Goal: Communication & Community: Answer question/provide support

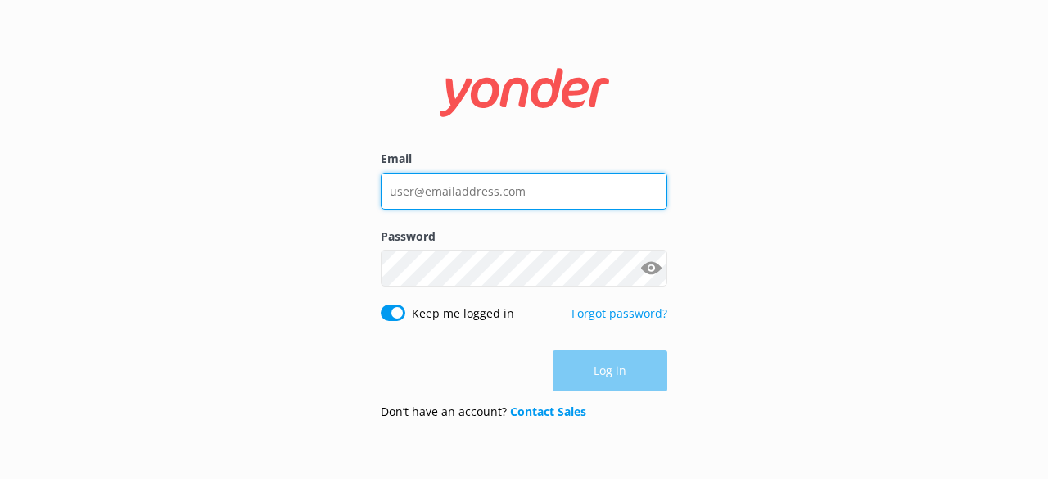
type input "uniquemauitours@gmail.com"
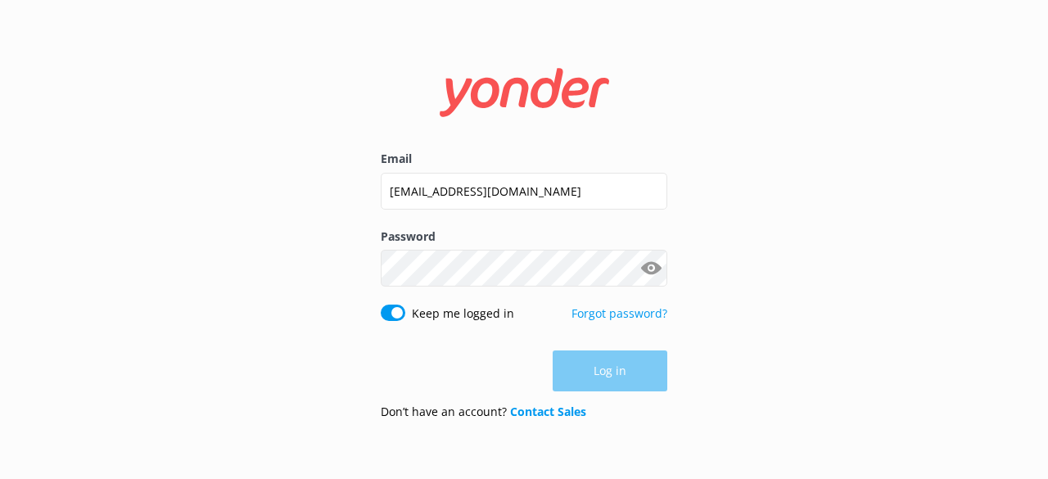
click at [617, 372] on div "Log in" at bounding box center [524, 370] width 287 height 41
click at [650, 264] on button "Show password" at bounding box center [650, 269] width 33 height 33
click at [611, 374] on button "Log in" at bounding box center [610, 371] width 115 height 41
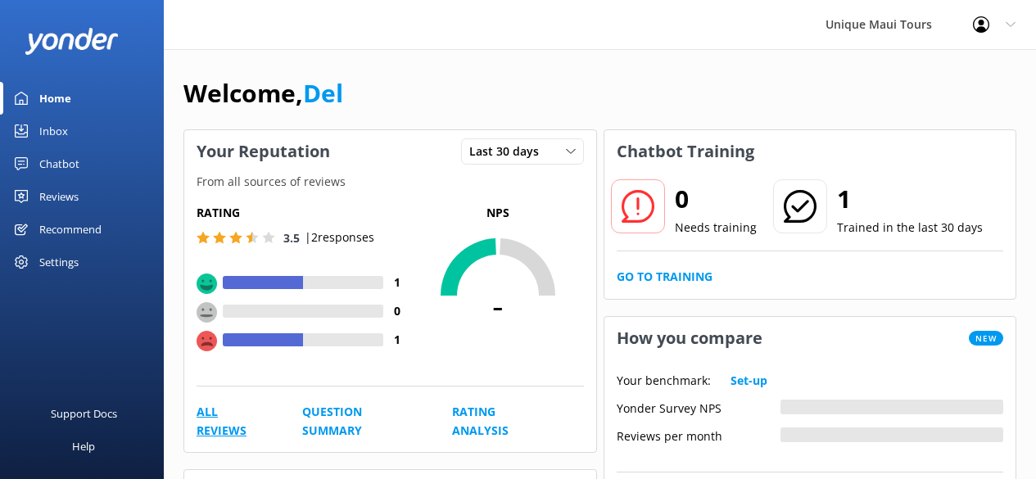
click at [223, 433] on link "All Reviews" at bounding box center [230, 421] width 69 height 37
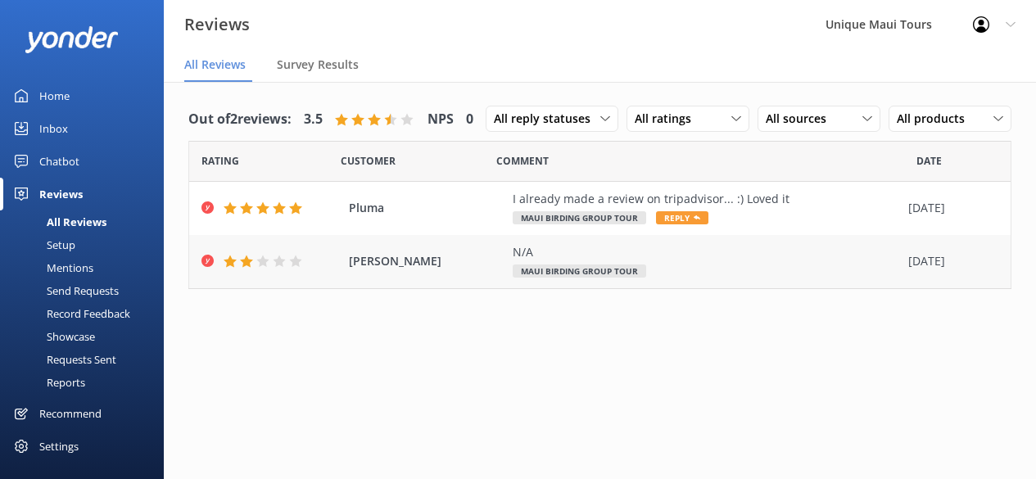
click at [621, 273] on span "Maui Birding Group Tour" at bounding box center [578, 270] width 133 height 13
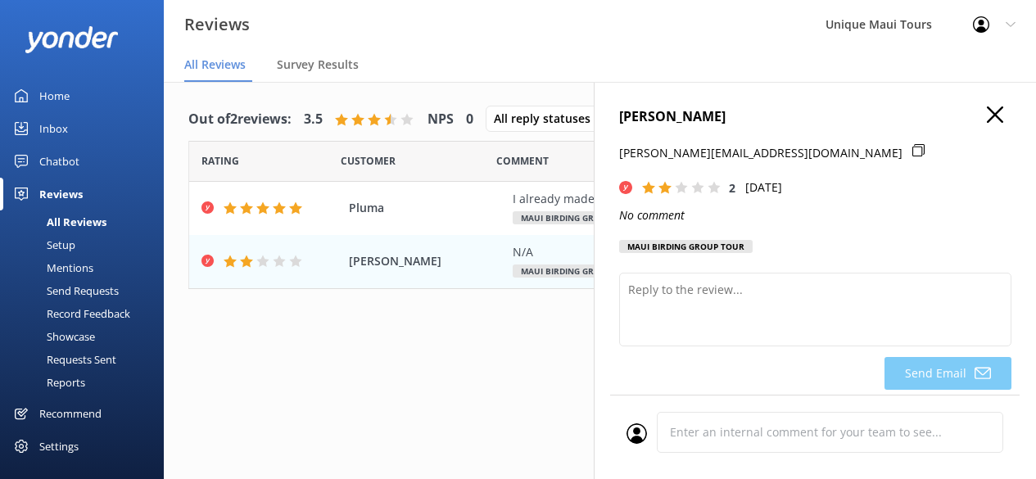
click at [986, 112] on icon "button" at bounding box center [994, 114] width 16 height 16
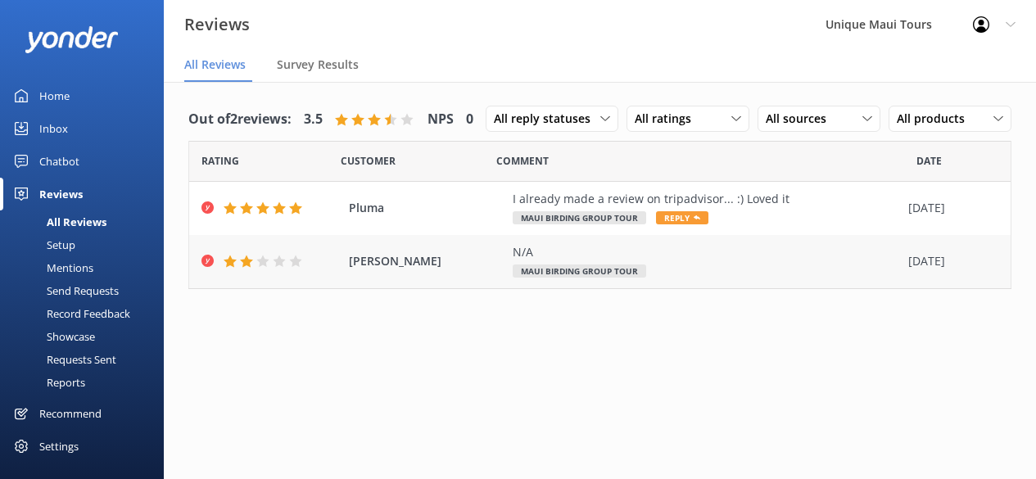
click at [370, 260] on span "David Nickerson" at bounding box center [427, 261] width 156 height 18
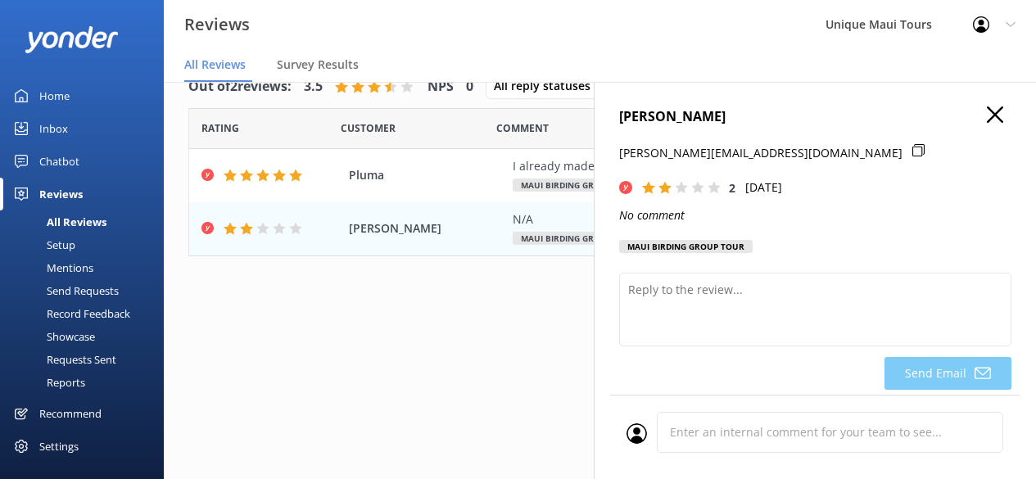
click at [986, 107] on icon "button" at bounding box center [994, 114] width 16 height 16
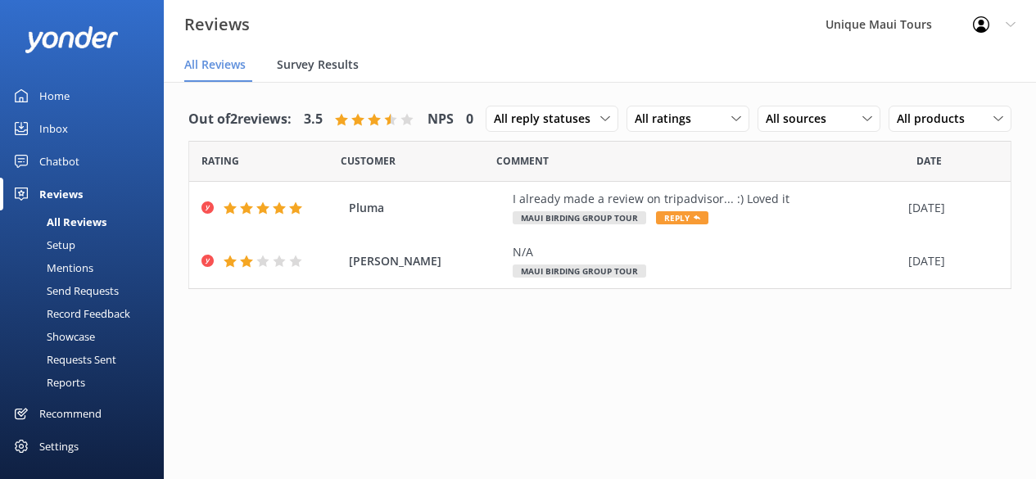
click at [322, 63] on span "Survey Results" at bounding box center [318, 64] width 82 height 16
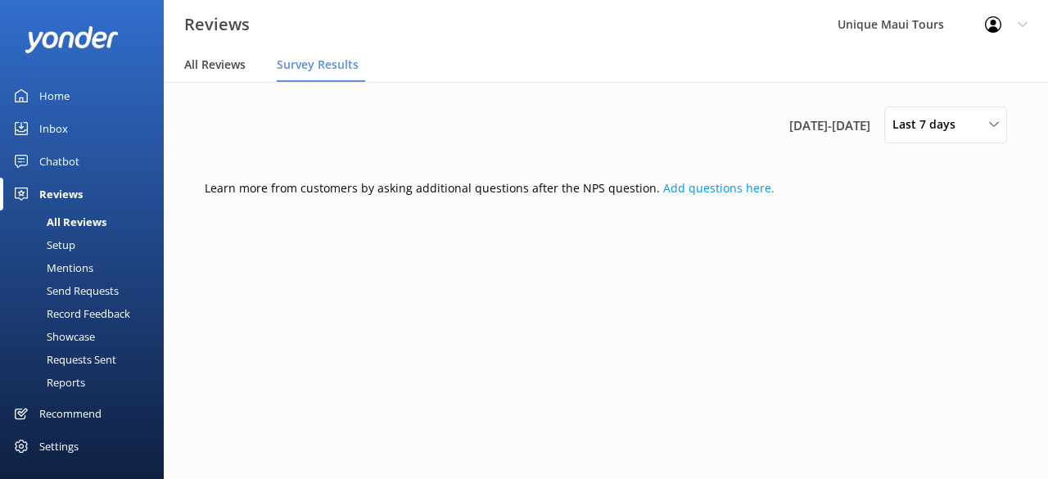
click at [212, 66] on span "All Reviews" at bounding box center [214, 64] width 61 height 16
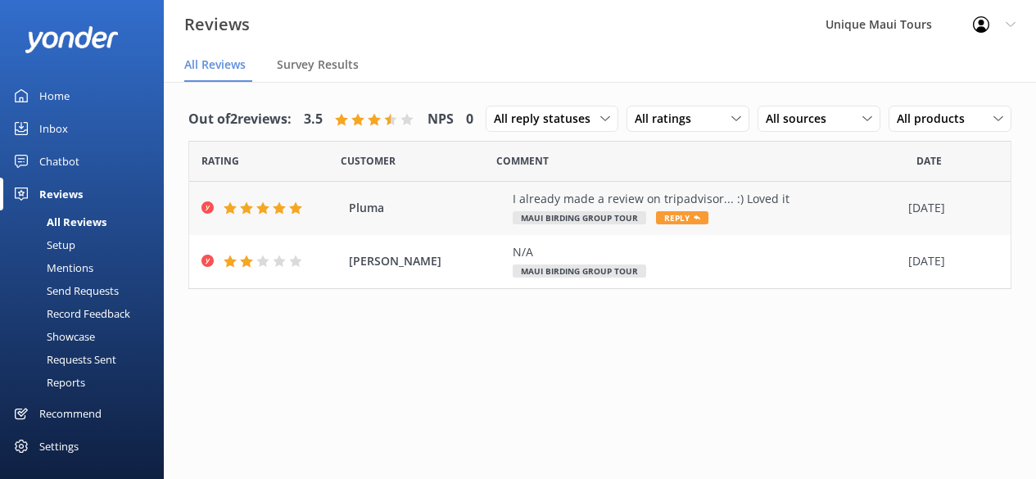
click at [556, 200] on div "I already made a review on tripadvisor... :) Loved it" at bounding box center [705, 199] width 387 height 18
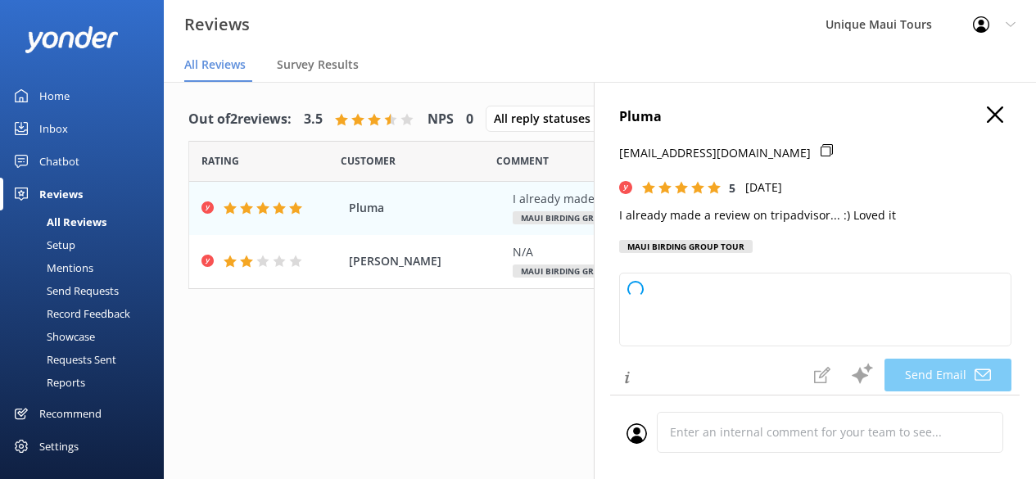
type textarea "Thank you so much, Pluma! We truly appreciate your kind words and support on bo…"
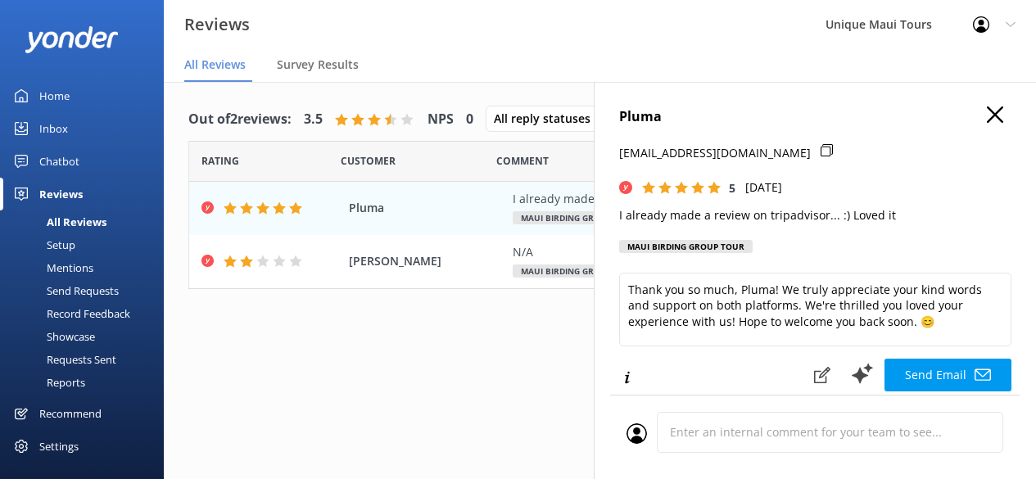
click at [986, 115] on use "button" at bounding box center [994, 114] width 16 height 16
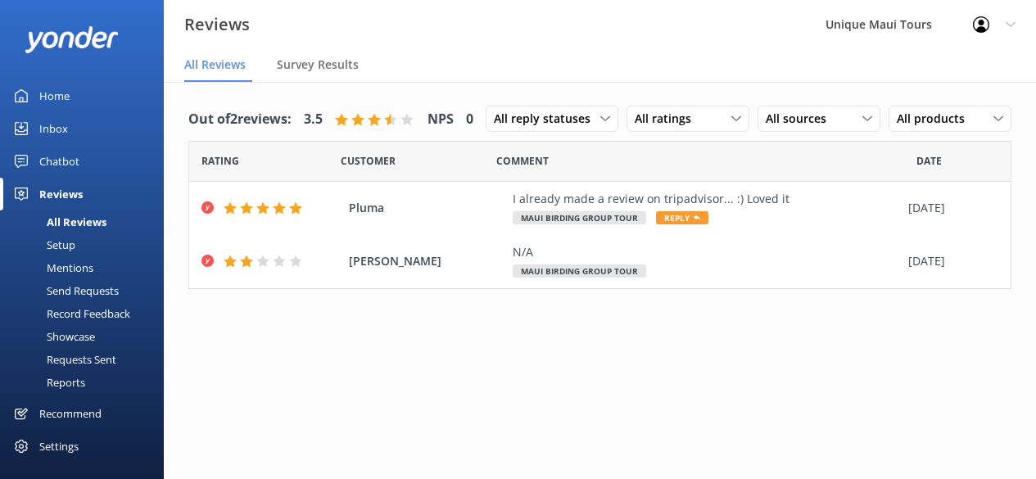
click at [52, 98] on div "Home" at bounding box center [54, 95] width 30 height 33
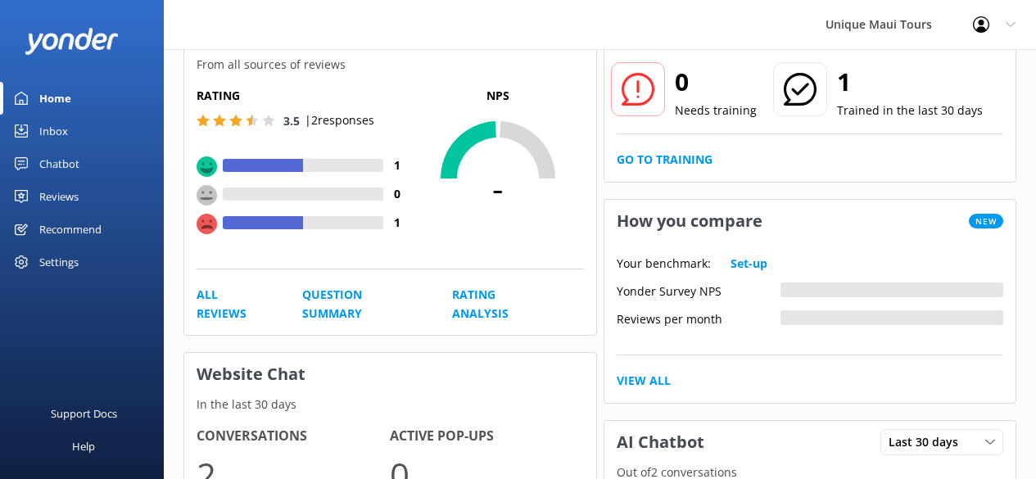
scroll to position [133, 0]
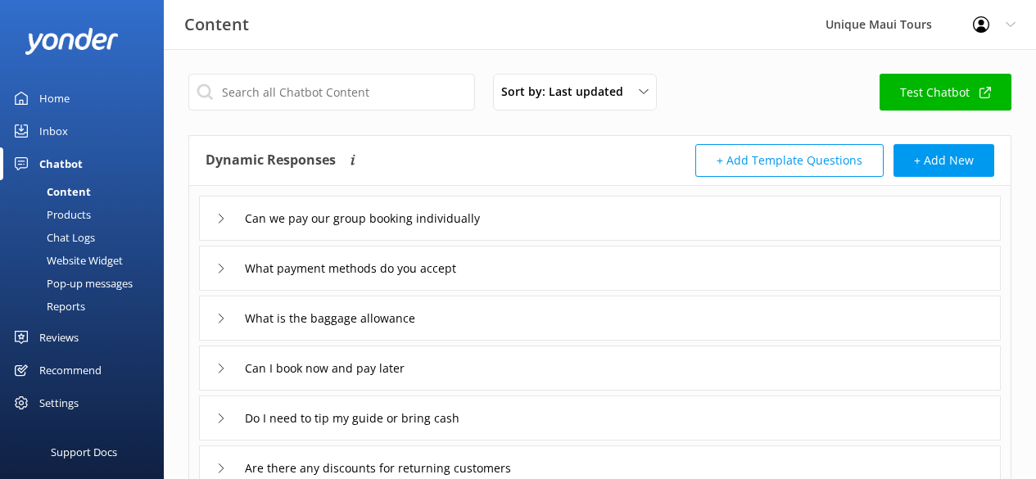
click at [220, 223] on div "Can we pay our group booking individually" at bounding box center [363, 218] width 295 height 27
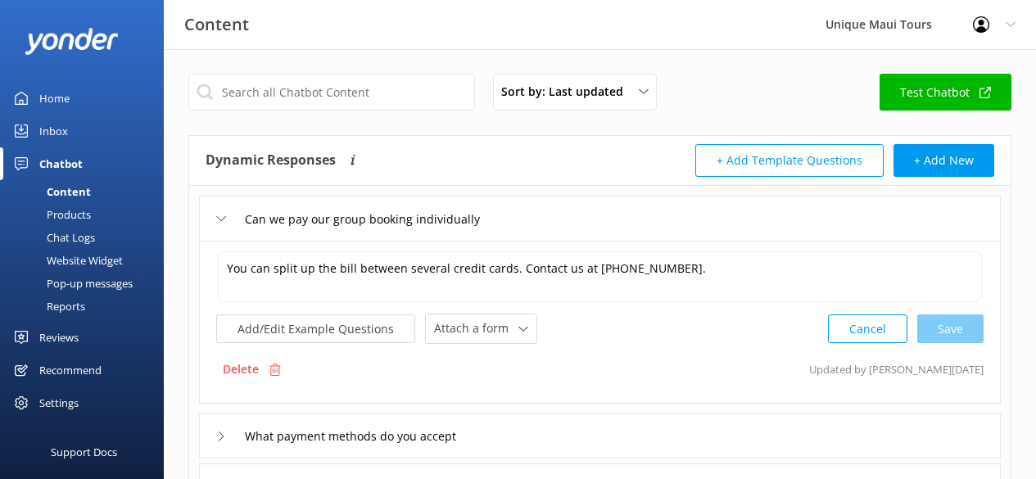
click at [219, 218] on icon at bounding box center [221, 219] width 10 height 10
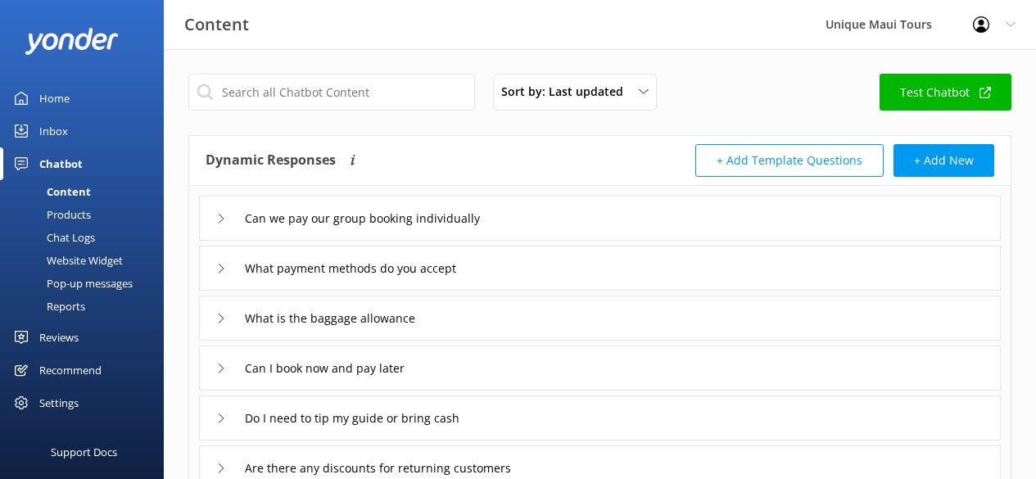
click at [220, 269] on icon at bounding box center [221, 269] width 10 height 10
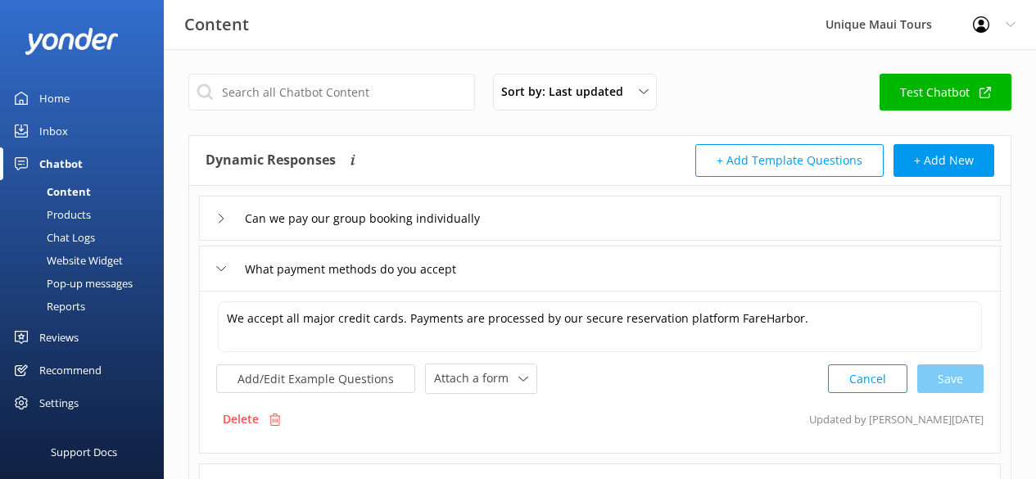
click at [219, 270] on use at bounding box center [221, 268] width 9 height 5
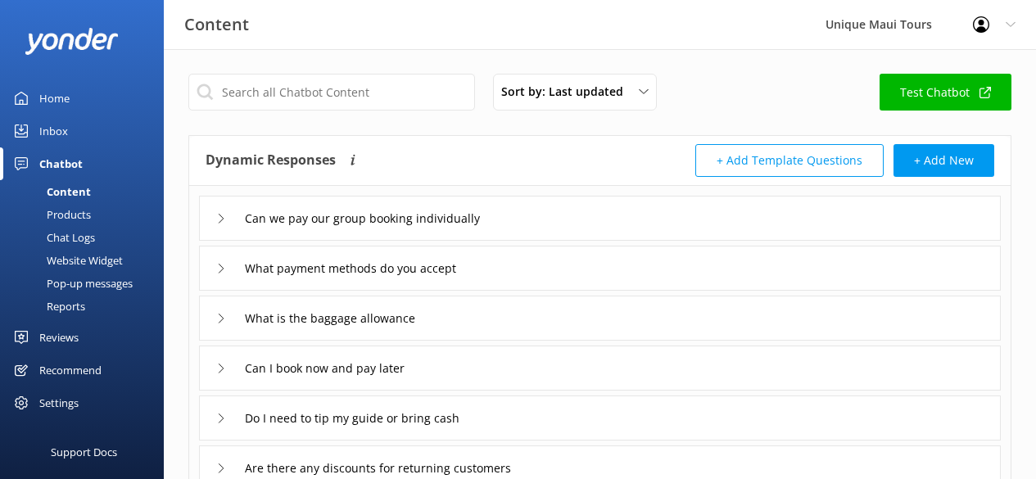
click at [228, 318] on div "What is the baggage allowance" at bounding box center [321, 318] width 210 height 27
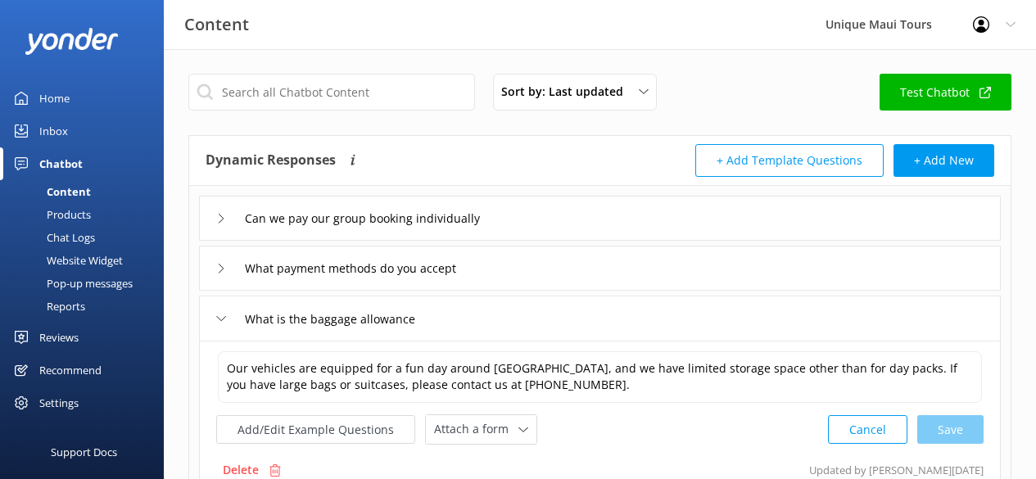
click at [221, 315] on icon at bounding box center [221, 319] width 10 height 10
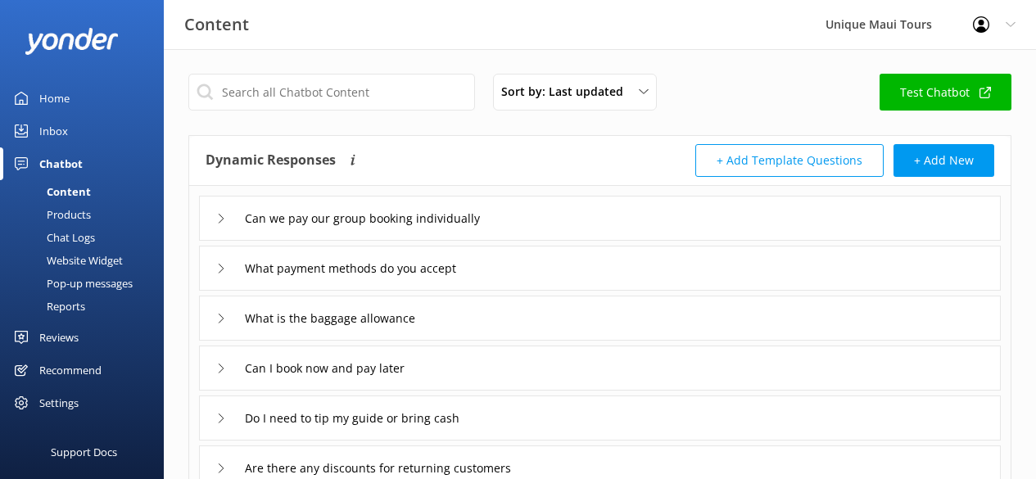
click at [223, 364] on icon at bounding box center [221, 368] width 10 height 10
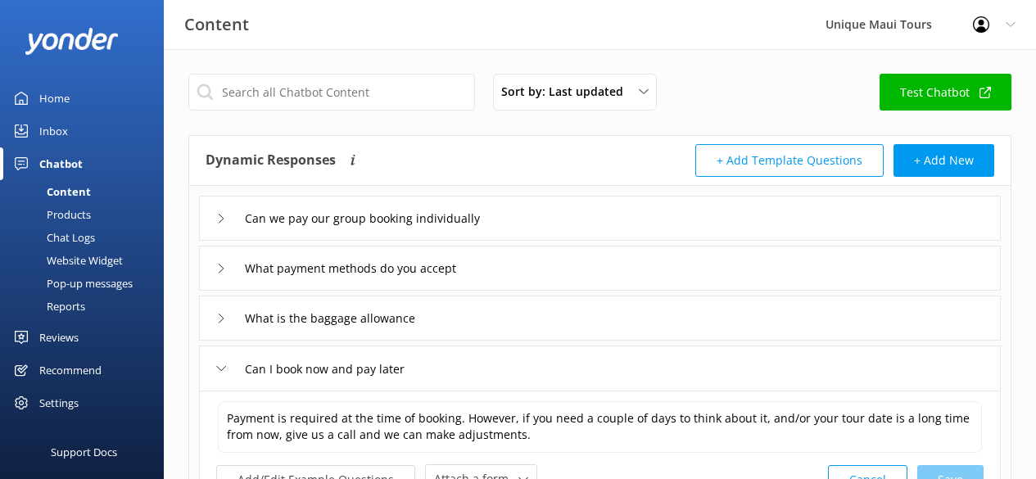
click at [219, 363] on icon at bounding box center [221, 368] width 10 height 10
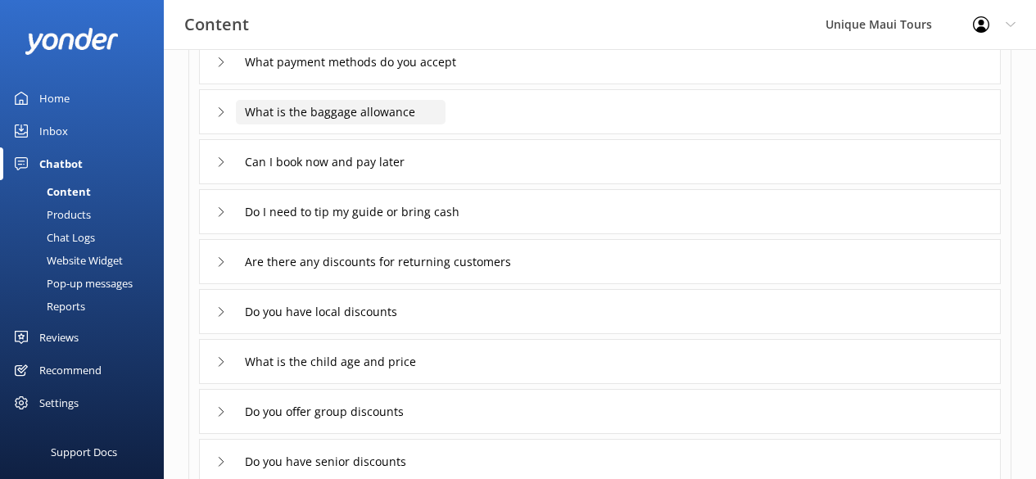
scroll to position [249, 0]
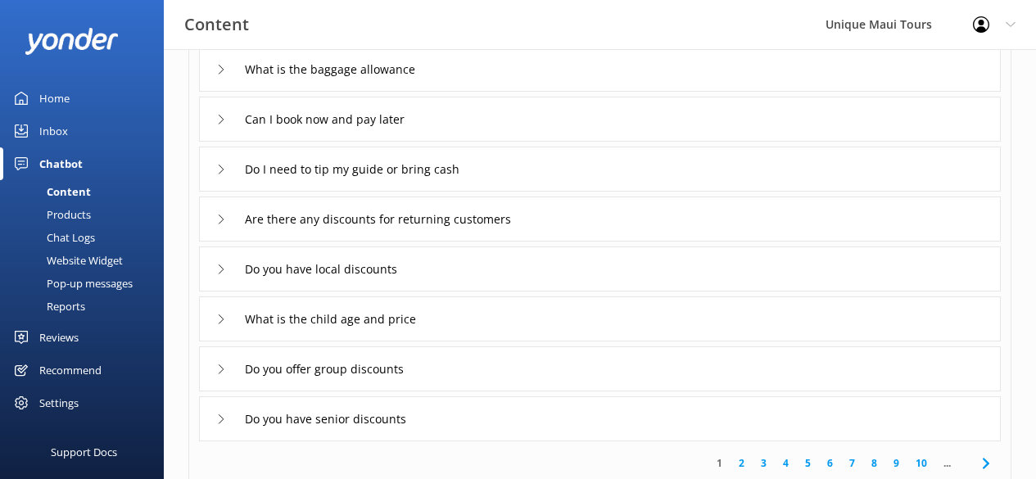
click at [218, 169] on icon at bounding box center [221, 170] width 10 height 10
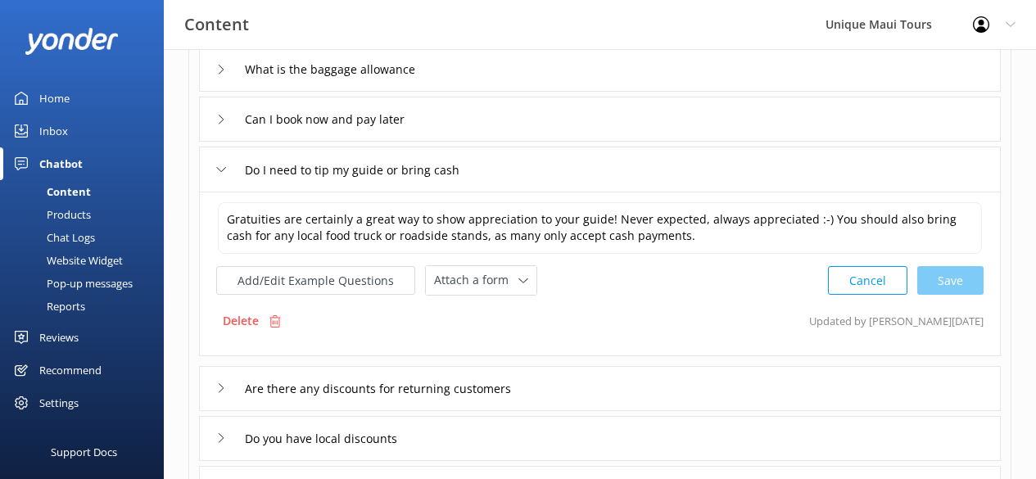
click at [221, 168] on icon at bounding box center [221, 170] width 10 height 10
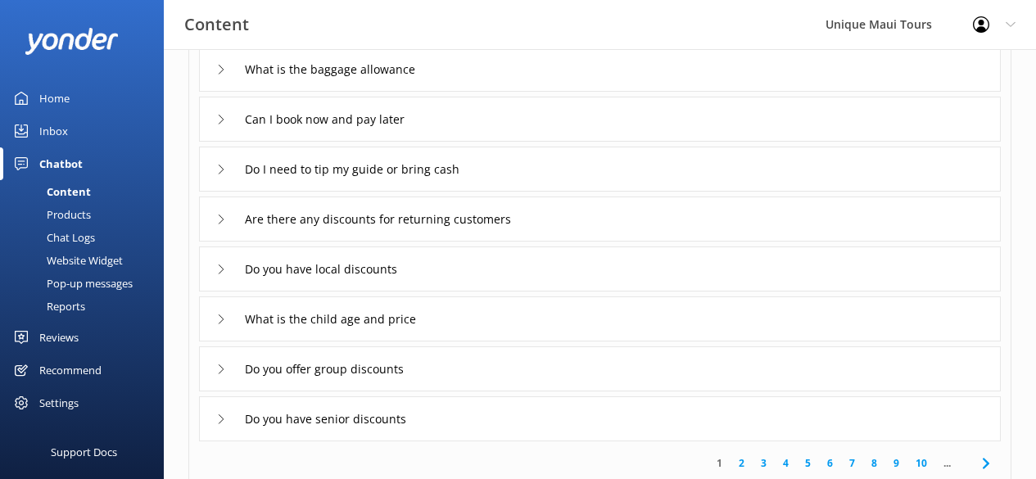
click at [225, 222] on icon at bounding box center [221, 219] width 10 height 10
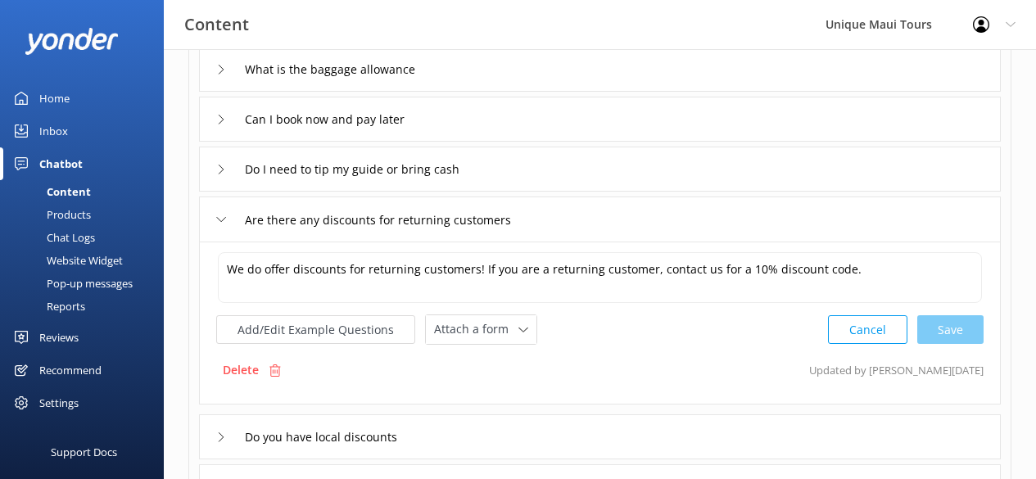
click at [222, 219] on icon at bounding box center [221, 219] width 10 height 10
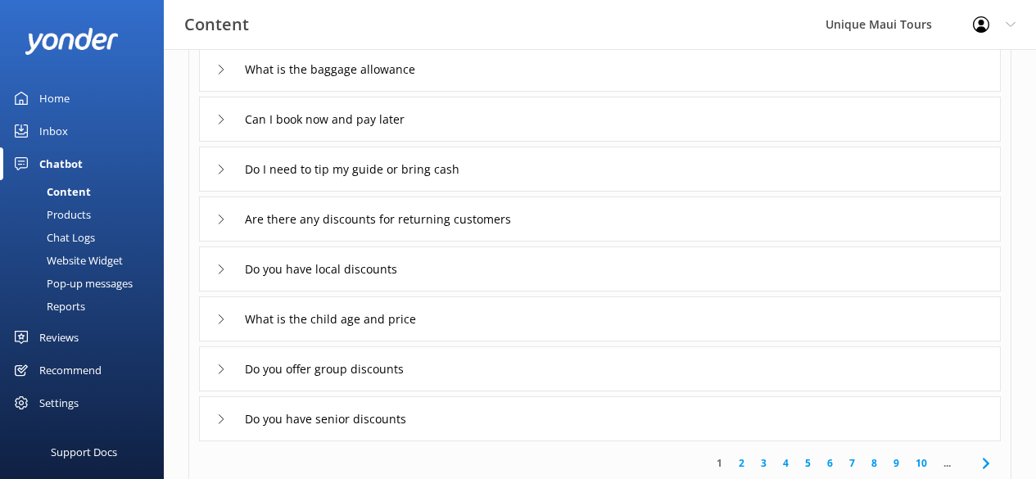
click at [225, 271] on icon at bounding box center [221, 269] width 10 height 10
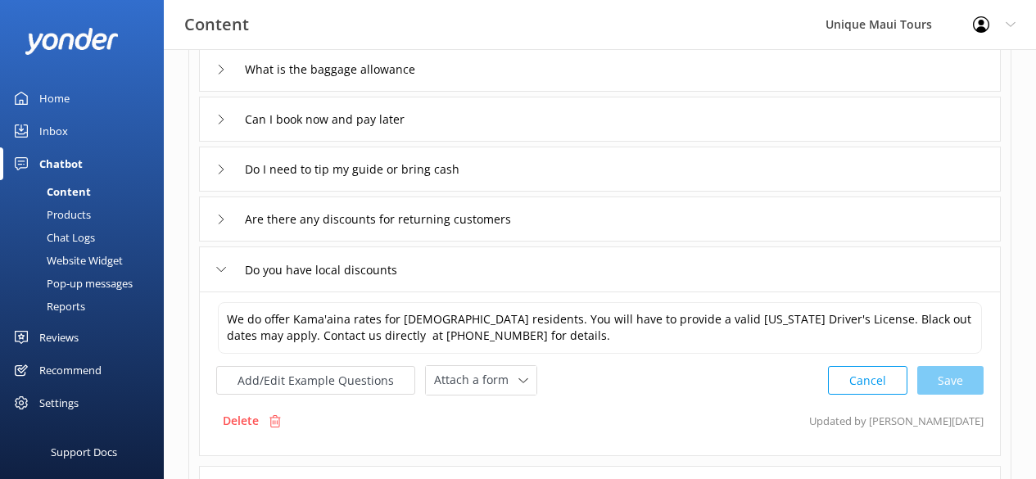
click at [220, 268] on icon at bounding box center [221, 269] width 10 height 10
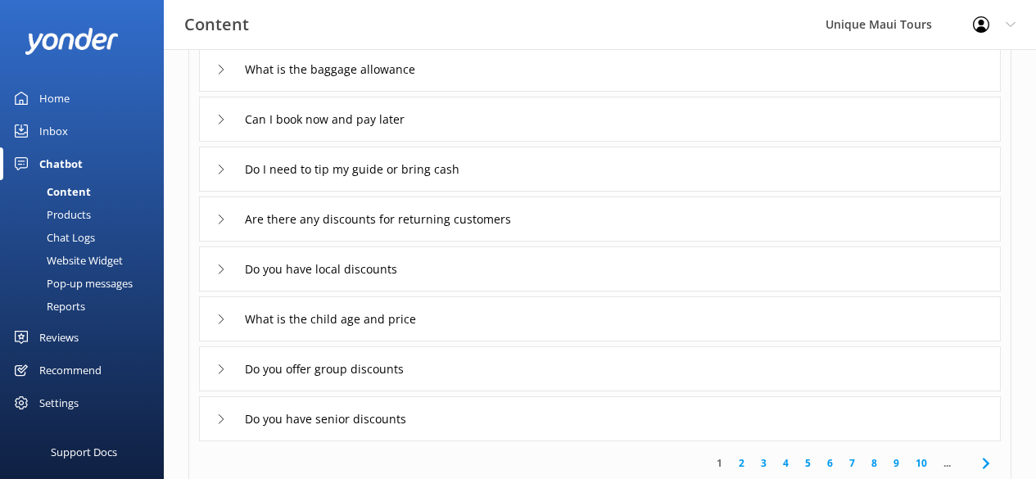
click at [222, 320] on icon at bounding box center [221, 319] width 10 height 10
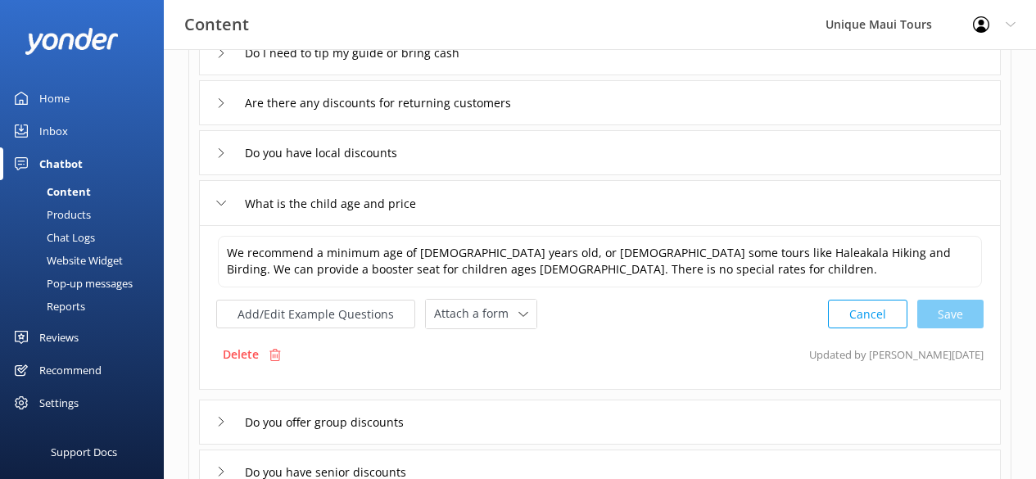
scroll to position [377, 0]
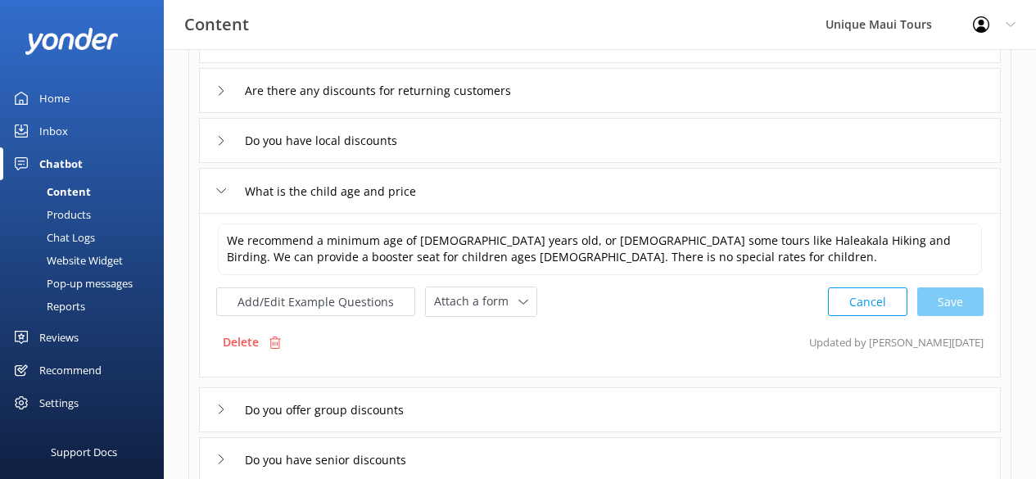
click at [222, 196] on div "What is the child age and price" at bounding box center [327, 191] width 223 height 27
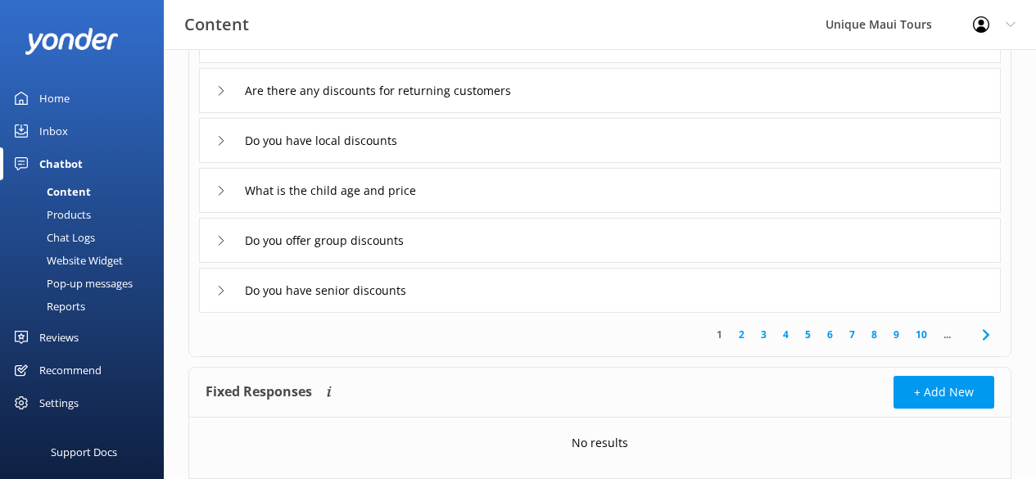
click at [219, 237] on icon at bounding box center [221, 241] width 10 height 10
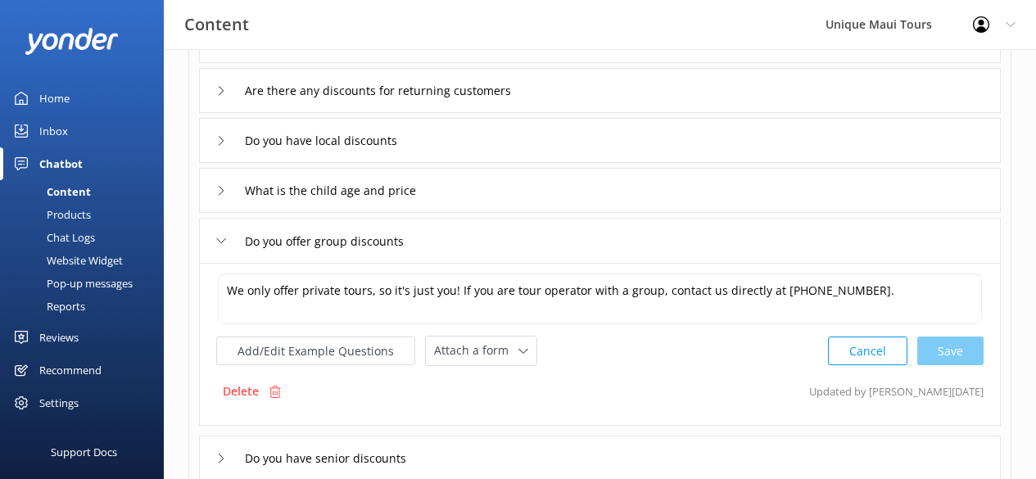
click at [219, 240] on use at bounding box center [221, 240] width 9 height 5
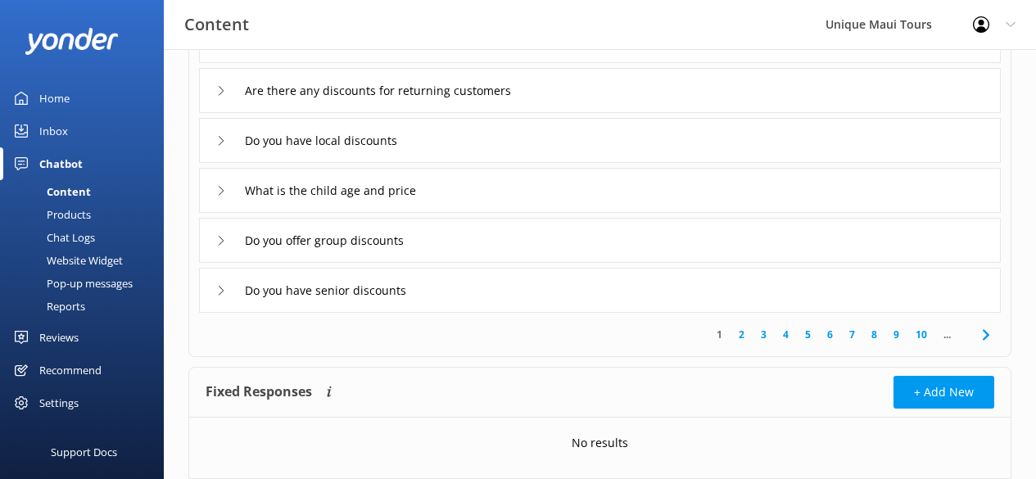
click at [220, 287] on use at bounding box center [221, 290] width 5 height 9
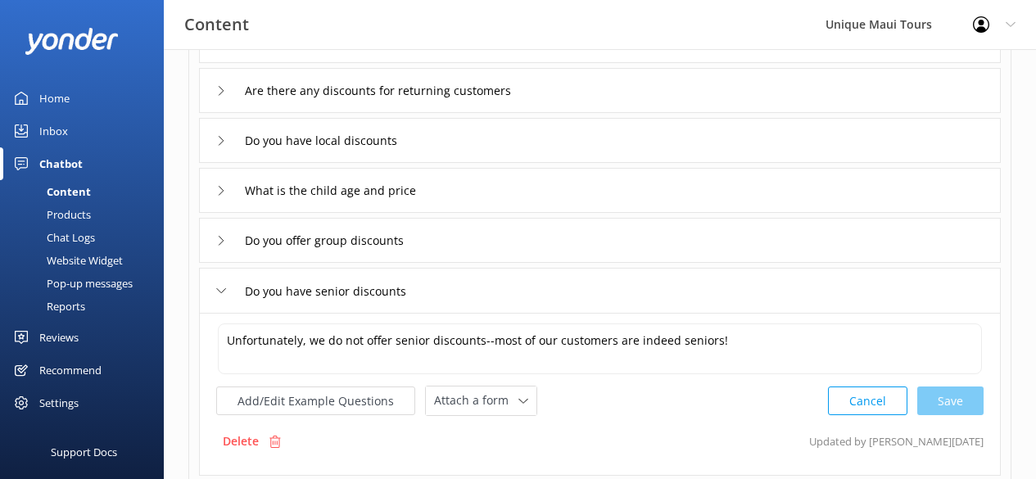
click at [223, 293] on icon at bounding box center [221, 291] width 10 height 10
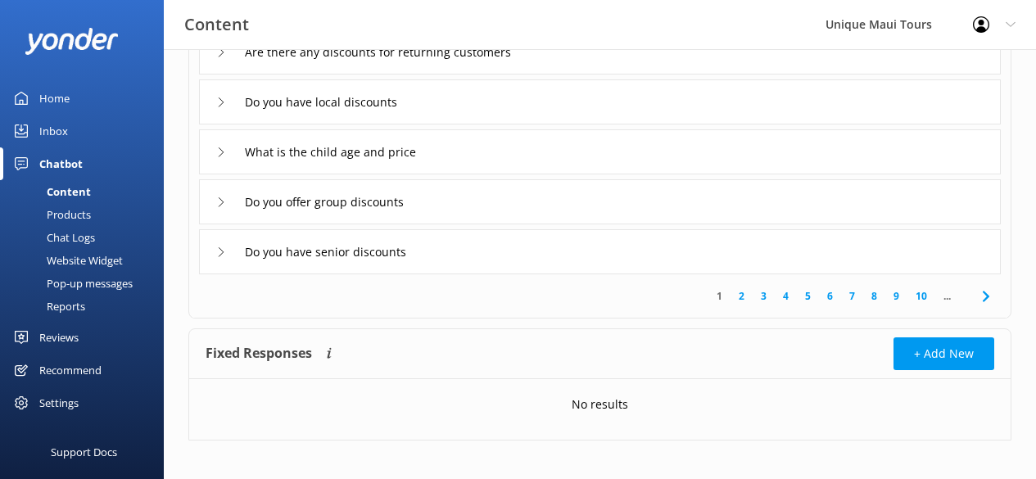
scroll to position [426, 0]
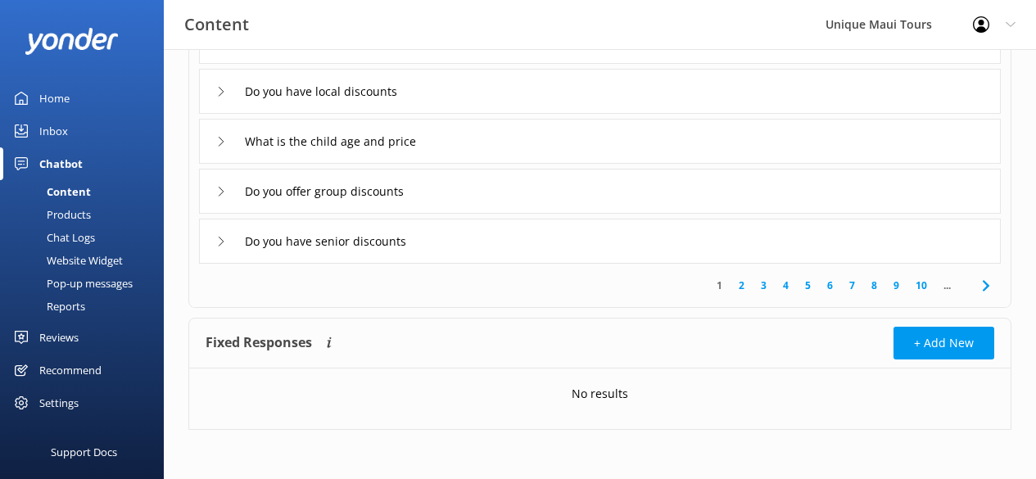
click at [742, 287] on link "2" at bounding box center [741, 286] width 22 height 16
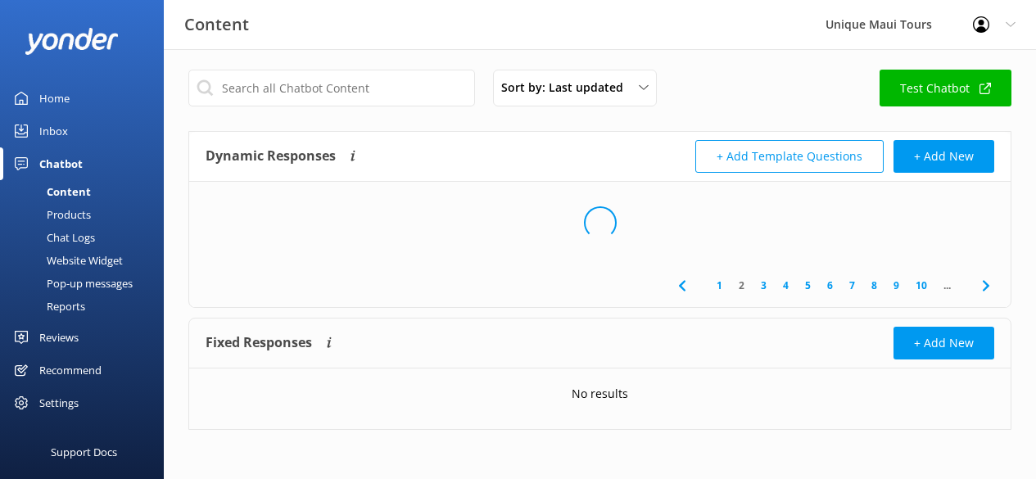
scroll to position [4, 0]
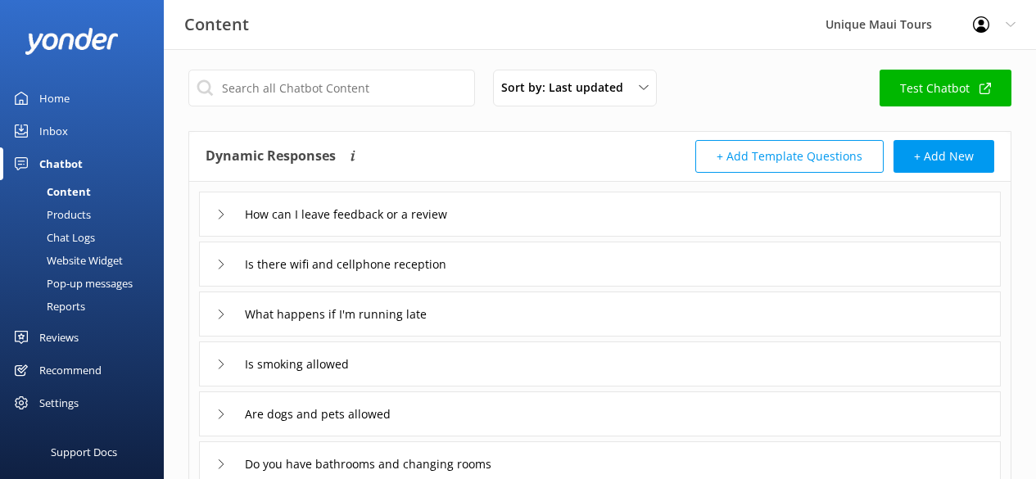
click at [220, 217] on icon at bounding box center [221, 215] width 10 height 10
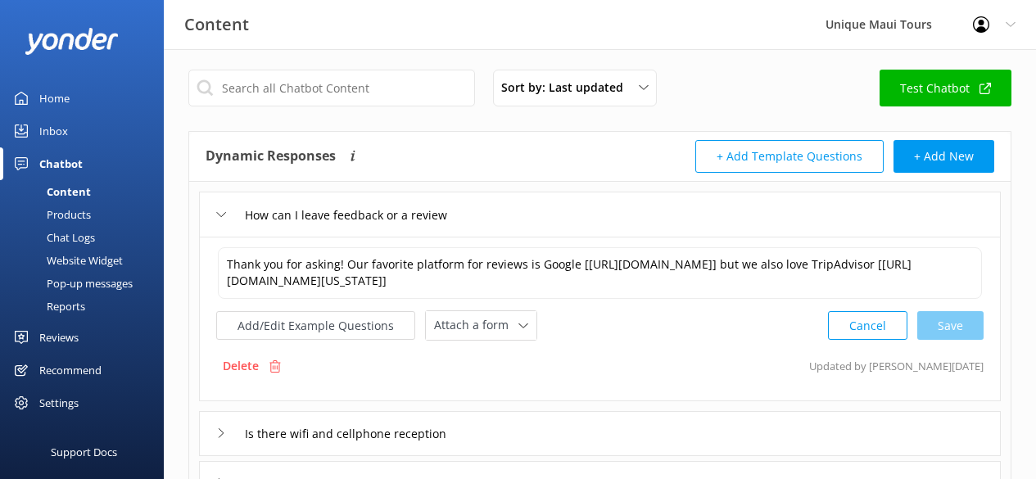
click at [221, 214] on icon at bounding box center [221, 215] width 10 height 10
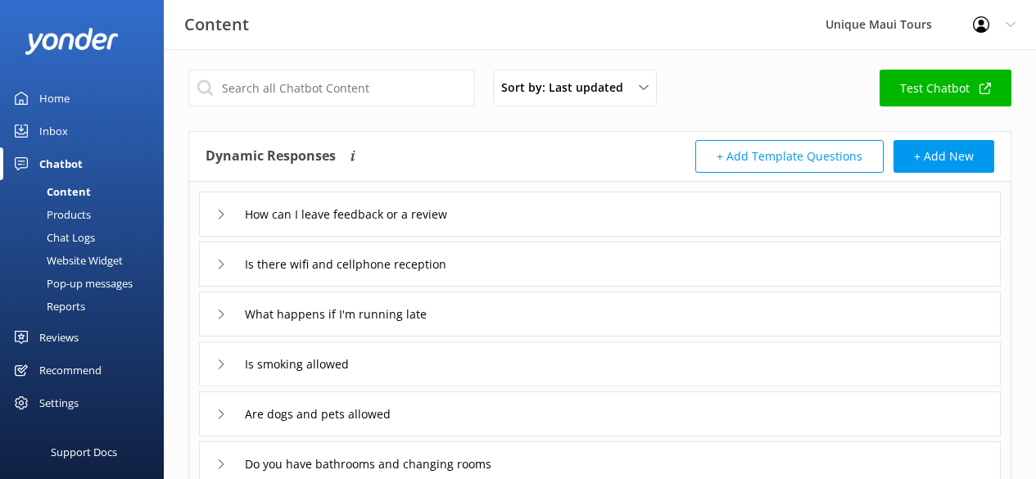
click at [221, 267] on icon at bounding box center [221, 265] width 10 height 10
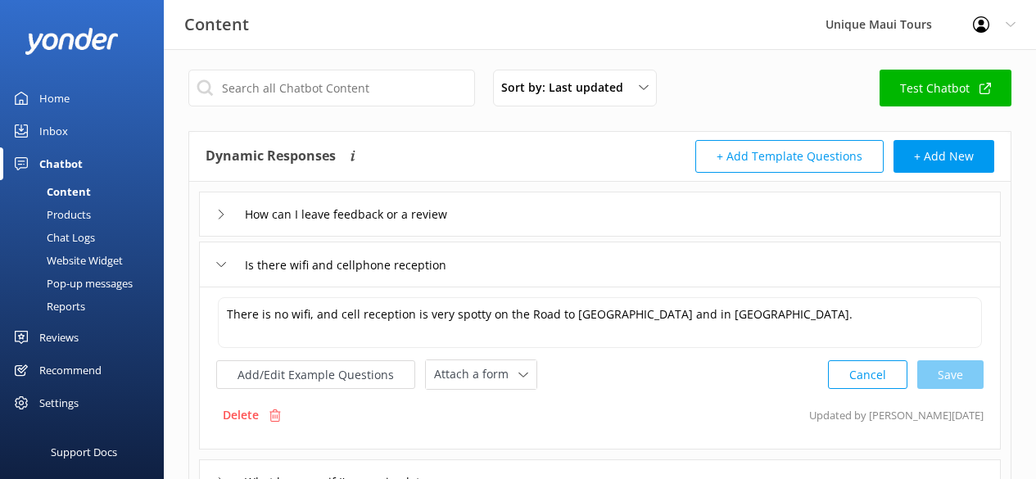
click at [221, 265] on use at bounding box center [221, 264] width 9 height 5
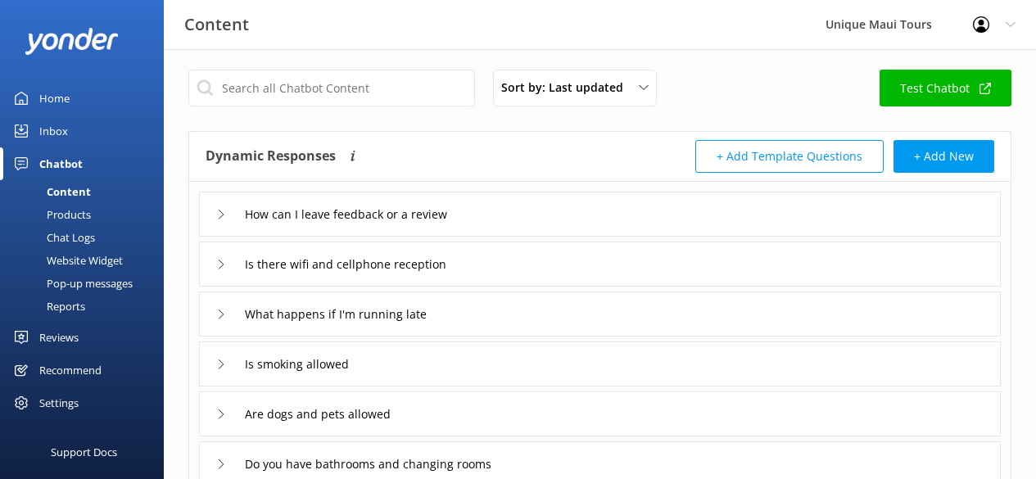
click at [221, 314] on icon at bounding box center [221, 314] width 10 height 10
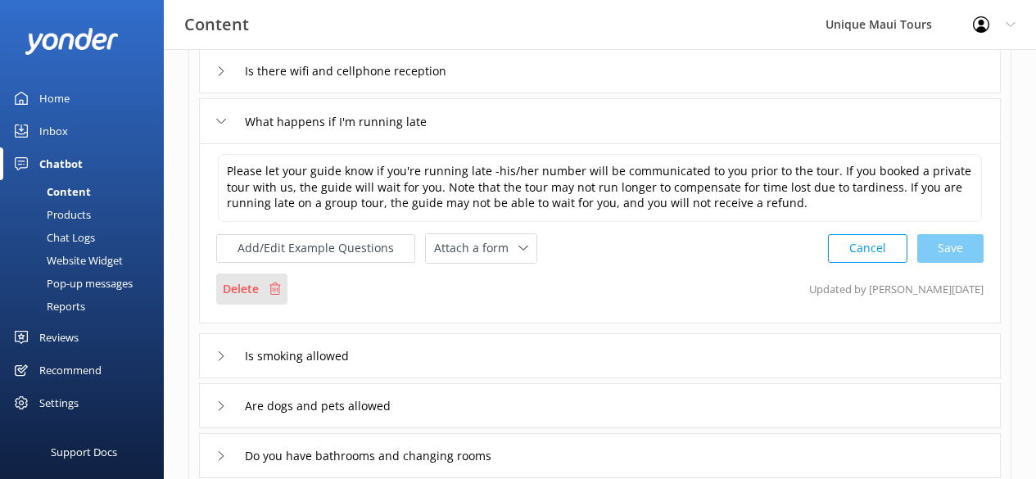
scroll to position [210, 0]
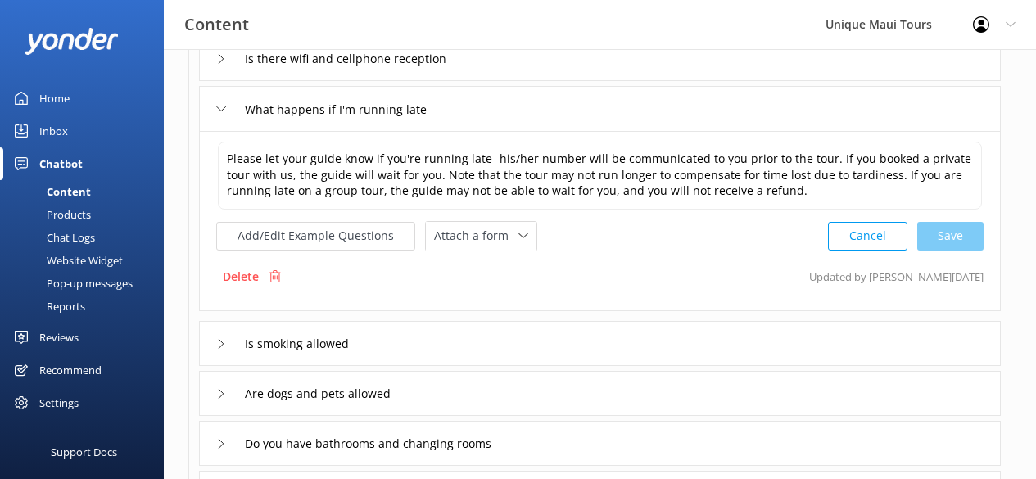
click at [223, 109] on icon at bounding box center [221, 109] width 10 height 10
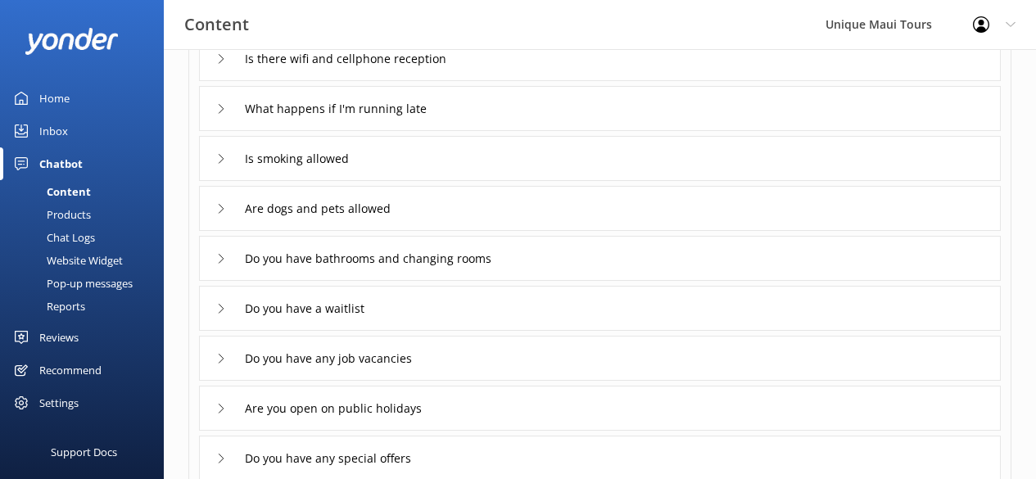
click at [221, 160] on icon at bounding box center [221, 159] width 10 height 10
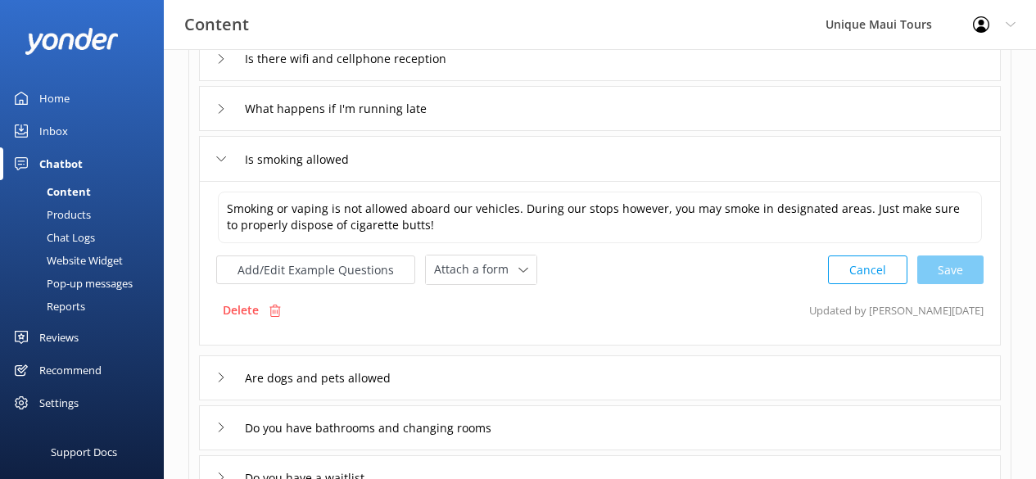
click at [222, 156] on icon at bounding box center [221, 159] width 10 height 10
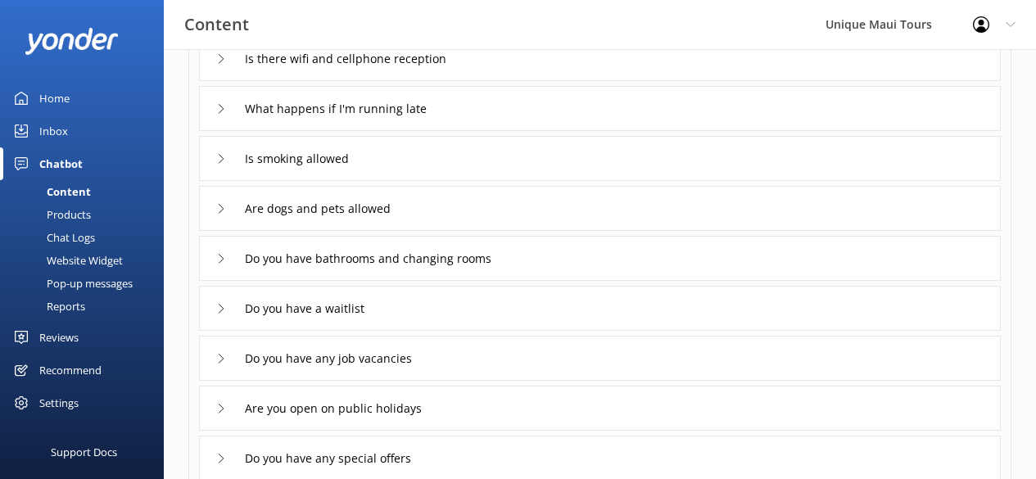
click at [223, 214] on div "Are dogs and pets allowed" at bounding box center [307, 208] width 183 height 27
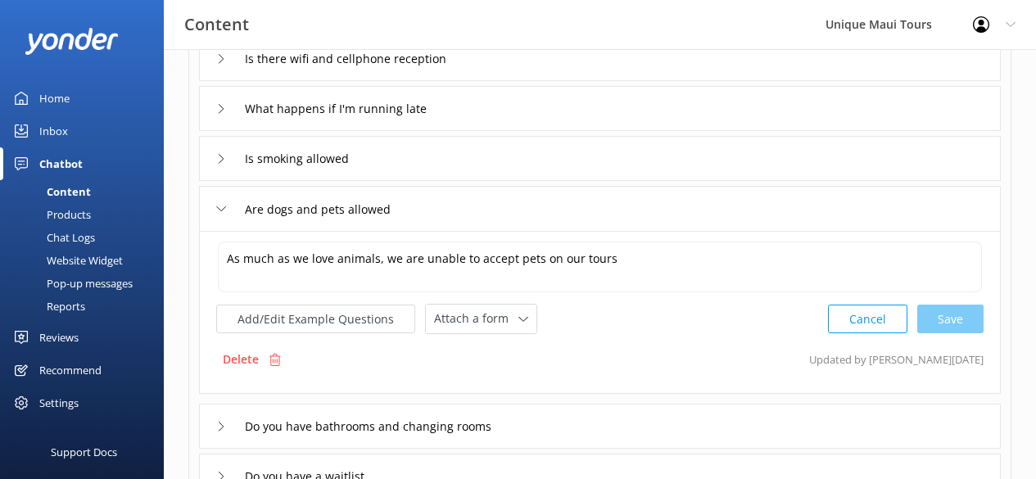
click at [219, 211] on icon at bounding box center [221, 209] width 10 height 10
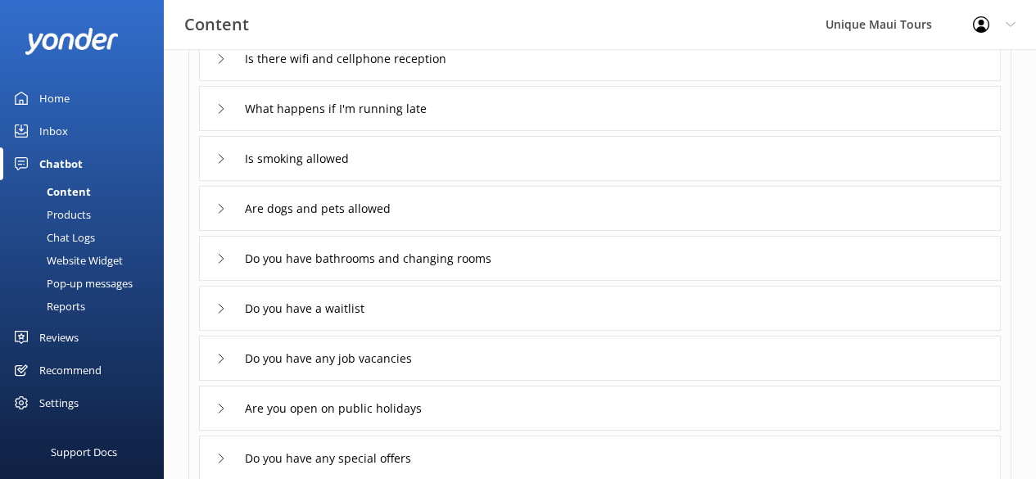
click at [222, 207] on use at bounding box center [221, 208] width 5 height 9
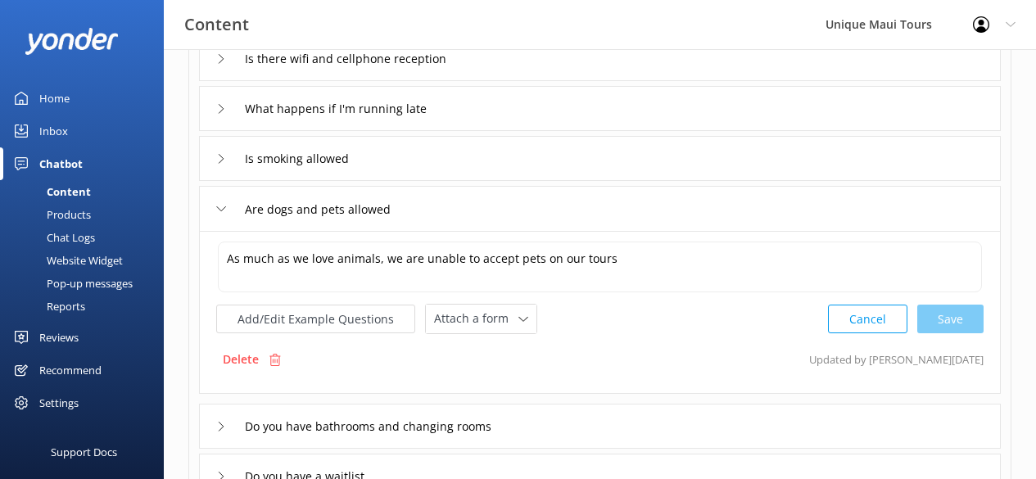
click at [222, 207] on icon at bounding box center [221, 209] width 10 height 10
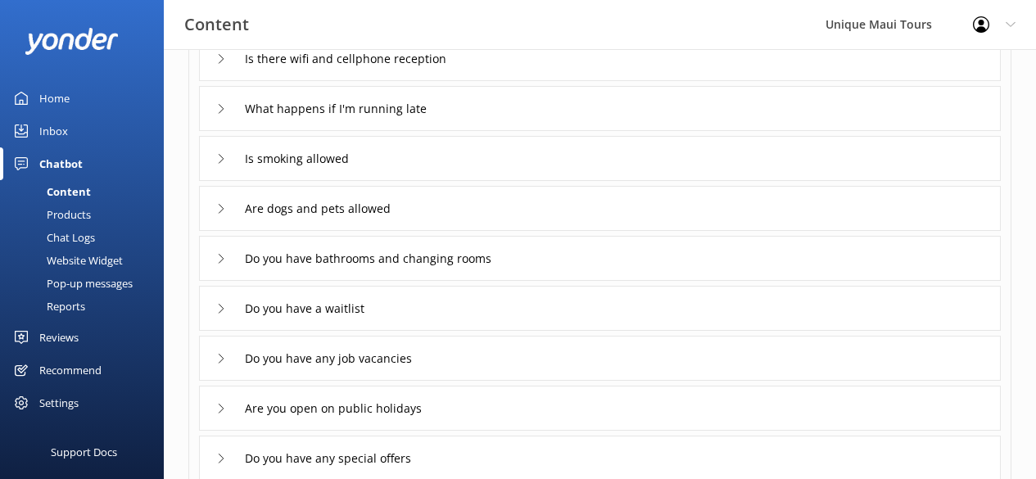
click at [217, 261] on icon at bounding box center [221, 259] width 10 height 10
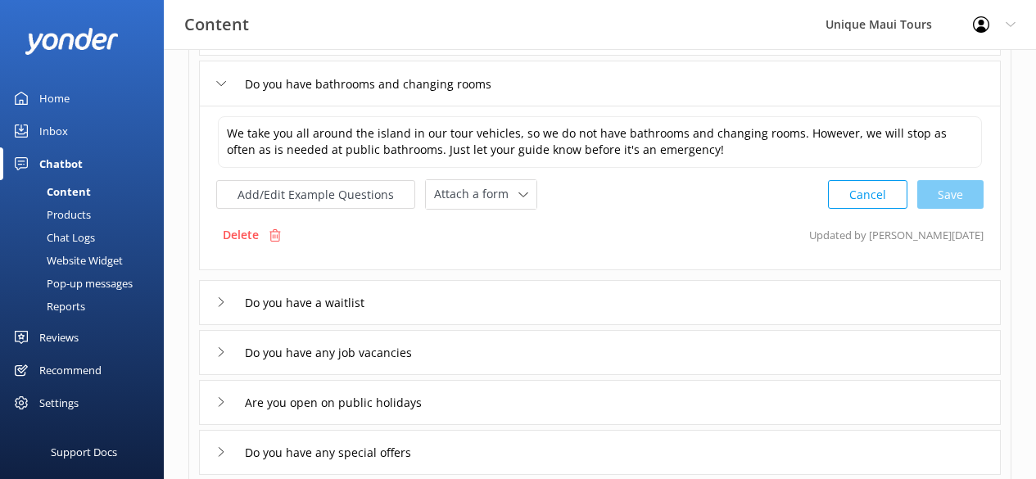
scroll to position [385, 0]
click at [219, 84] on icon at bounding box center [221, 84] width 10 height 10
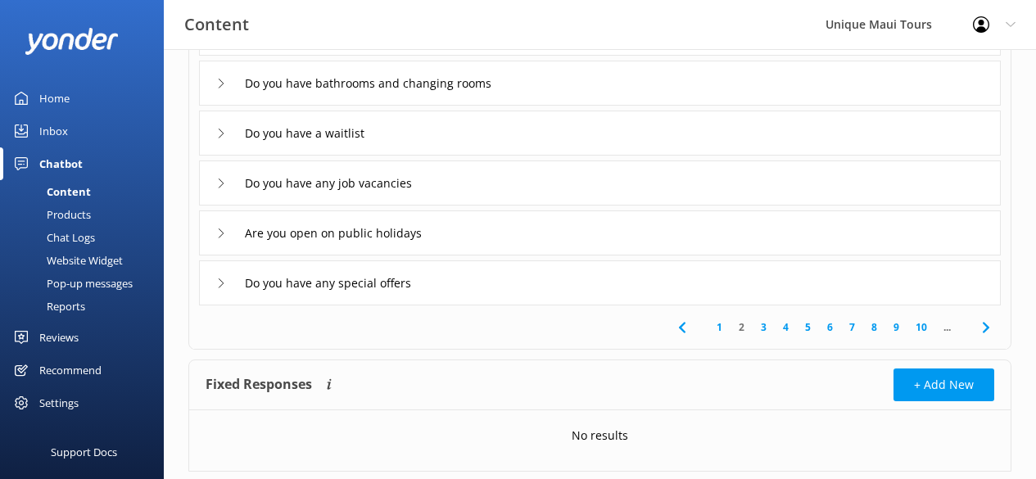
click at [224, 131] on icon at bounding box center [221, 134] width 10 height 10
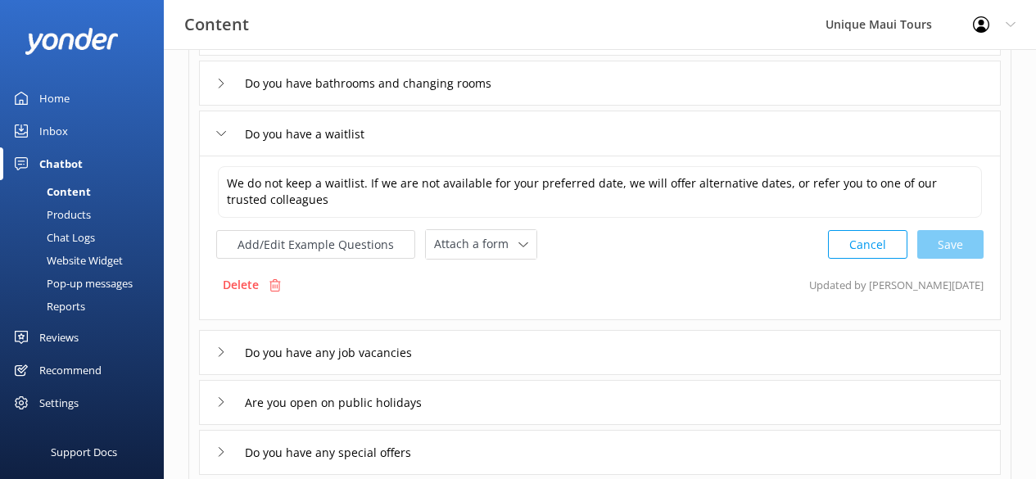
click at [223, 138] on icon at bounding box center [221, 134] width 10 height 10
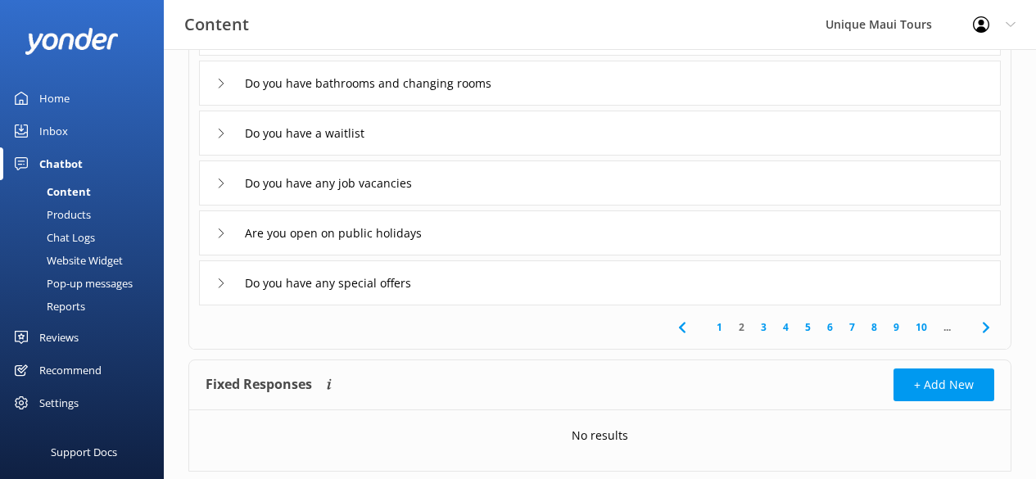
click at [223, 185] on icon at bounding box center [221, 183] width 10 height 10
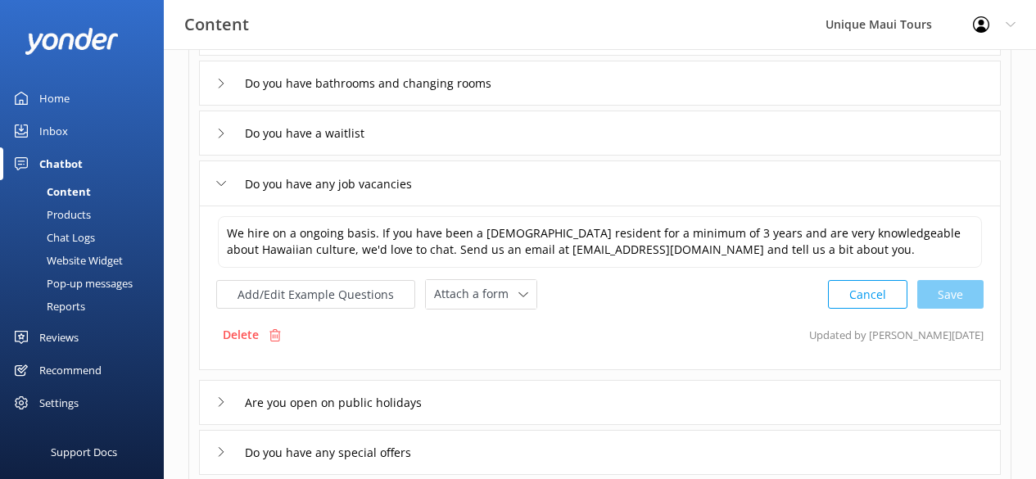
click at [219, 180] on icon at bounding box center [221, 183] width 10 height 10
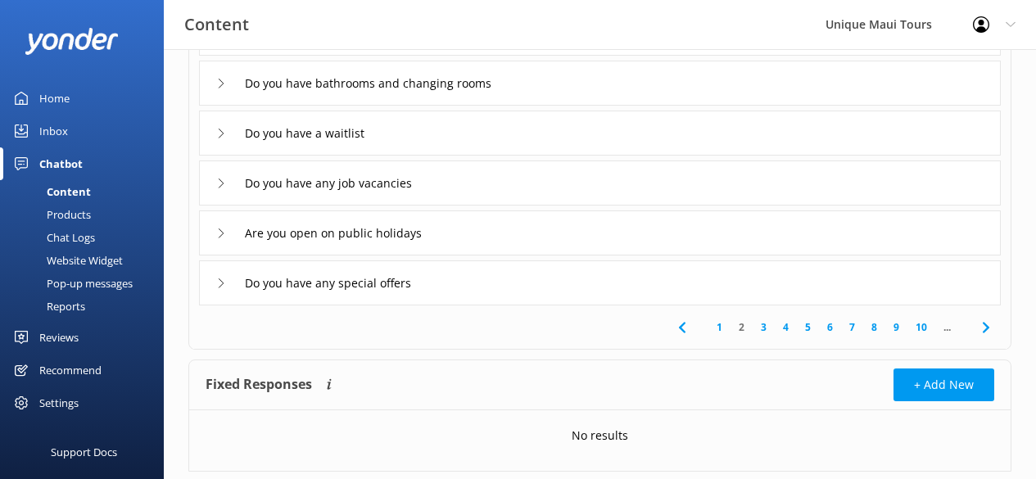
click at [219, 232] on icon at bounding box center [221, 233] width 10 height 10
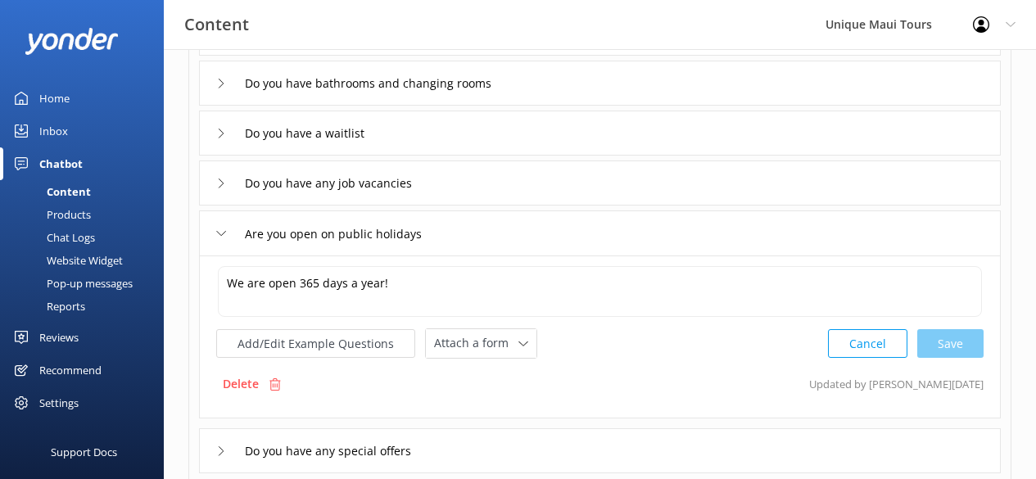
click at [221, 232] on icon at bounding box center [221, 233] width 10 height 10
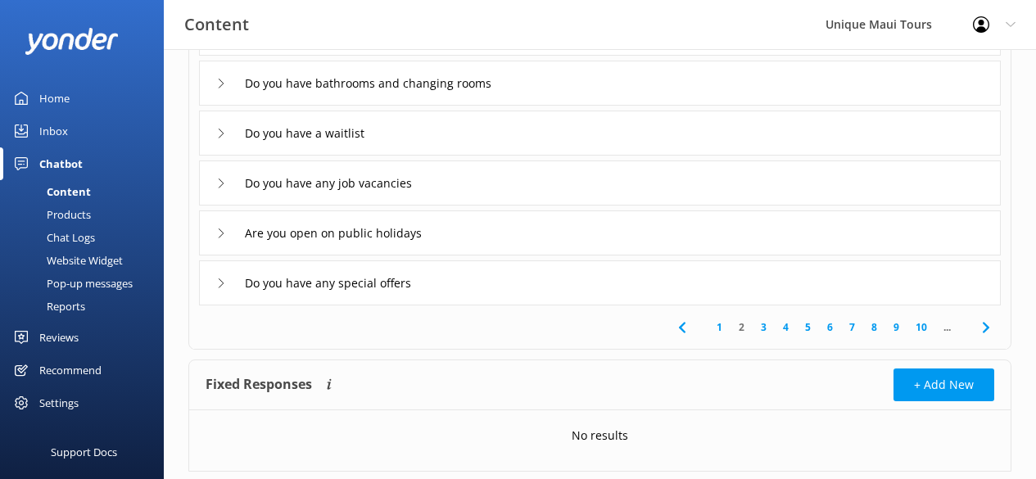
click at [220, 284] on icon at bounding box center [221, 283] width 10 height 10
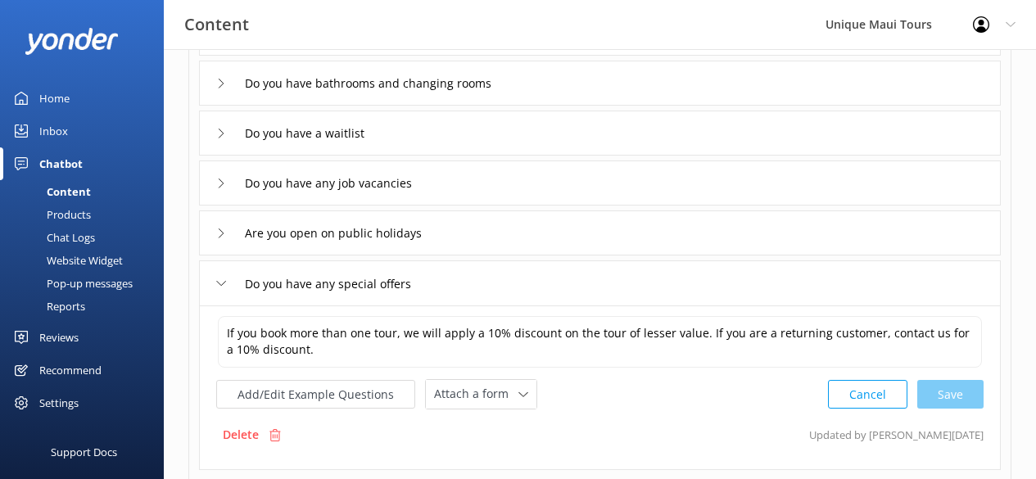
click at [222, 283] on use at bounding box center [221, 283] width 9 height 5
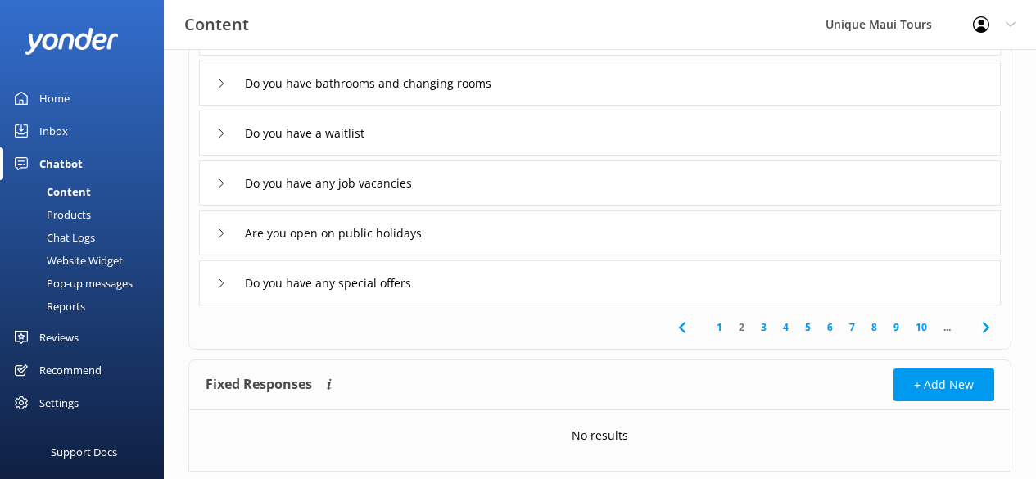
click at [765, 328] on link "3" at bounding box center [763, 327] width 22 height 16
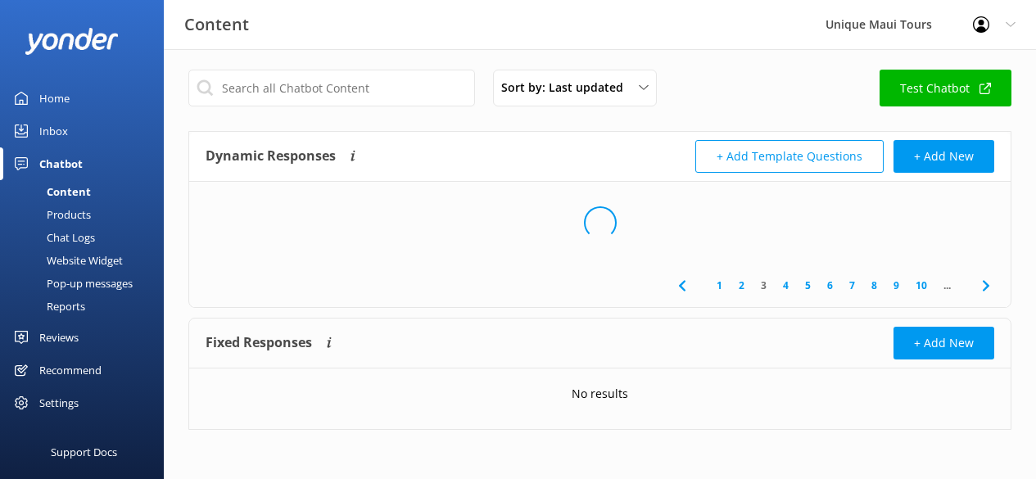
scroll to position [4, 0]
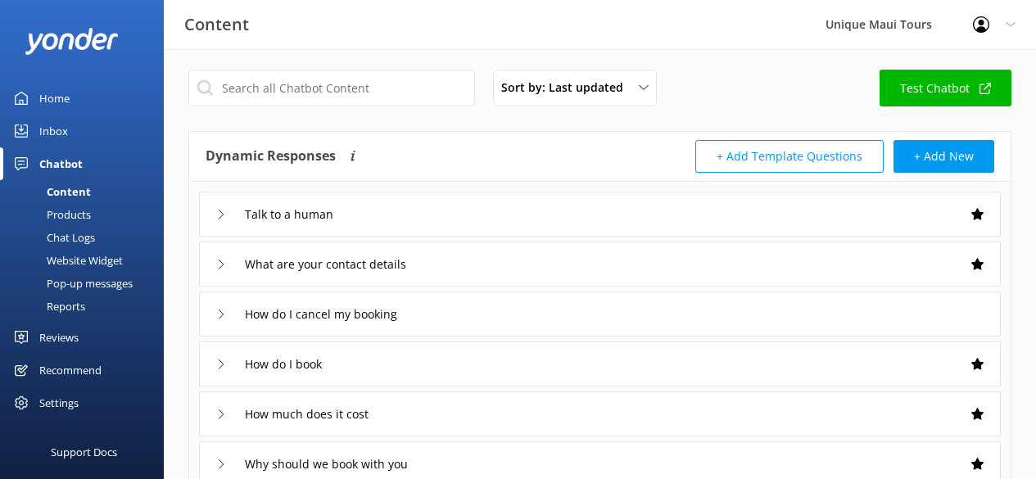
click at [228, 215] on div "Talk to a human" at bounding box center [278, 214] width 124 height 27
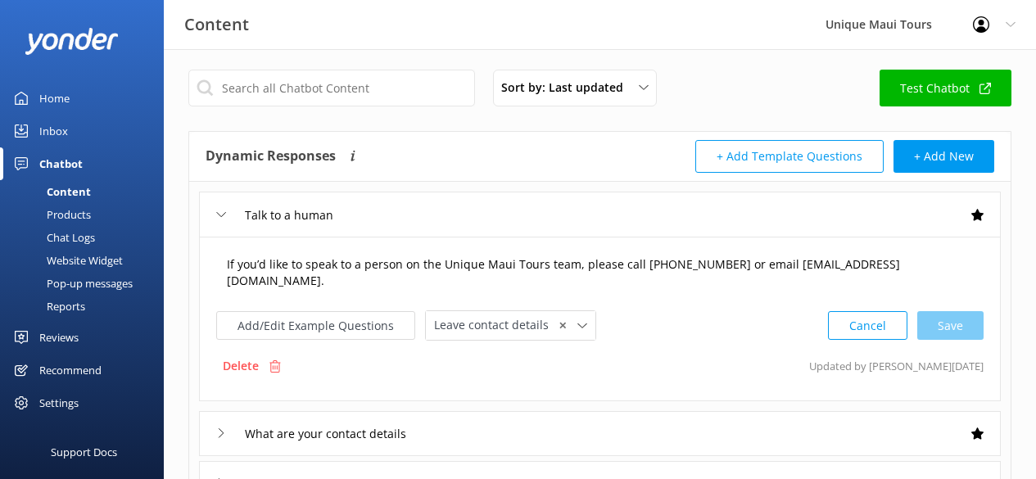
click at [936, 265] on textarea "If you’d like to speak to a person on the Unique Maui Tours team, please call […" at bounding box center [600, 273] width 764 height 52
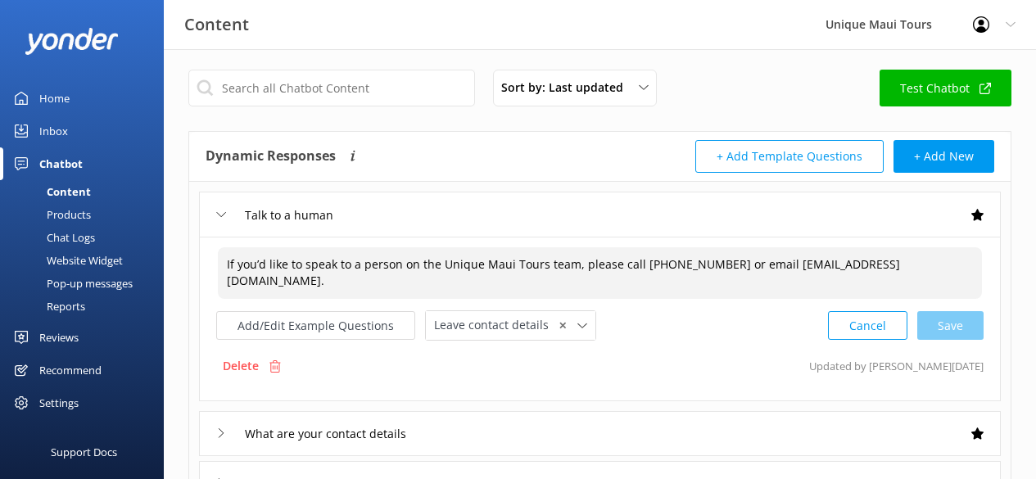
click at [934, 264] on textarea "If you’d like to speak to a person on the Unique Maui Tours team, please call […" at bounding box center [600, 273] width 764 height 52
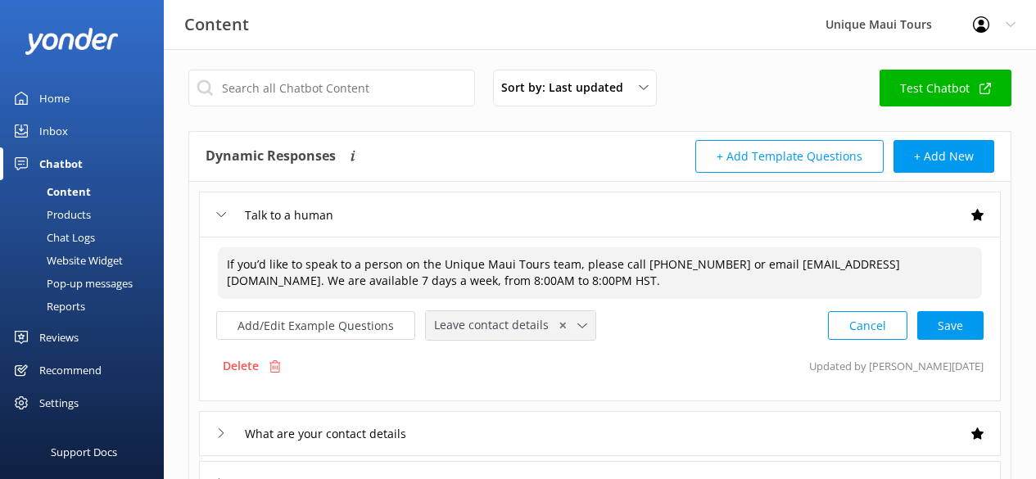
click at [577, 321] on icon at bounding box center [582, 326] width 10 height 10
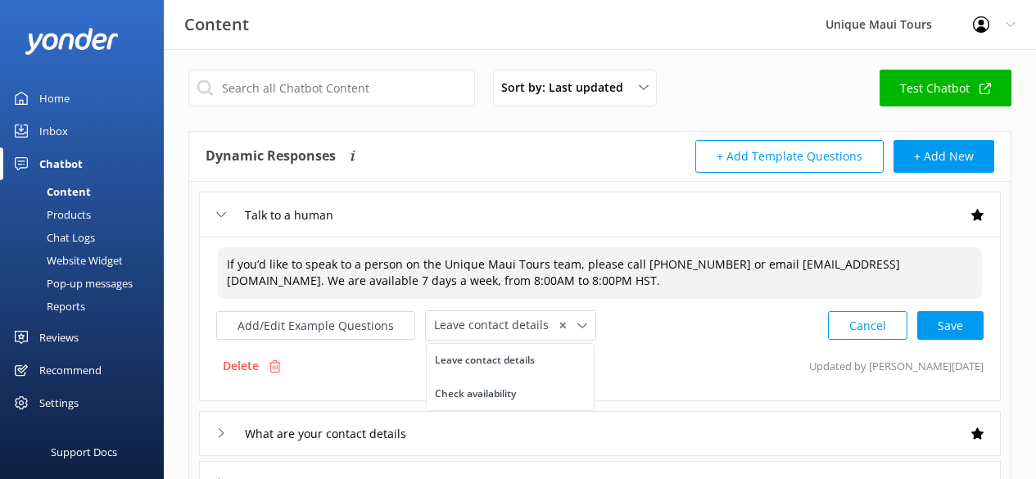
click at [657, 327] on div "Add/Edit Example Questions Leave contact details ✕ Leave contact details Check …" at bounding box center [599, 325] width 767 height 30
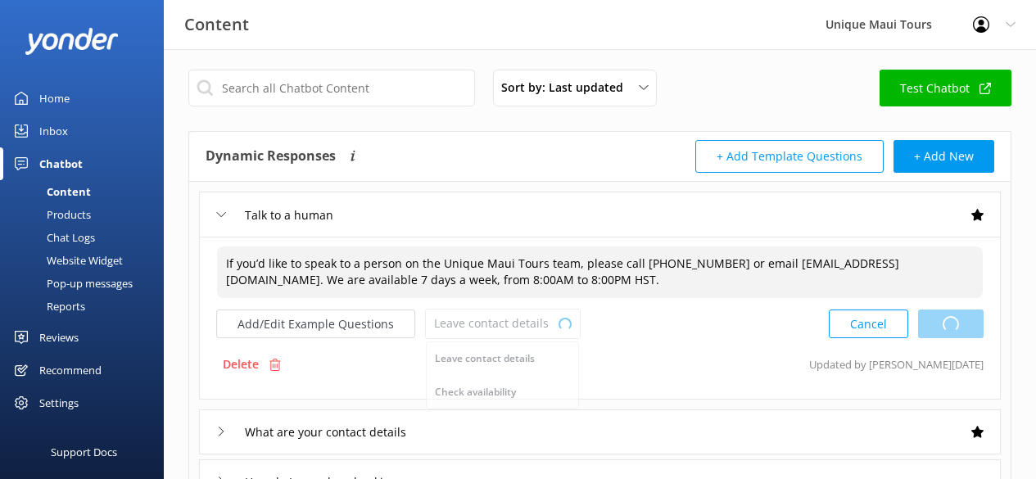
click at [953, 325] on div "Cancel Loading.." at bounding box center [905, 324] width 155 height 30
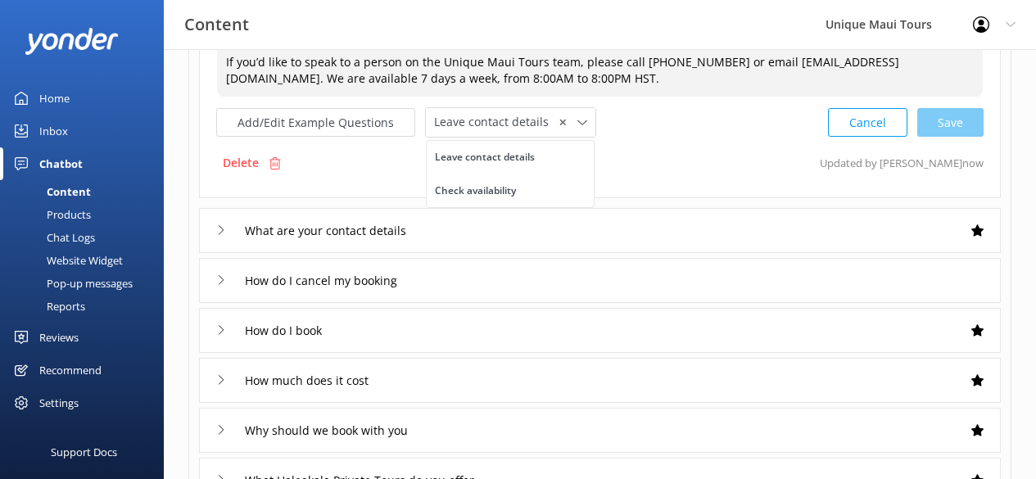
scroll to position [205, 0]
type textarea "If you’d like to speak to a person on the Unique Maui Tours team, please call […"
click at [220, 230] on icon at bounding box center [221, 230] width 10 height 10
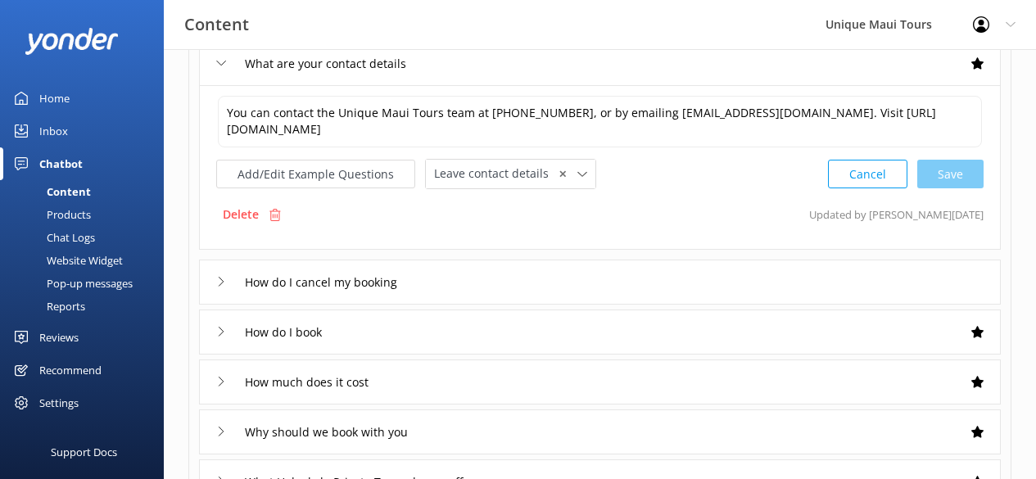
click at [222, 280] on icon at bounding box center [221, 282] width 10 height 10
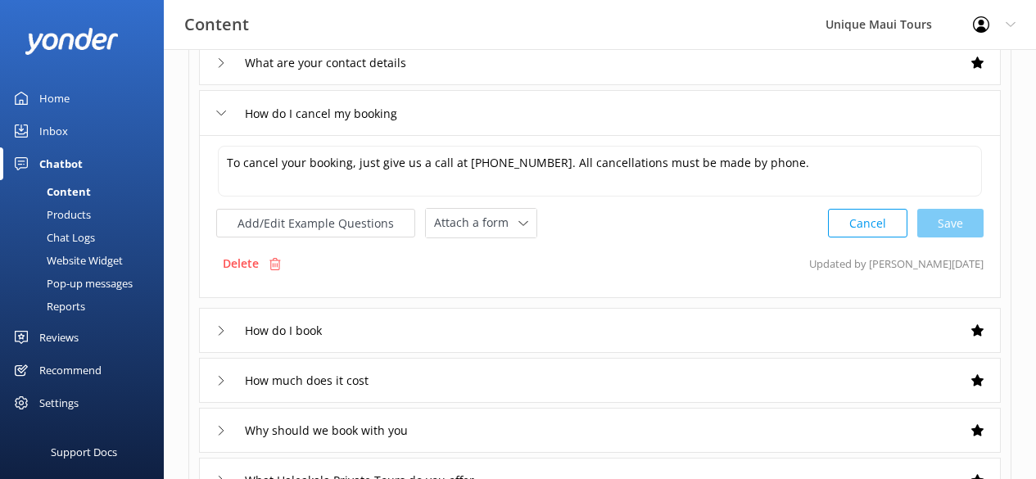
click at [223, 333] on icon at bounding box center [221, 331] width 10 height 10
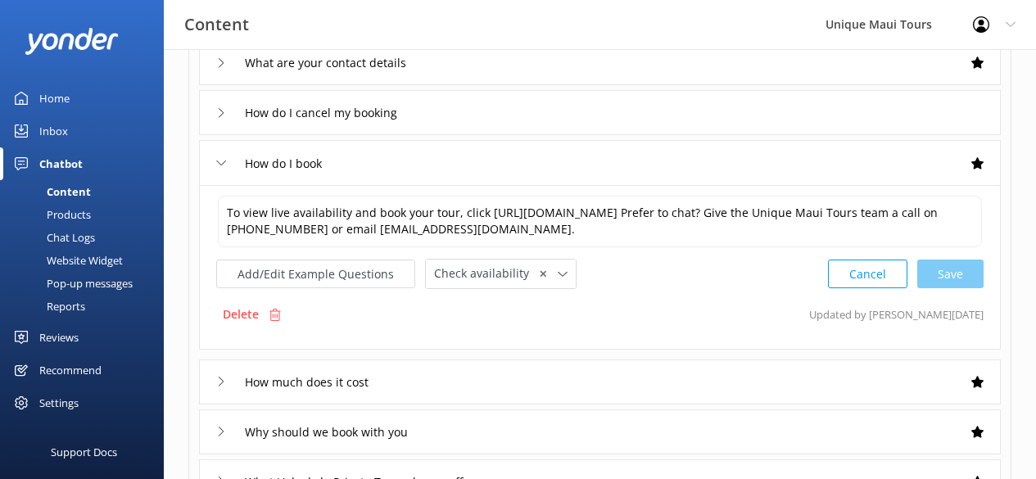
click at [218, 383] on icon at bounding box center [221, 382] width 10 height 10
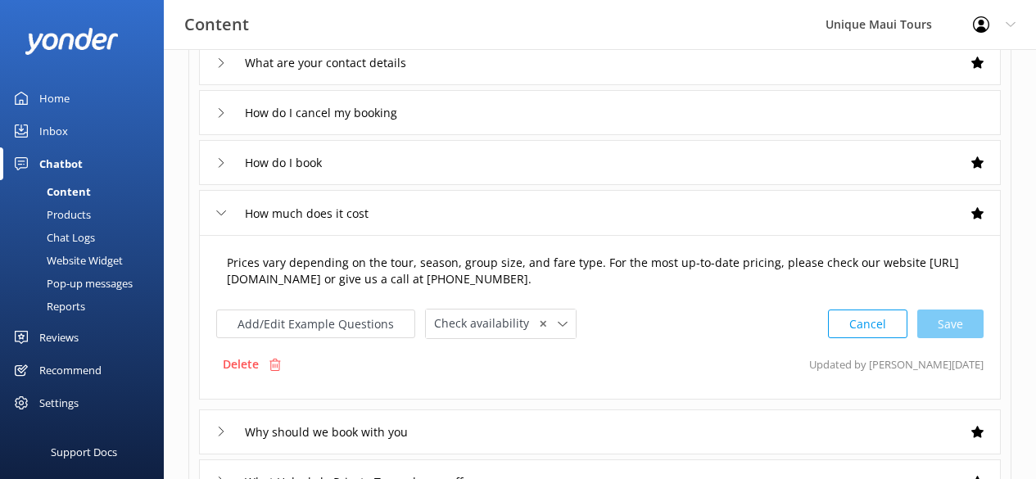
click at [421, 262] on textarea "Prices vary depending on the tour, season, group size, and fare type. For the m…" at bounding box center [600, 272] width 764 height 52
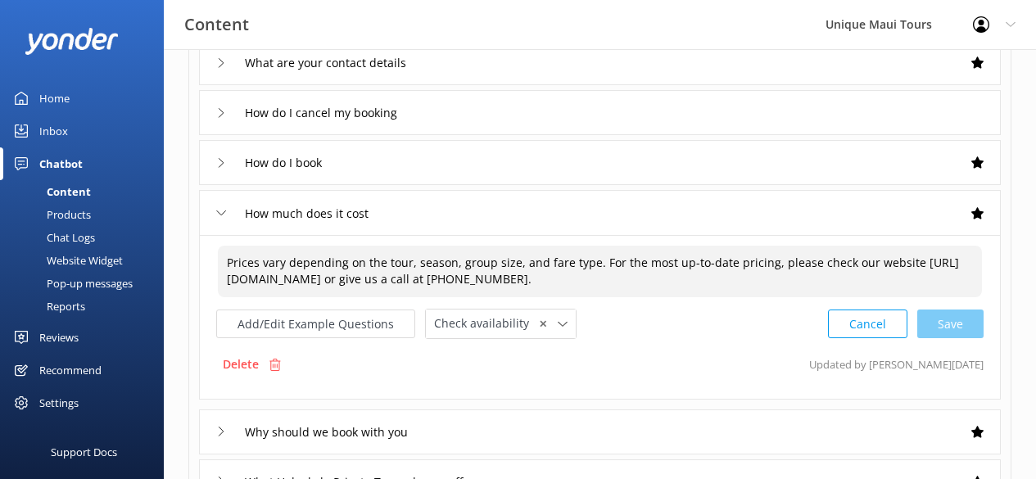
click at [421, 262] on textarea "Prices vary depending on the tour, season, group size, and fare type. For the m…" at bounding box center [600, 272] width 764 height 52
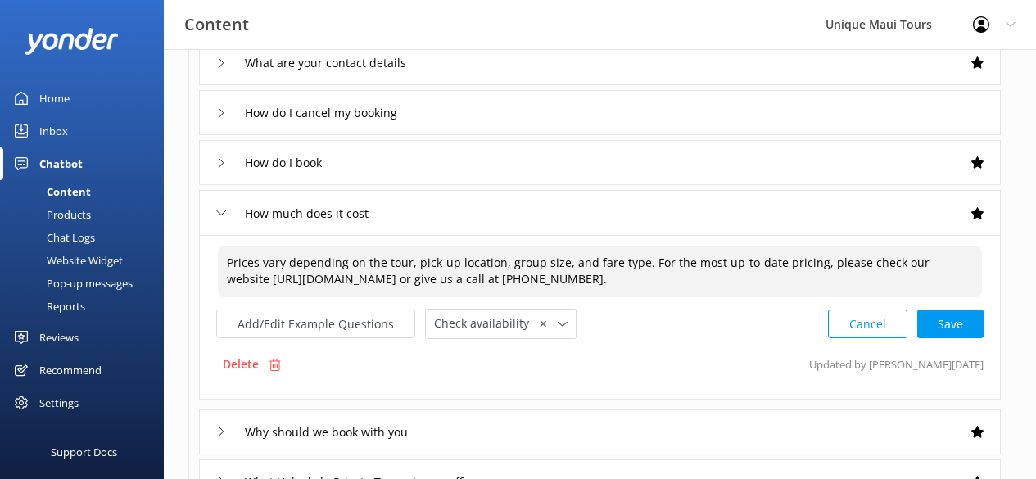
drag, startPoint x: 633, startPoint y: 264, endPoint x: 558, endPoint y: 263, distance: 74.5
click at [558, 263] on textarea "Prices vary depending on the tour, pick-up location, group size, and fare type.…" at bounding box center [600, 272] width 764 height 52
click at [959, 339] on div "Cancel Save" at bounding box center [906, 324] width 156 height 30
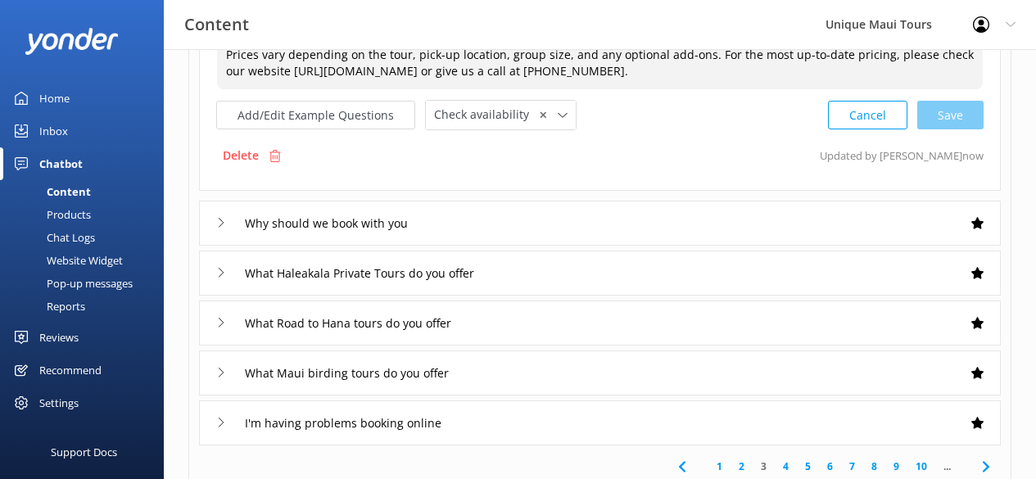
scroll to position [494, 0]
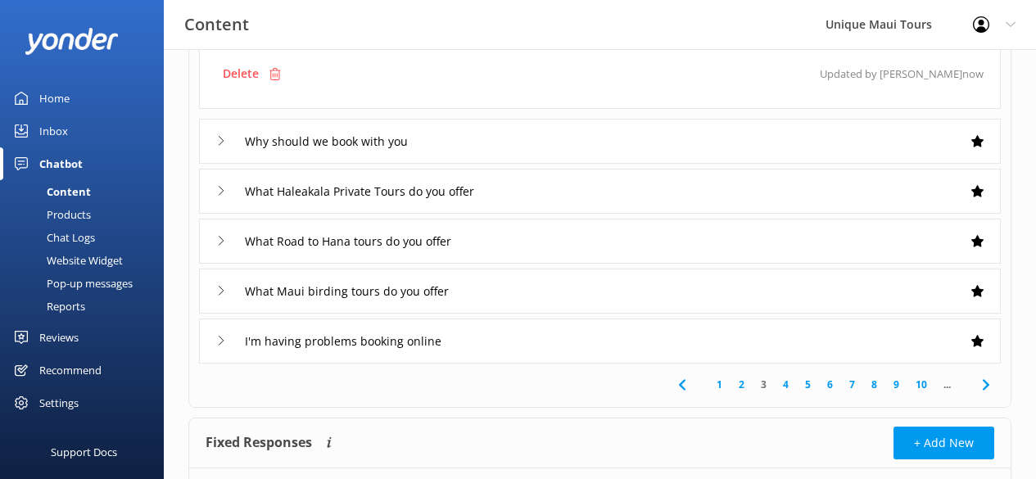
type textarea "Prices vary depending on the tour, pick-up location, group size, and any option…"
click at [221, 146] on icon at bounding box center [221, 141] width 10 height 10
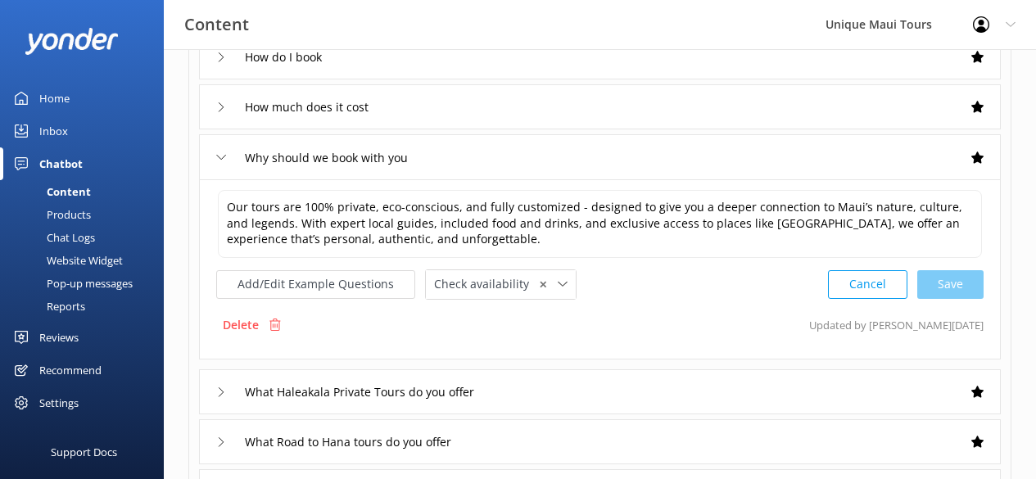
click at [221, 157] on icon at bounding box center [221, 157] width 10 height 10
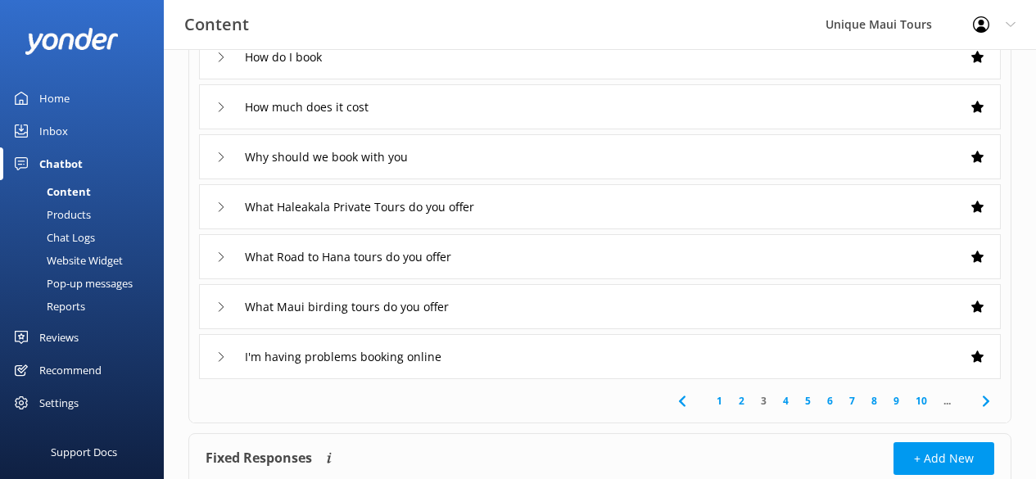
click at [223, 209] on icon at bounding box center [221, 207] width 10 height 10
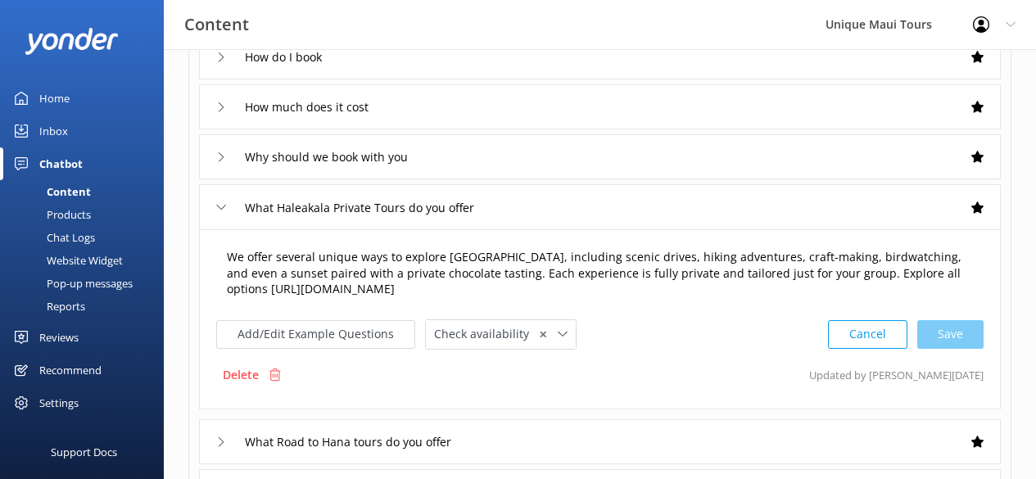
click at [523, 287] on textarea "We offer several unique ways to explore [GEOGRAPHIC_DATA], including scenic dri…" at bounding box center [600, 274] width 764 height 68
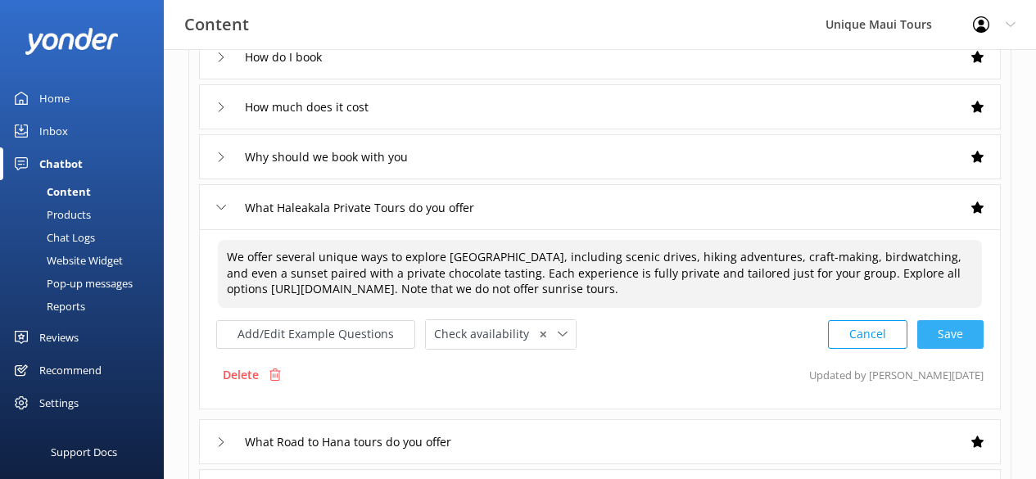
click at [963, 336] on div "Cancel Save" at bounding box center [906, 334] width 156 height 30
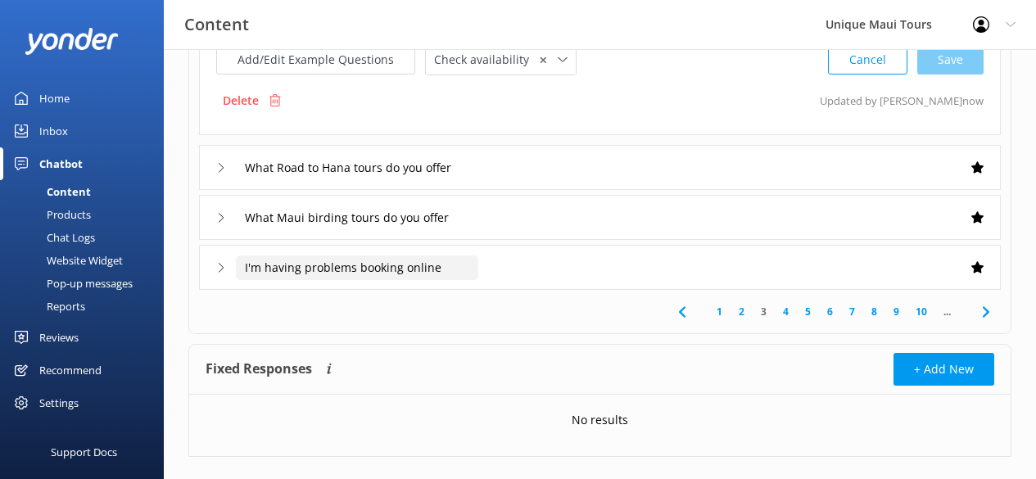
scroll to position [610, 0]
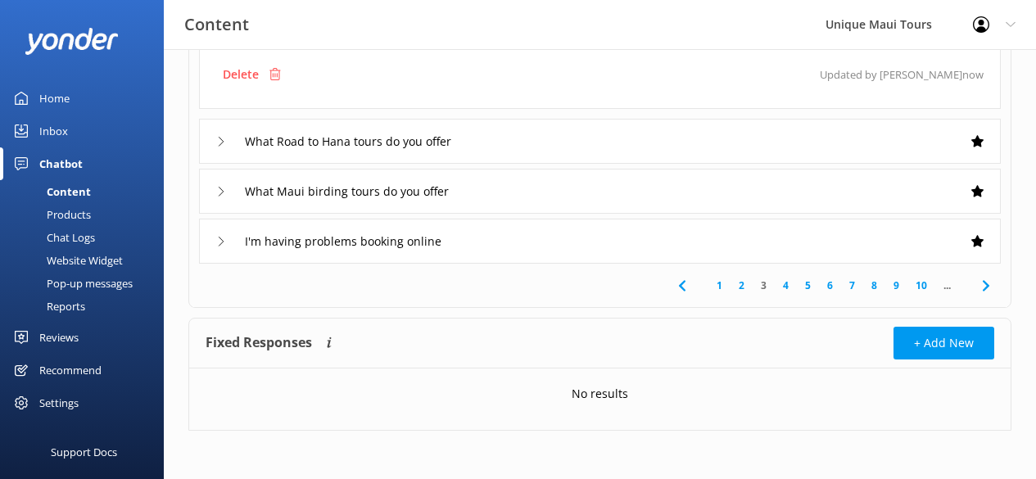
type textarea "We offer several unique ways to explore [GEOGRAPHIC_DATA], including scenic dri…"
click at [218, 142] on icon at bounding box center [221, 142] width 10 height 10
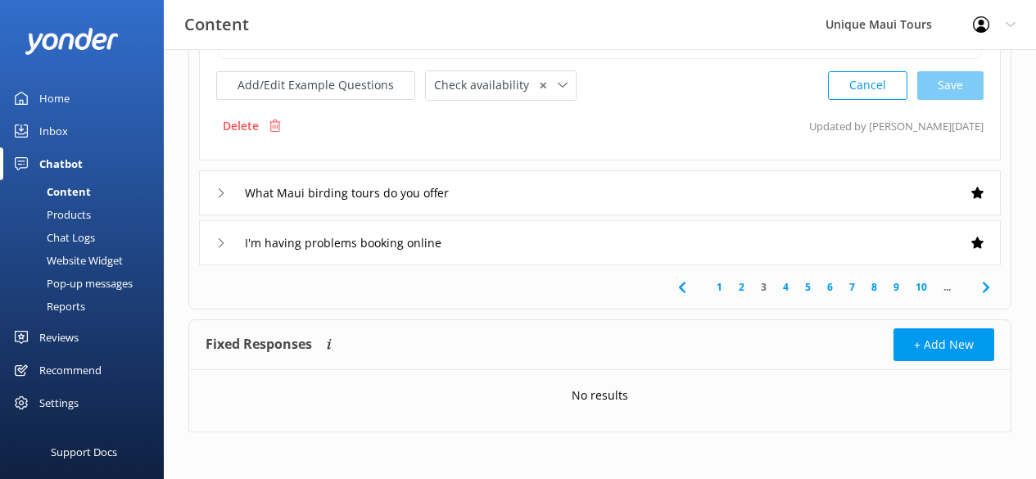
scroll to position [426, 0]
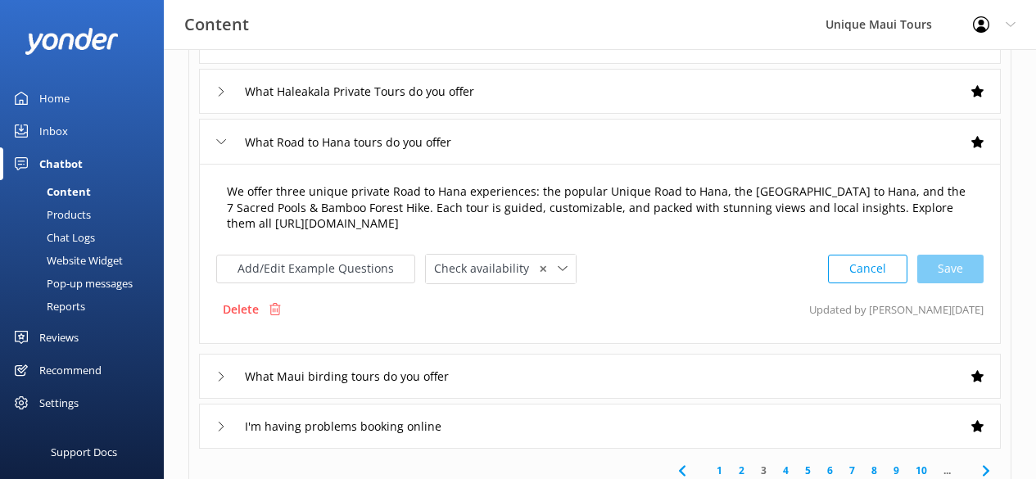
click at [297, 192] on textarea "We offer three unique private Road to Hana experiences: the popular Unique Road…" at bounding box center [600, 208] width 764 height 68
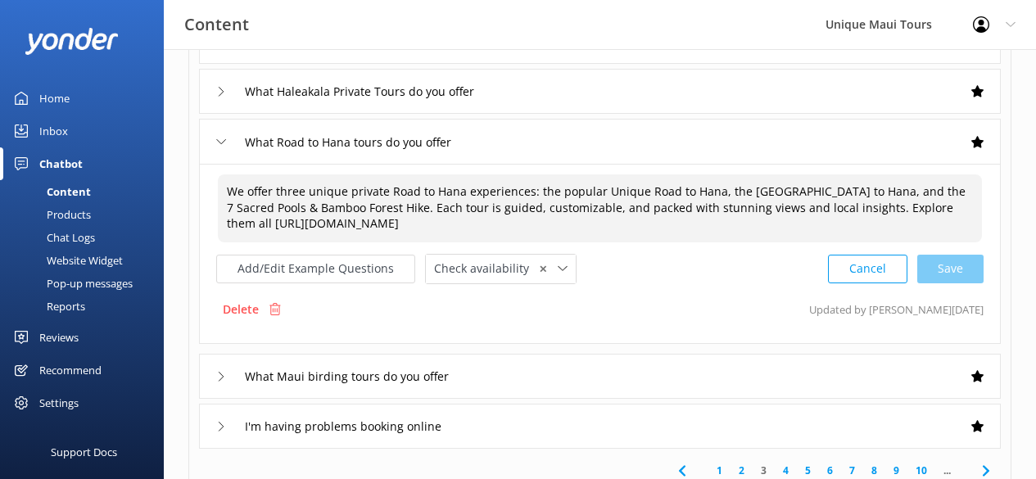
click at [297, 192] on textarea "We offer three unique private Road to Hana experiences: the popular Unique Road…" at bounding box center [600, 208] width 764 height 68
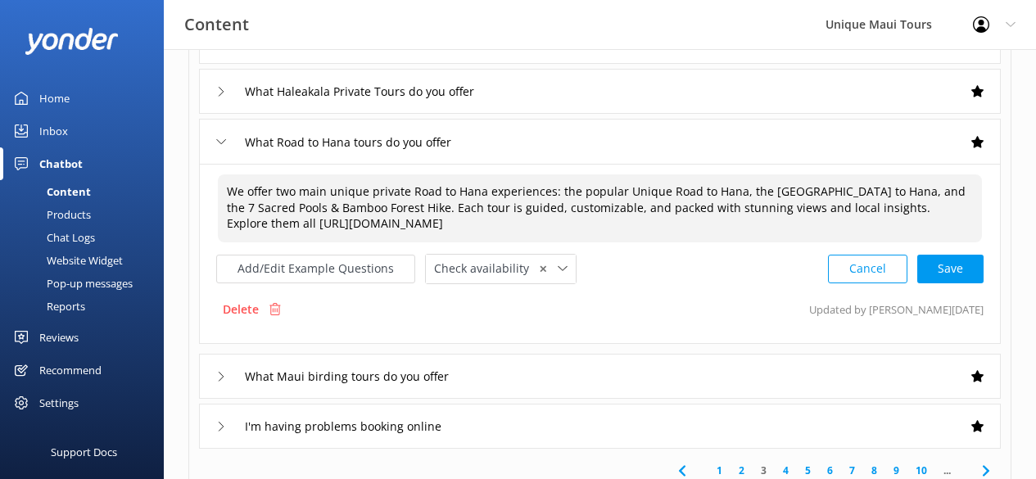
drag, startPoint x: 742, startPoint y: 192, endPoint x: 905, endPoint y: 190, distance: 163.7
click at [905, 190] on textarea "We offer two main unique private Road to Hana experiences: the popular Unique R…" at bounding box center [600, 208] width 764 height 68
click at [258, 205] on textarea "We offer two main unique private Road to Hana experiences: the popular Unique R…" at bounding box center [600, 208] width 764 height 68
paste textarea "the Bird Lovers’ Road to [GEOGRAPHIC_DATA],"
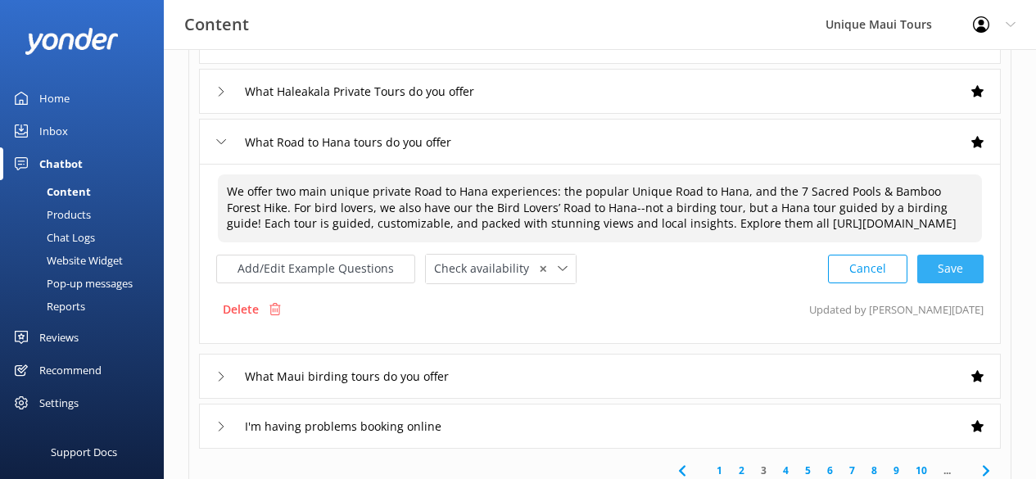
click at [947, 279] on div "Cancel Save" at bounding box center [906, 269] width 156 height 30
type textarea "We offer two main unique private Road to Hana experiences: the popular Unique R…"
click at [217, 380] on icon at bounding box center [221, 375] width 10 height 10
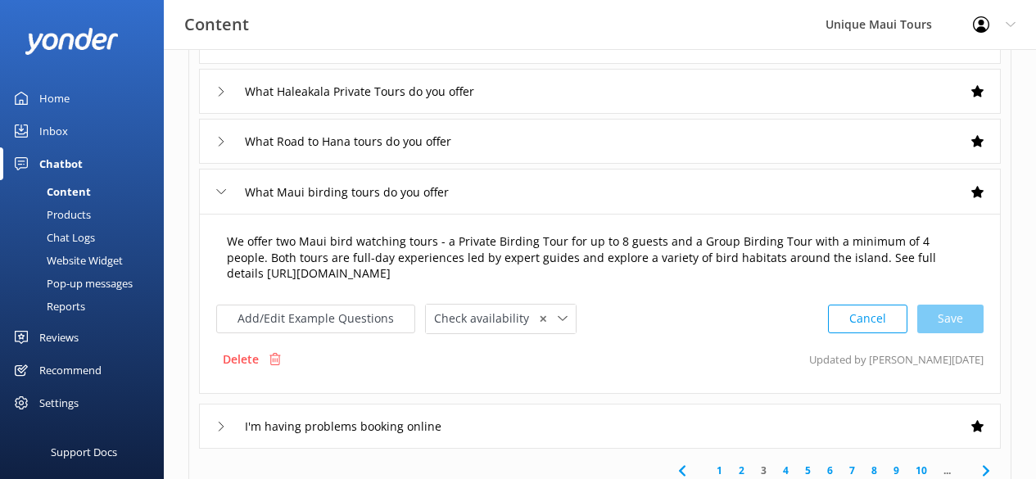
click at [384, 241] on textarea "We offer two Maui bird watching tours - a Private Birding Tour for up to 8 gues…" at bounding box center [600, 258] width 764 height 68
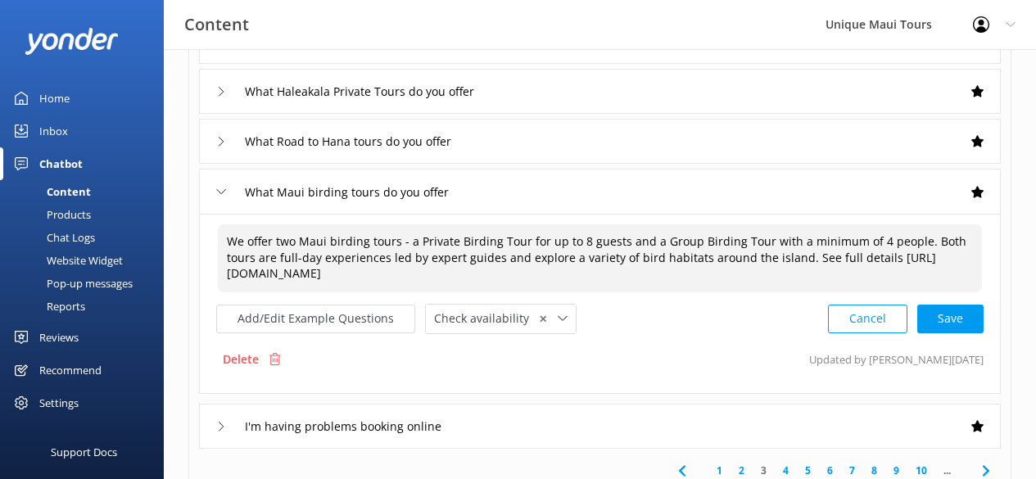
click at [630, 273] on textarea "We offer two Maui birding tours - a Private Birding Tour for up to 8 guests and…" at bounding box center [600, 258] width 764 height 68
drag, startPoint x: 526, startPoint y: 239, endPoint x: 620, endPoint y: 238, distance: 93.3
click at [620, 238] on textarea "We offer two Maui birding tours - a Private Birding Tour for up to 8 guests and…" at bounding box center [600, 258] width 764 height 68
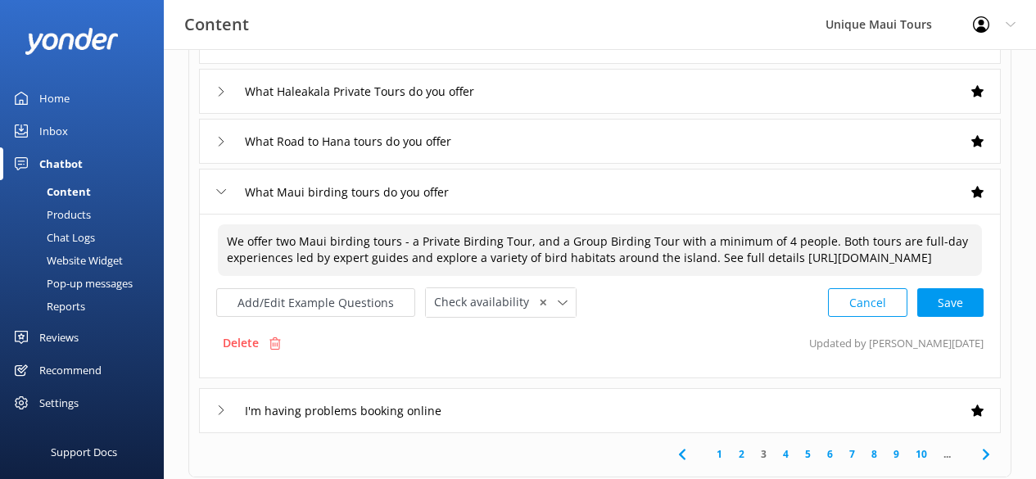
click at [329, 257] on textarea "We offer two Maui birding tours - a Private Birding Tour, and a Group Birding T…" at bounding box center [600, 250] width 764 height 52
click at [622, 269] on textarea "We offer two Maui birding tours - a Private Birding Tour, and a Group Birding T…" at bounding box center [600, 250] width 764 height 52
click at [666, 241] on textarea "We offer two Maui birding tours - a Private Birding Tour, and a Group Birding T…" at bounding box center [600, 250] width 764 height 52
click at [297, 240] on textarea "We offer two Maui birding tours - a Private Birding Tour, and a Group Birding T…" at bounding box center [600, 250] width 764 height 52
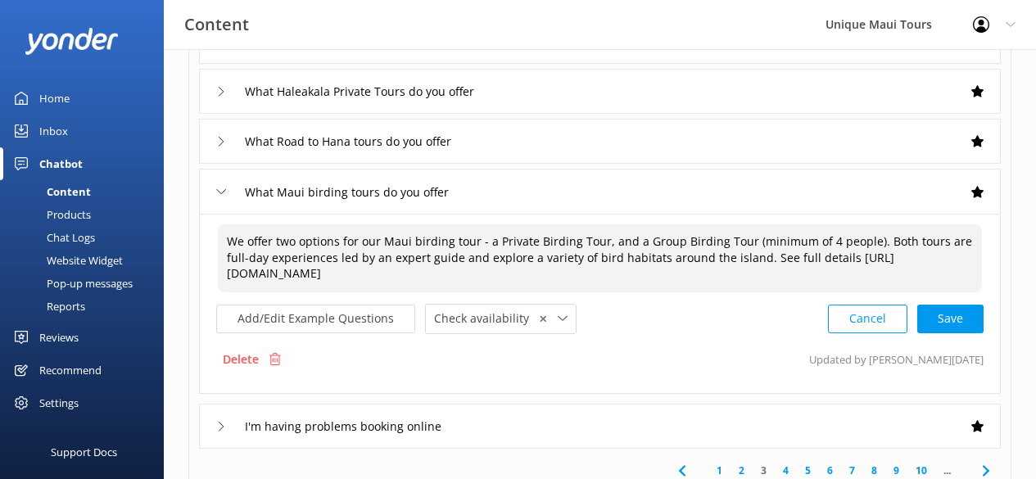
click at [657, 273] on textarea "We offer two options for our Maui birding tour - a Private Birding Tour, and a …" at bounding box center [600, 258] width 764 height 68
click at [953, 314] on div "Cancel Save" at bounding box center [906, 319] width 156 height 30
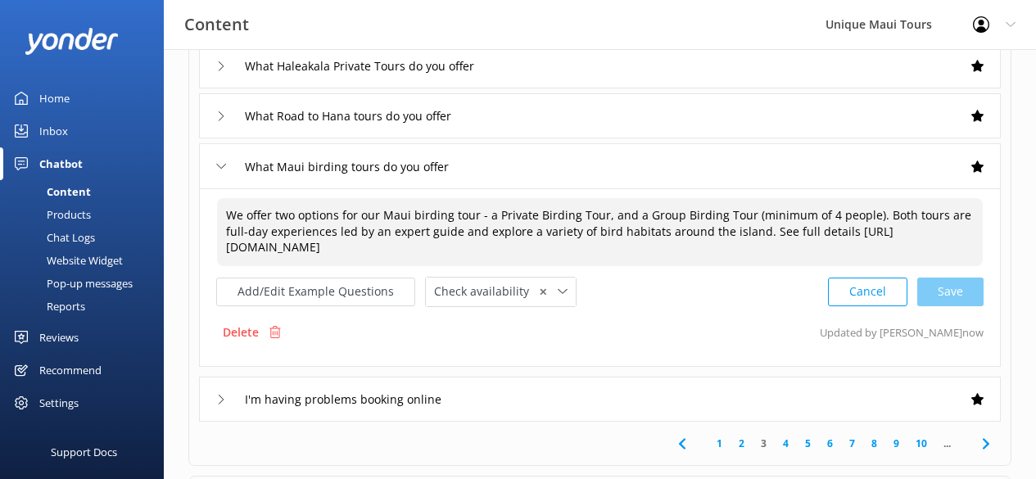
scroll to position [589, 0]
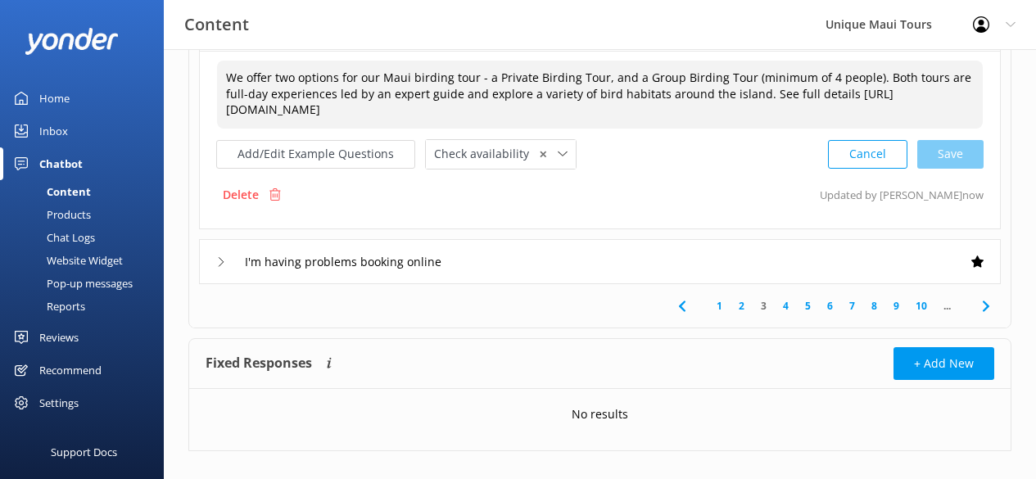
type textarea "We offer two options for our Maui birding tour - a Private Birding Tour, and a …"
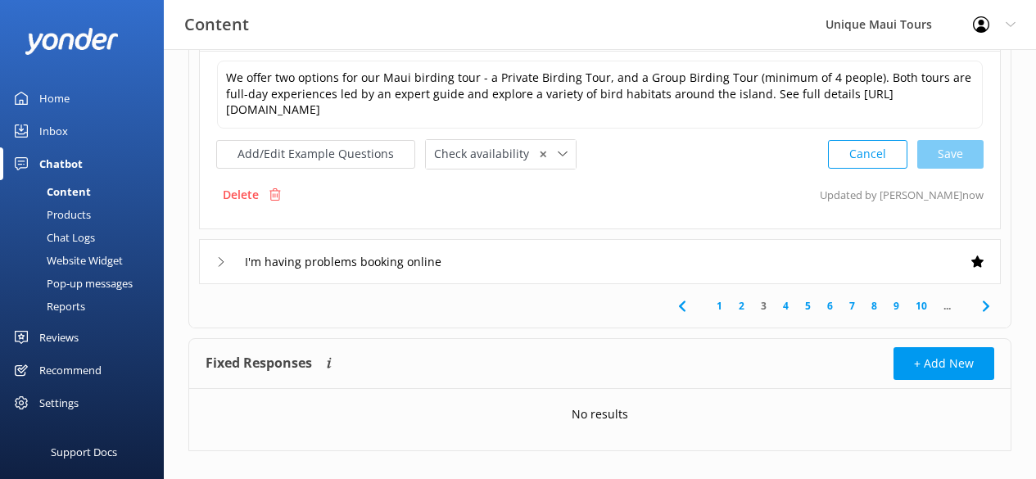
click at [220, 259] on use at bounding box center [221, 261] width 5 height 9
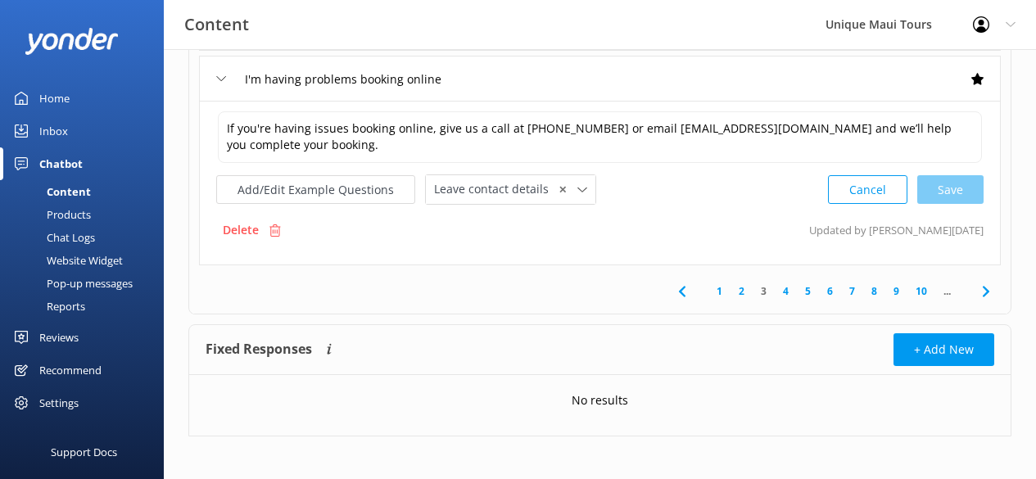
click at [785, 292] on link "4" at bounding box center [785, 291] width 22 height 16
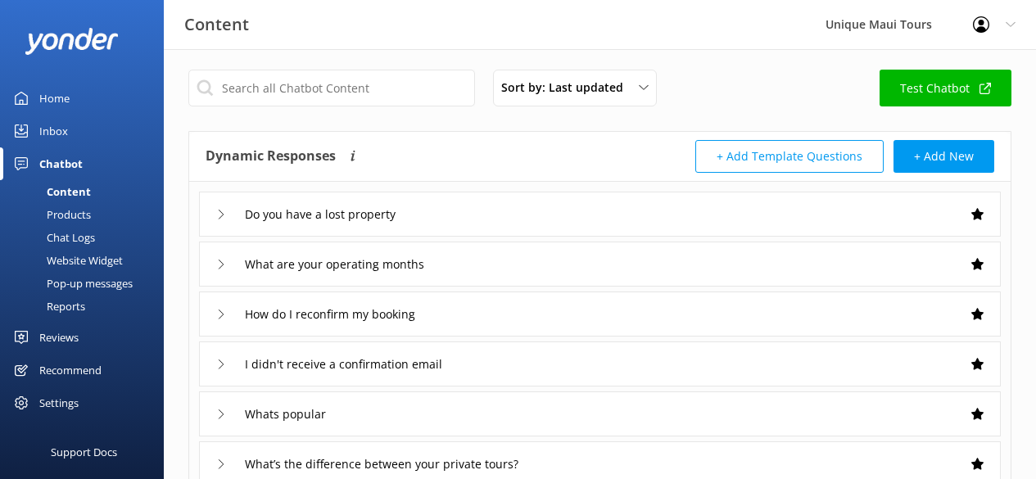
click at [221, 213] on icon at bounding box center [221, 215] width 10 height 10
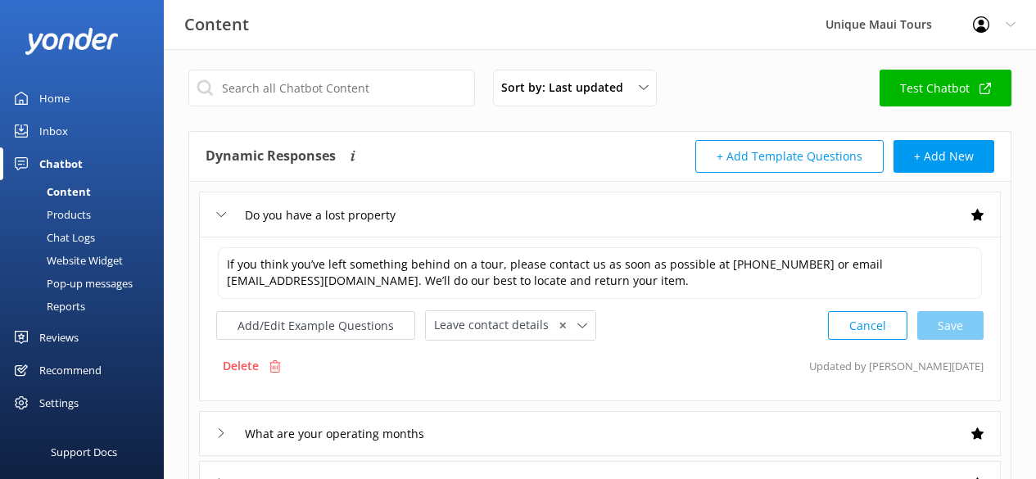
click at [224, 434] on icon at bounding box center [221, 433] width 10 height 10
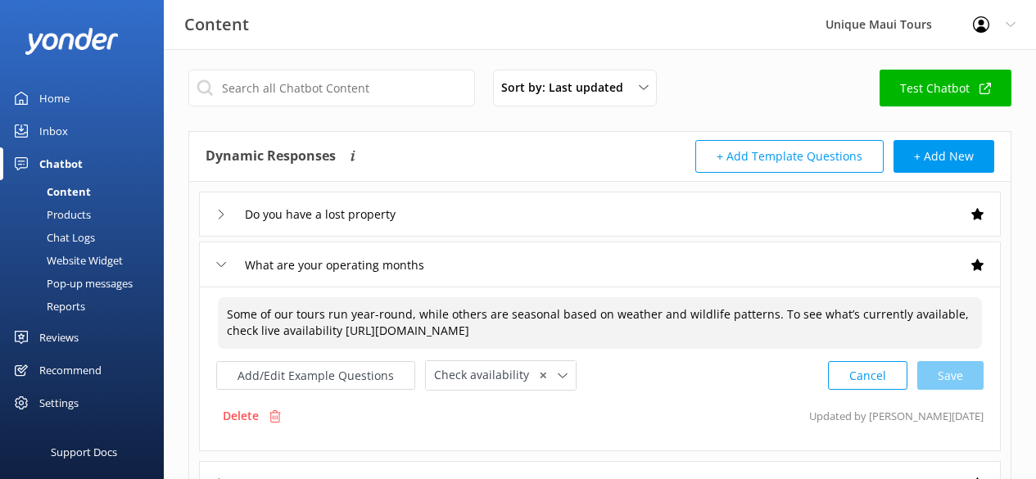
drag, startPoint x: 225, startPoint y: 313, endPoint x: 759, endPoint y: 316, distance: 533.7
click at [759, 316] on textarea "Some of our tours run year-round, while others are seasonal based on weather an…" at bounding box center [600, 323] width 764 height 52
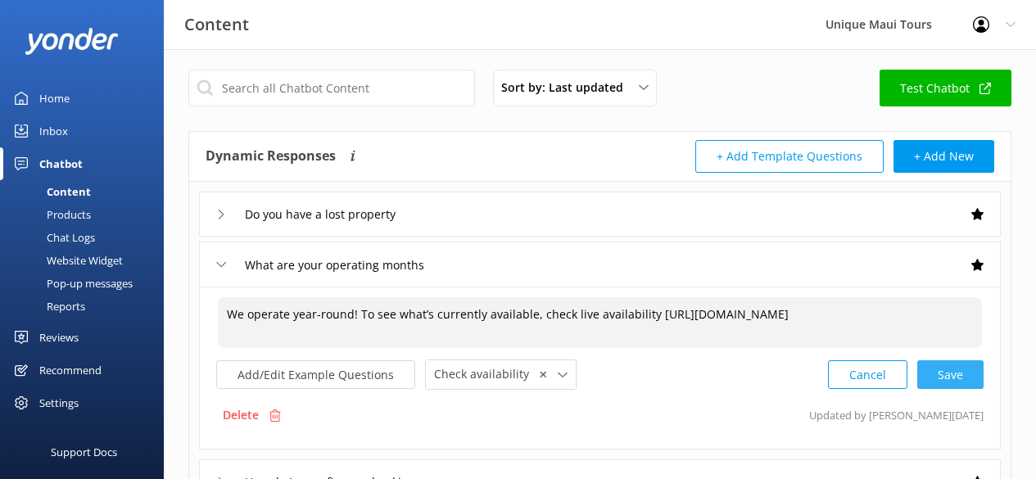
click at [936, 382] on div "Cancel Save" at bounding box center [906, 374] width 156 height 30
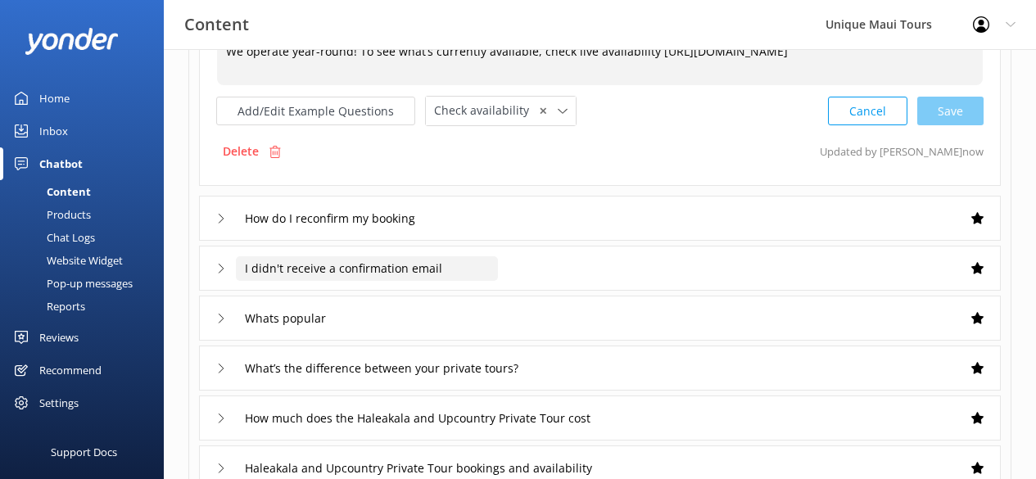
scroll to position [266, 0]
type textarea "We operate year-round! To see what’s currently available, check live availabili…"
click at [219, 219] on icon at bounding box center [221, 219] width 10 height 10
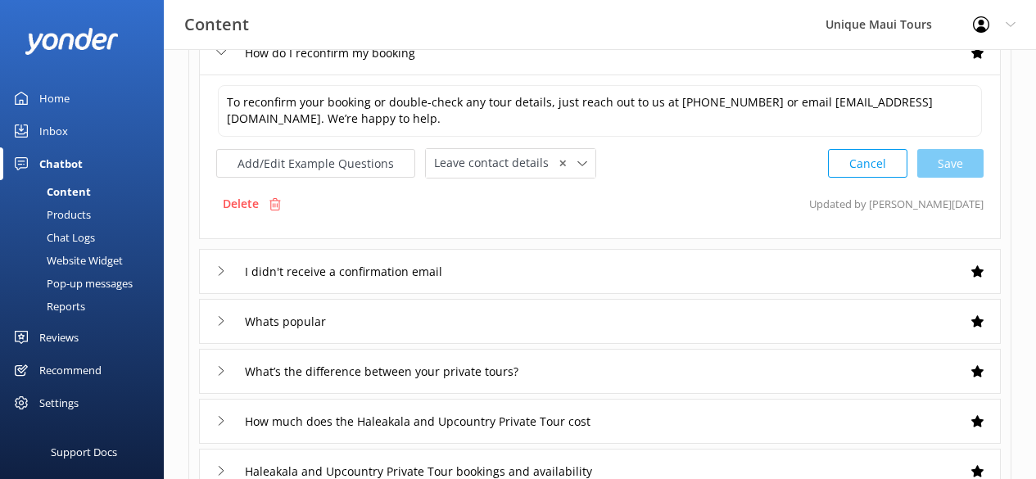
click at [222, 273] on icon at bounding box center [221, 271] width 10 height 10
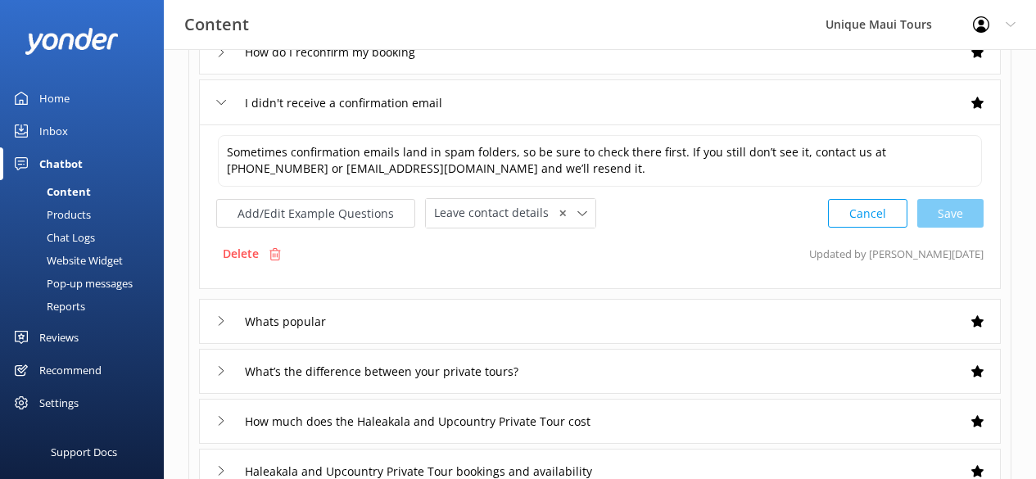
click at [223, 321] on use at bounding box center [221, 320] width 5 height 9
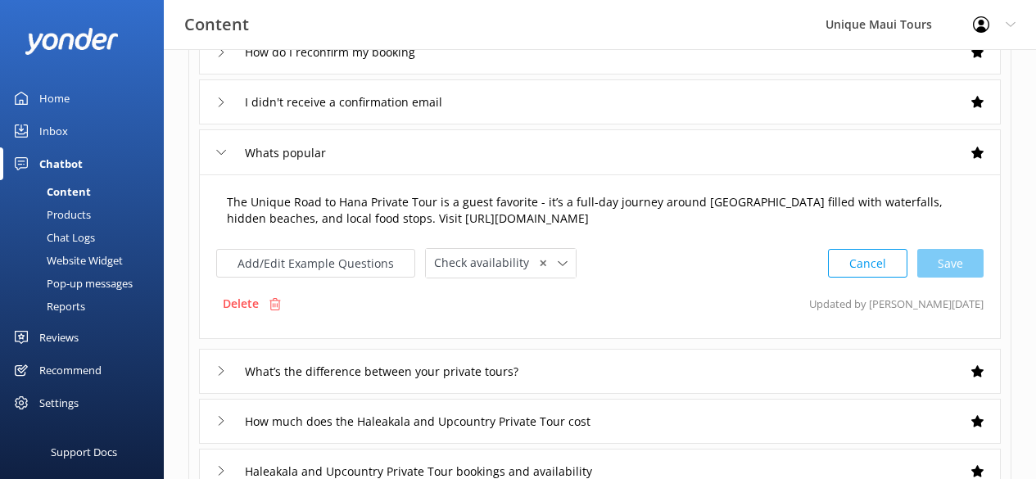
click at [878, 203] on textarea "The Unique Road to Hana Private Tour is a guest favorite - it’s a full-day jour…" at bounding box center [600, 211] width 764 height 52
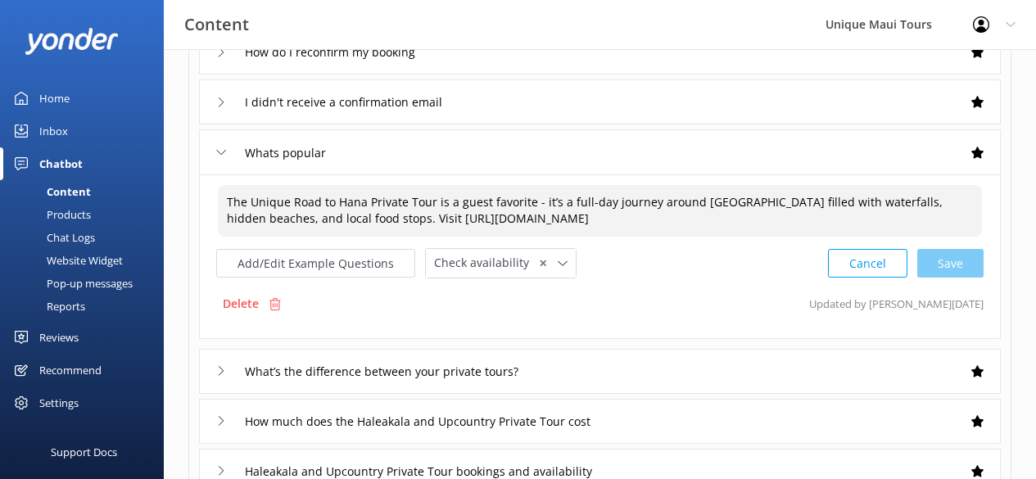
click at [878, 203] on textarea "The Unique Road to Hana Private Tour is a guest favorite - it’s a full-day jour…" at bounding box center [600, 211] width 764 height 52
click at [722, 234] on textarea "The Unique Road to Hana Private Tour is a guest favorite - it’s a full-day jour…" at bounding box center [600, 211] width 764 height 52
click at [873, 202] on textarea "The Unique Road to Hana Private Tour is a guest favorite - it’s a full-day jour…" at bounding box center [600, 211] width 764 height 52
click at [865, 201] on textarea "The Unique Road to Hana Private Tour is a guest favorite - it’s a full-day jour…" at bounding box center [600, 211] width 764 height 52
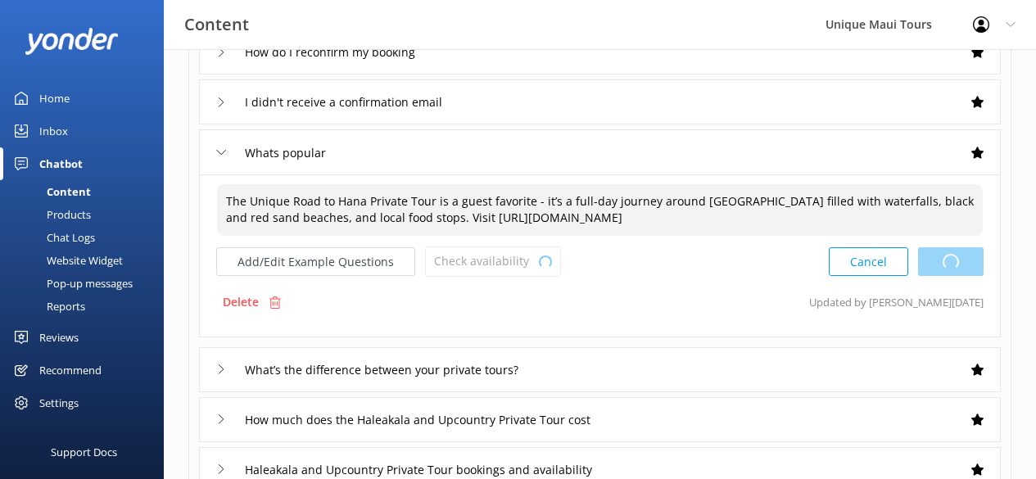
click at [954, 262] on div "Cancel Loading.." at bounding box center [905, 261] width 155 height 30
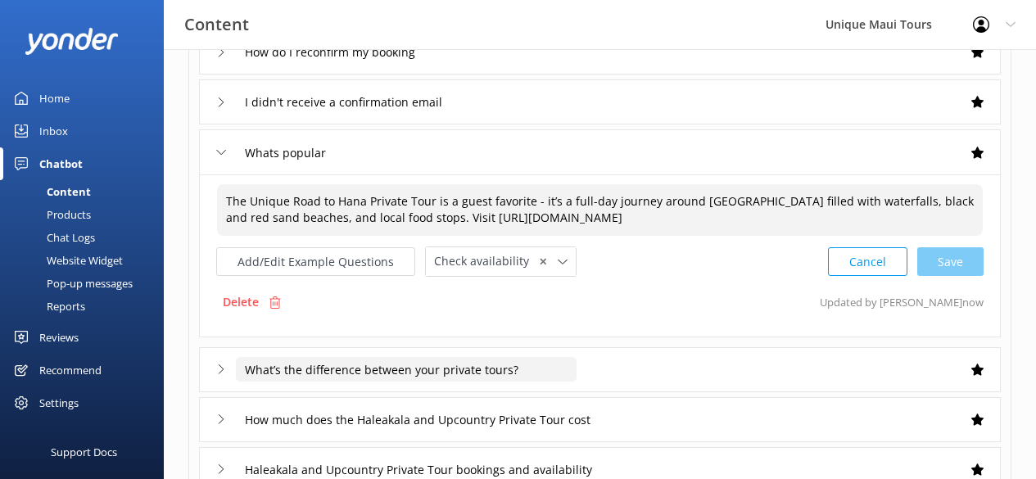
type textarea "The Unique Road to Hana Private Tour is a guest favorite - it’s a full-day jour…"
click at [387, 371] on input "What’s the difference between your private tours?" at bounding box center [406, 369] width 341 height 25
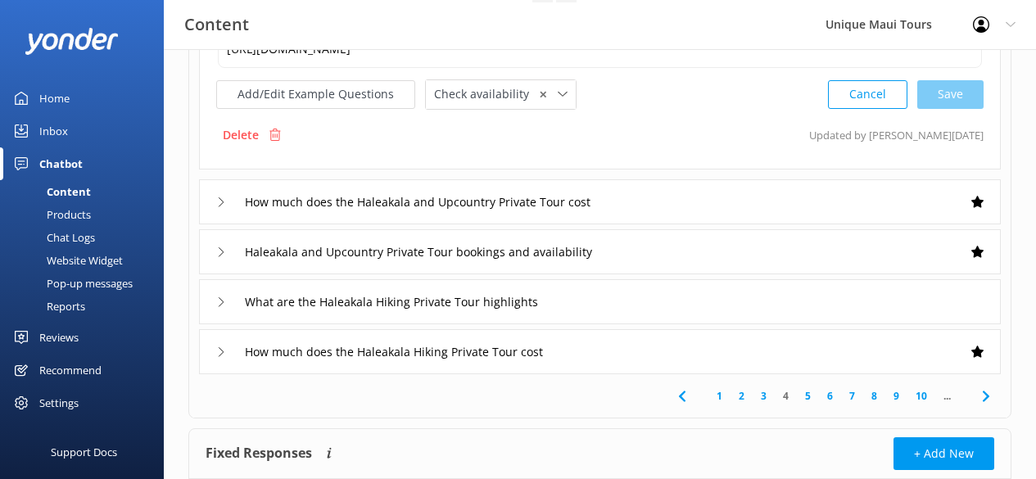
scroll to position [504, 0]
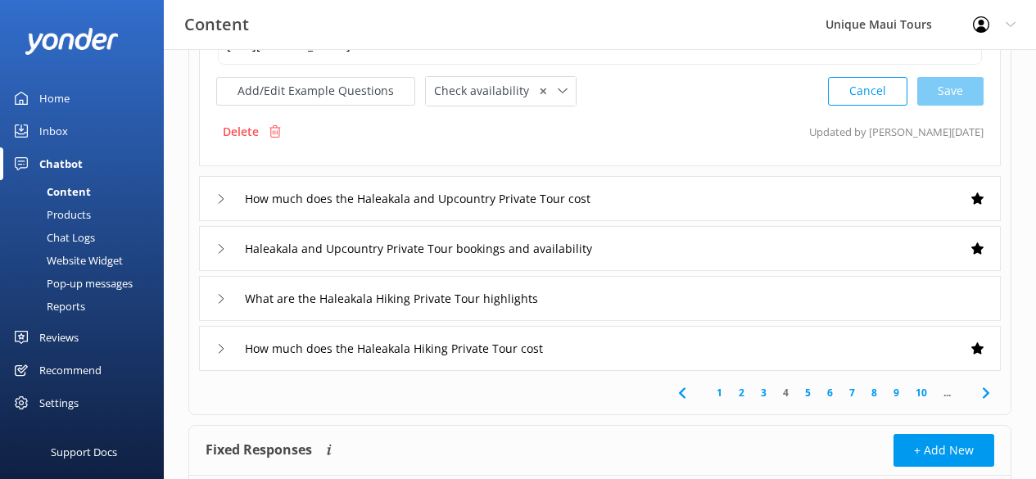
click at [216, 200] on icon at bounding box center [221, 199] width 10 height 10
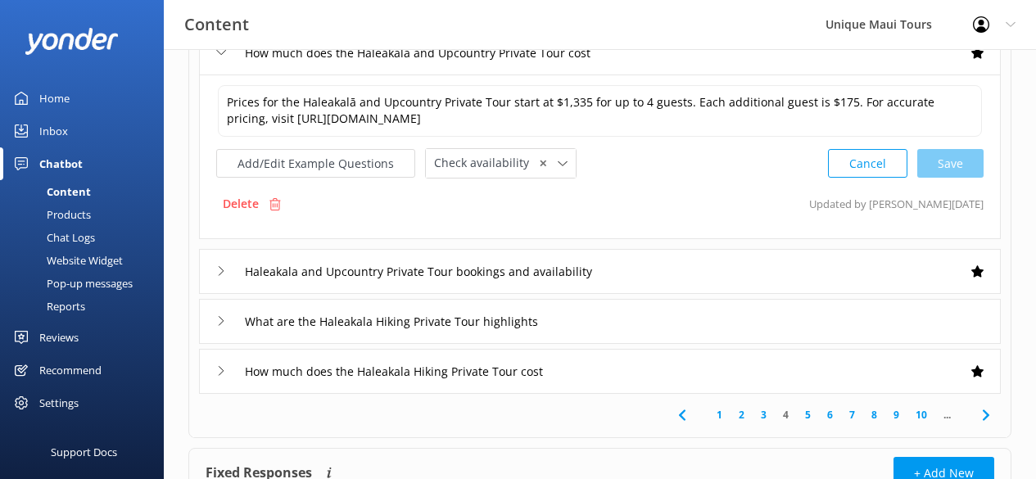
scroll to position [503, 0]
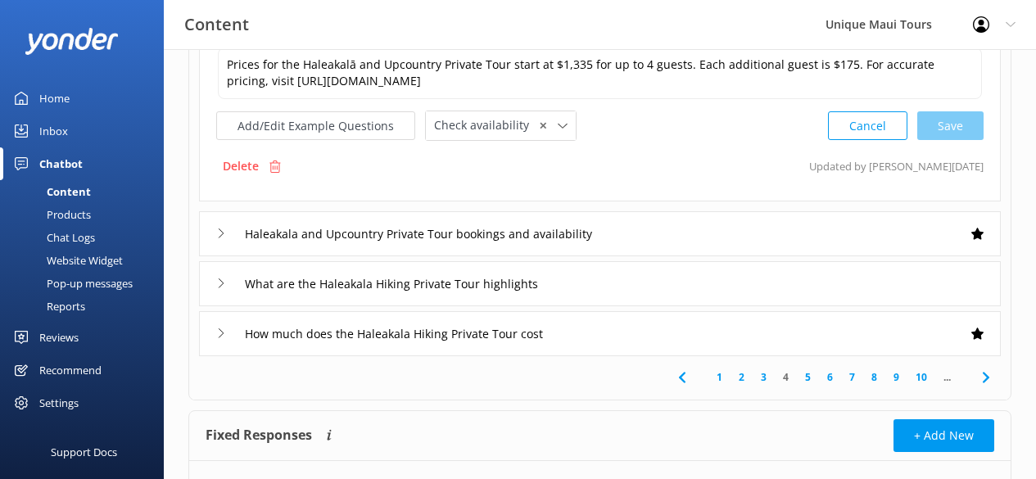
click at [223, 232] on use at bounding box center [221, 232] width 5 height 9
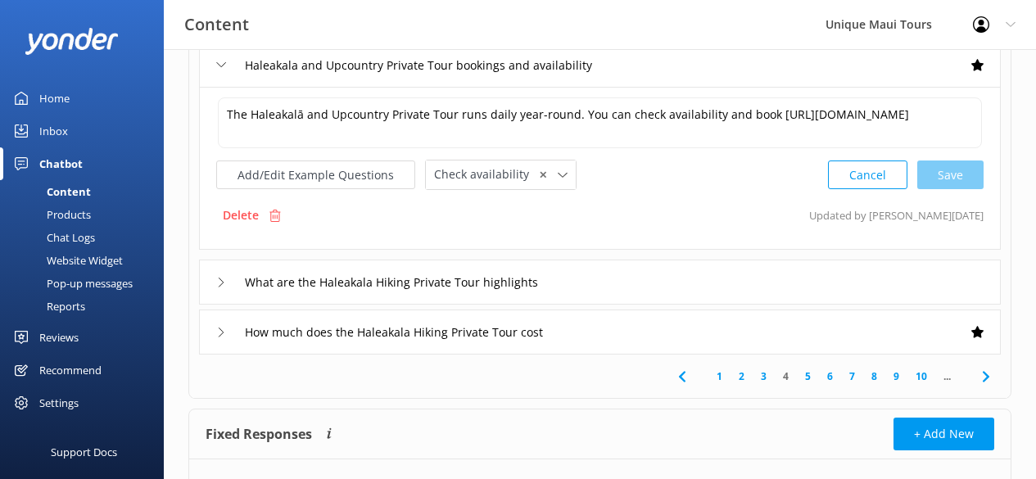
scroll to position [503, 0]
click at [223, 288] on div "What are the Haleakala Hiking Private Tour highlights" at bounding box center [399, 282] width 367 height 27
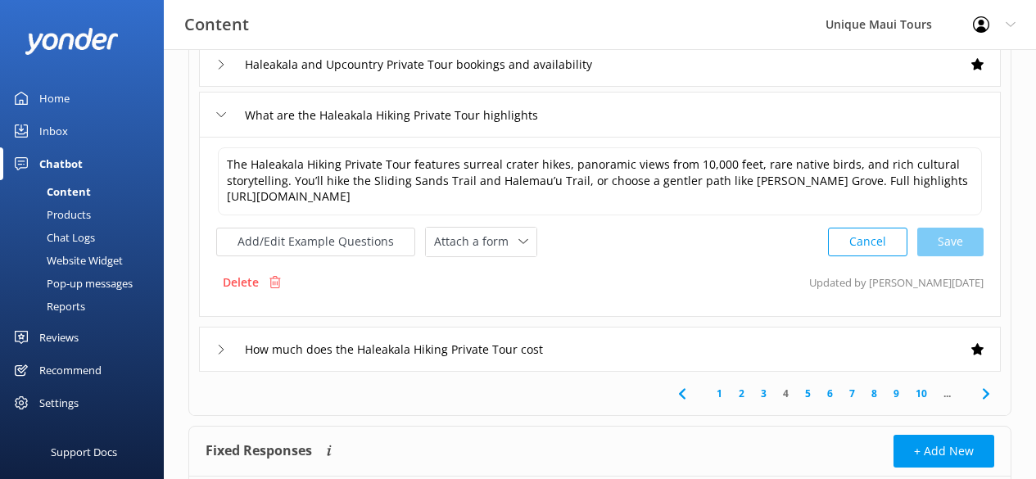
click at [221, 347] on use at bounding box center [221, 349] width 5 height 9
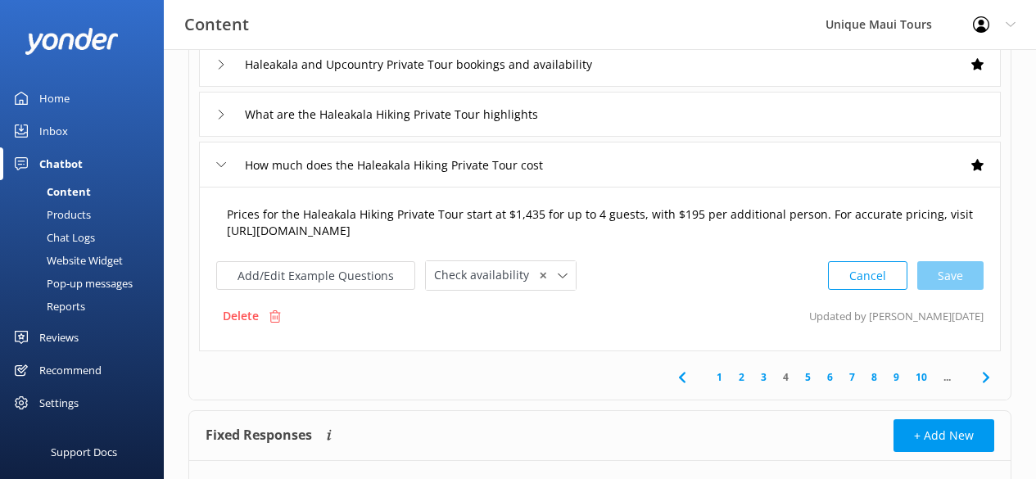
click at [817, 216] on textarea "Prices for the Haleakala Hiking Private Tour start at $1,435 for up to 4 guests…" at bounding box center [600, 223] width 764 height 52
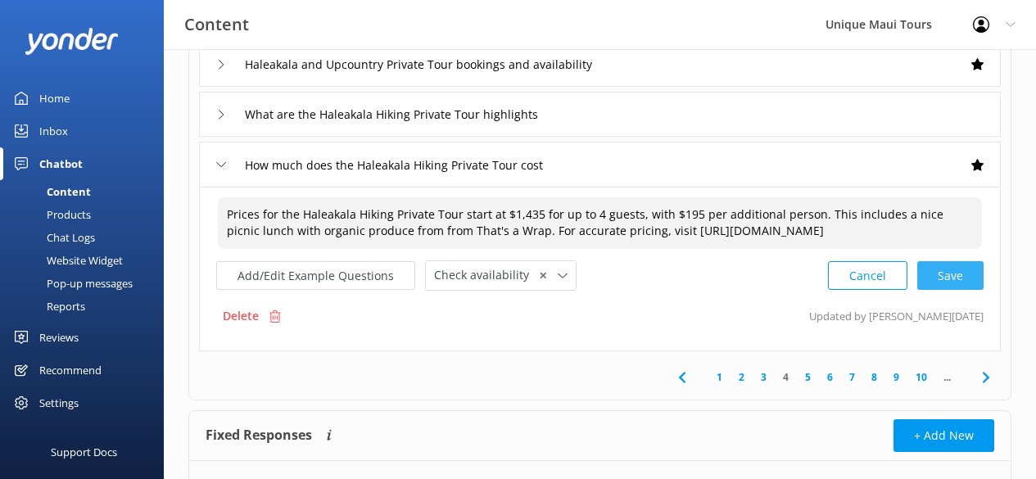
click at [932, 291] on div "Cancel Save" at bounding box center [906, 275] width 156 height 30
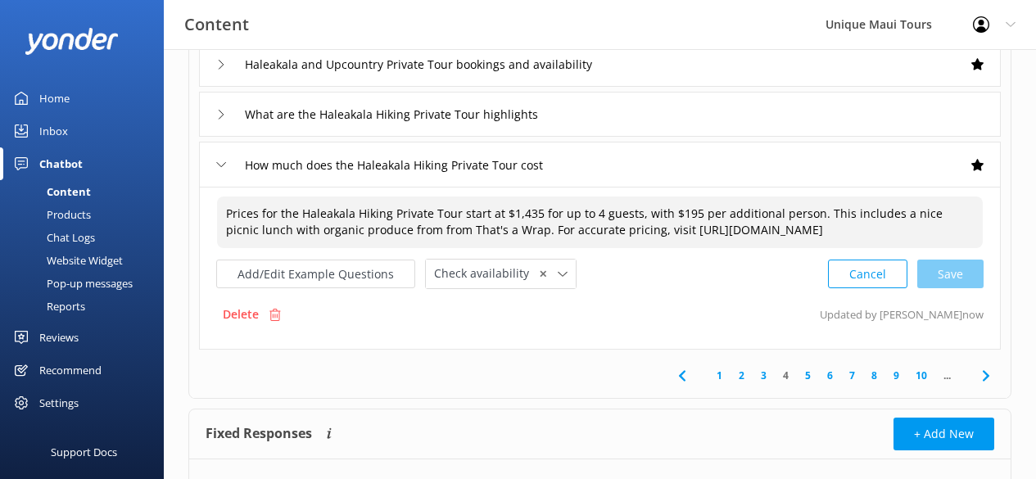
type textarea "Prices for the Haleakala Hiking Private Tour start at $1,435 for up to 4 guests…"
click at [804, 383] on link "5" at bounding box center [808, 376] width 22 height 16
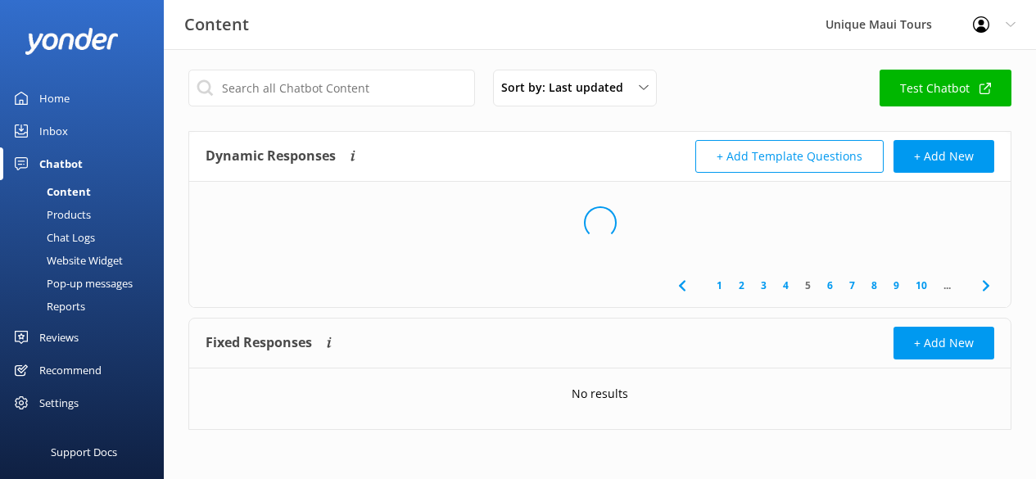
scroll to position [4, 0]
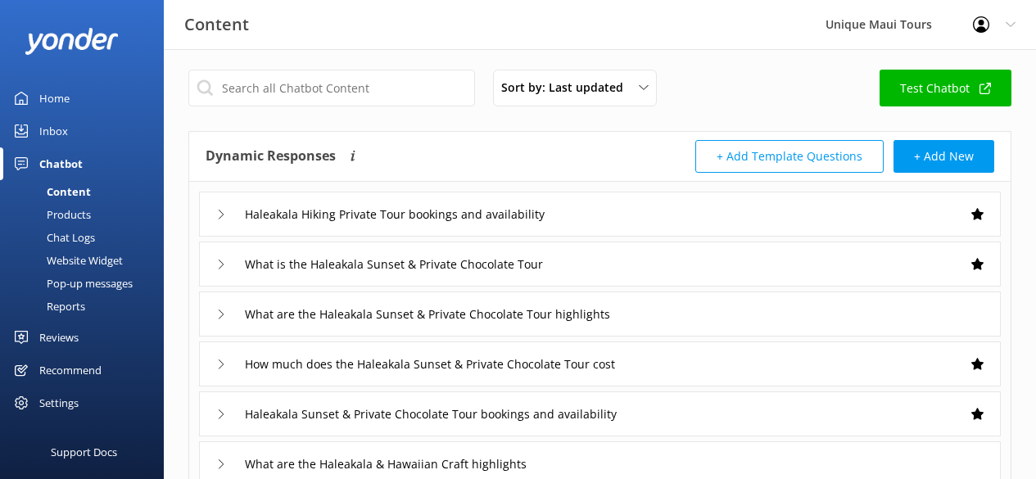
click at [216, 214] on icon at bounding box center [221, 215] width 10 height 10
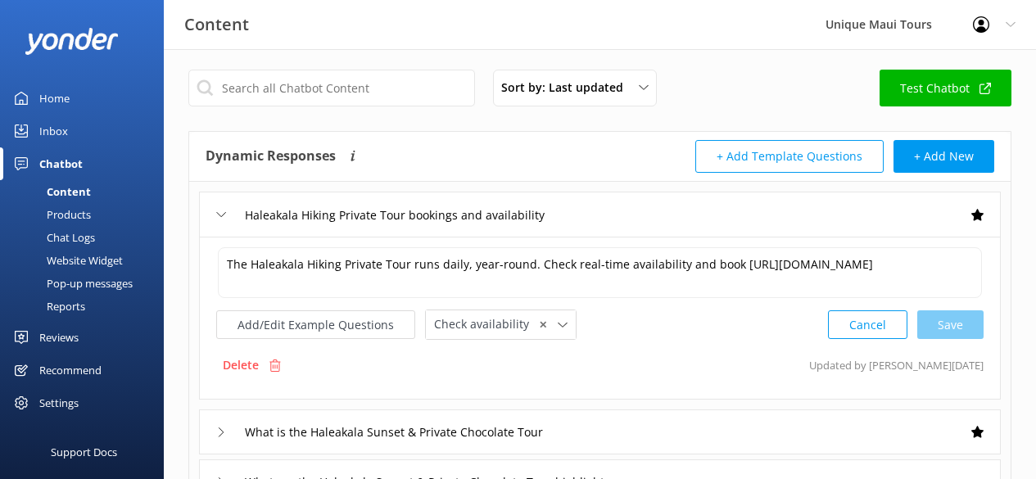
click at [218, 215] on icon at bounding box center [221, 215] width 10 height 10
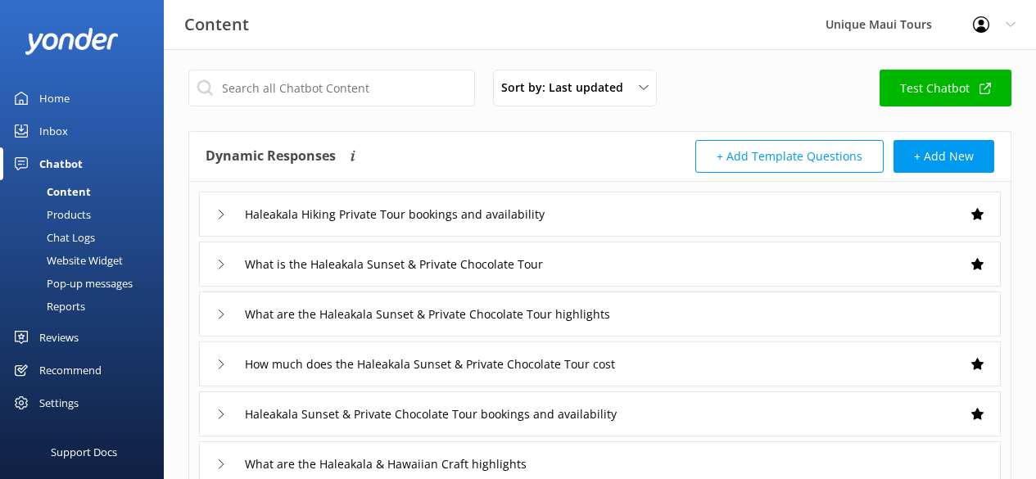
click at [223, 260] on icon at bounding box center [221, 265] width 10 height 10
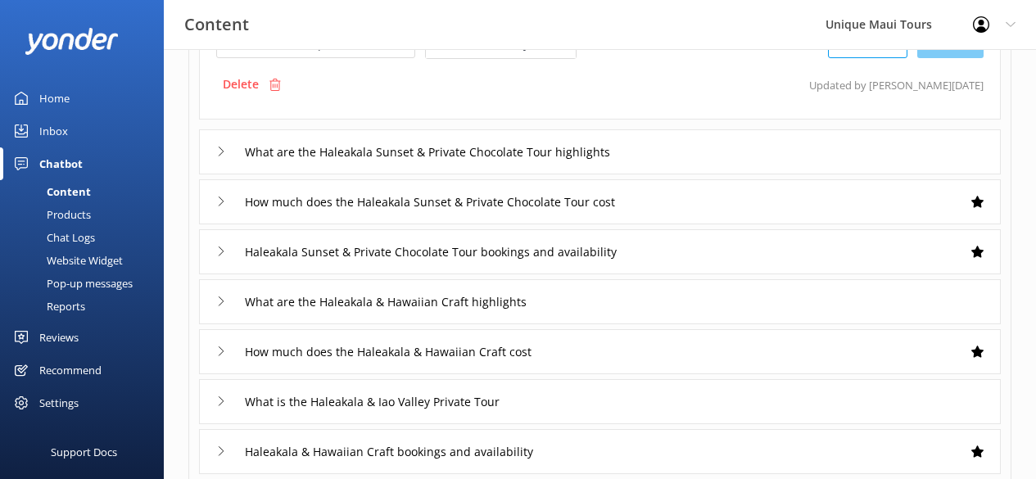
scroll to position [368, 0]
click at [226, 151] on div "What are the Haleakala Sunset & Private Chocolate Tour highlights" at bounding box center [438, 151] width 445 height 27
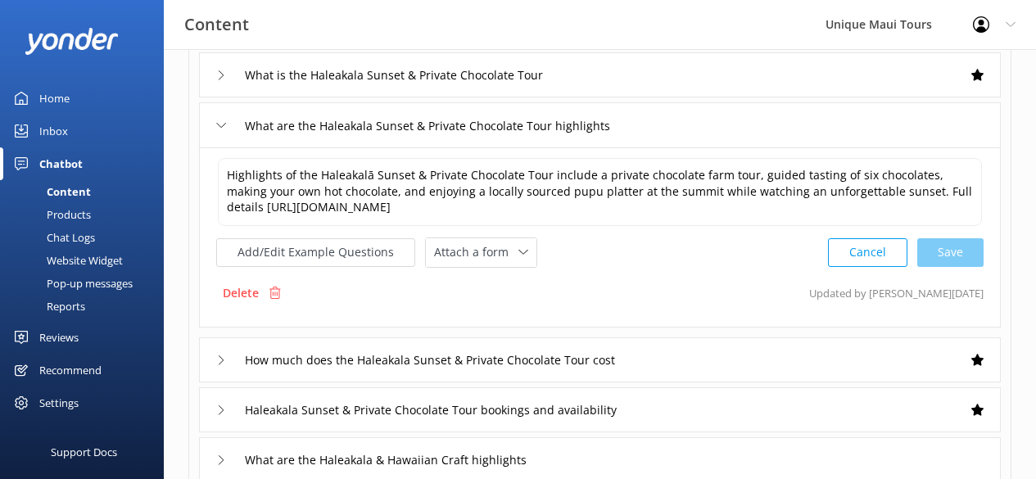
scroll to position [231, 0]
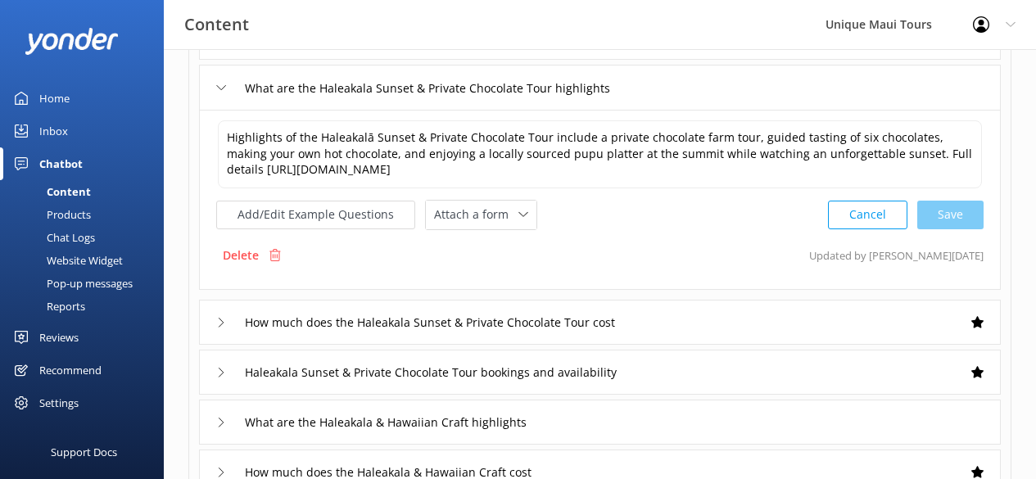
click at [221, 327] on div "How much does the Haleakala Sunset & Private Chocolate Tour cost" at bounding box center [435, 322] width 439 height 27
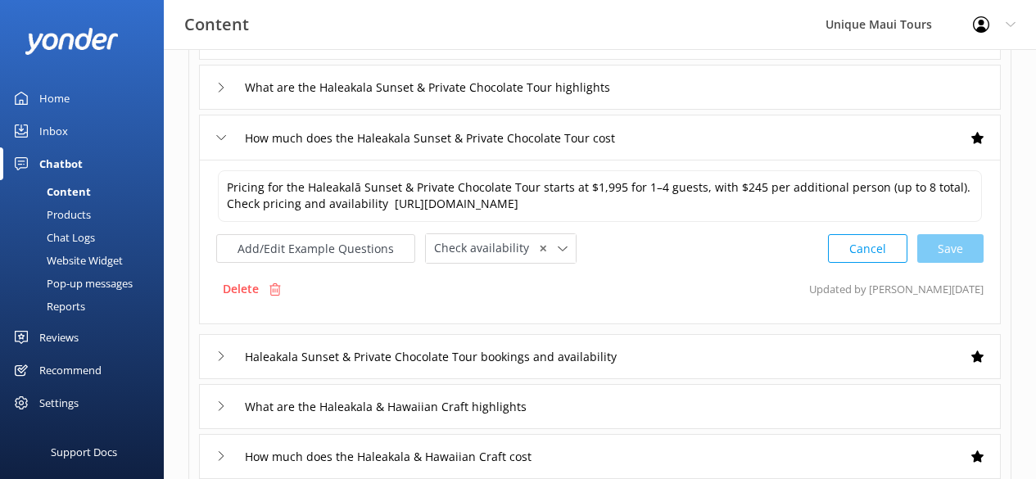
click at [216, 355] on icon at bounding box center [221, 356] width 10 height 10
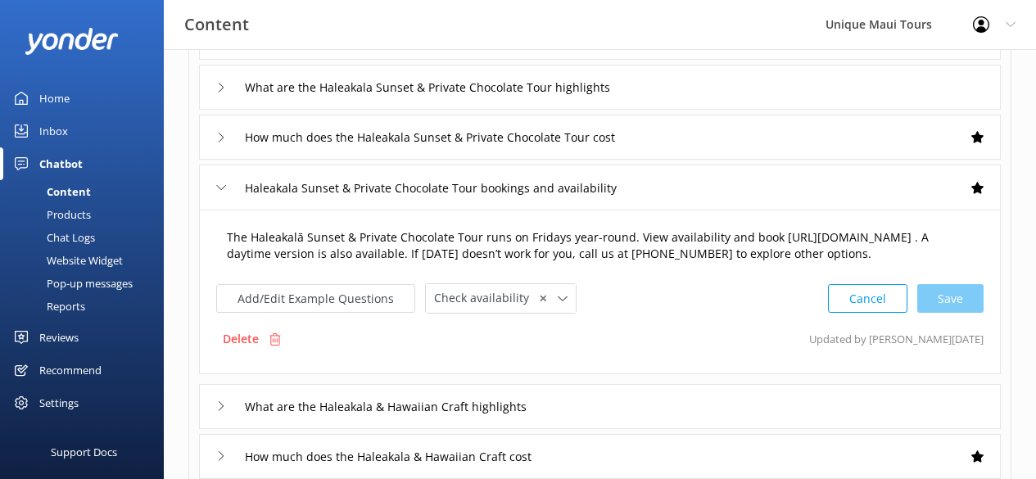
click at [630, 236] on textarea "The Haleakalā Sunset & Private Chocolate Tour runs on Fridays year-round. View …" at bounding box center [600, 246] width 764 height 52
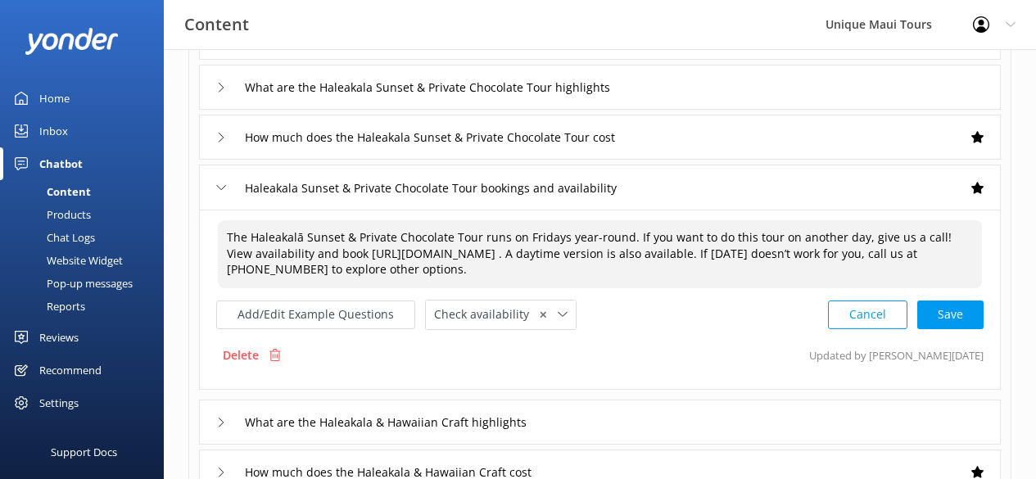
drag, startPoint x: 632, startPoint y: 235, endPoint x: 932, endPoint y: 240, distance: 299.7
click at [932, 240] on textarea "The Haleakalā Sunset & Private Chocolate Tour runs on Fridays year-round. If yo…" at bounding box center [600, 254] width 764 height 68
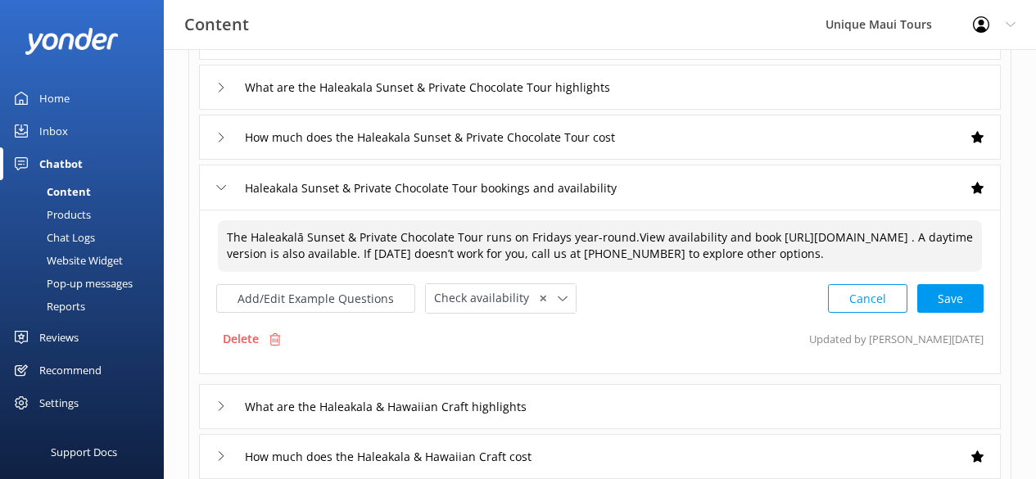
type textarea "The Haleakalā Sunset & Private Chocolate Tour runs on Fridays year-round. View …"
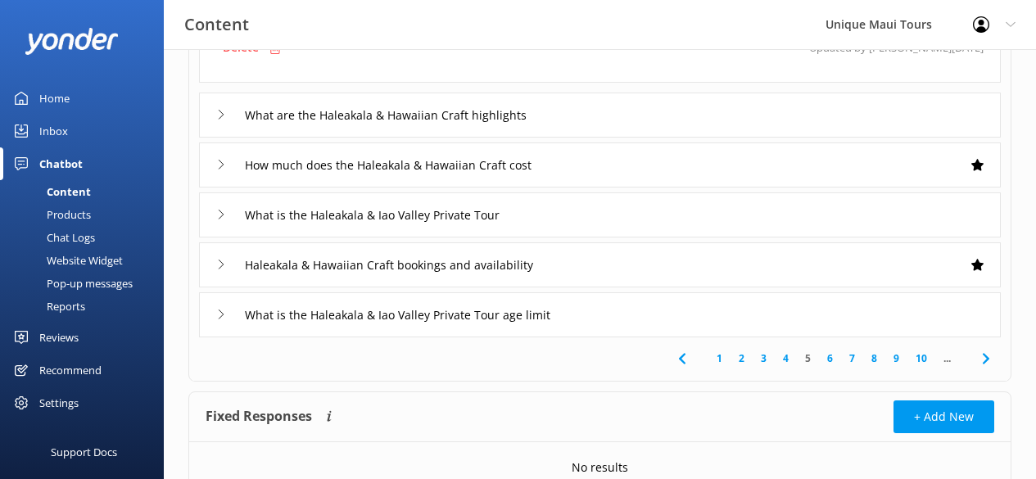
scroll to position [553, 0]
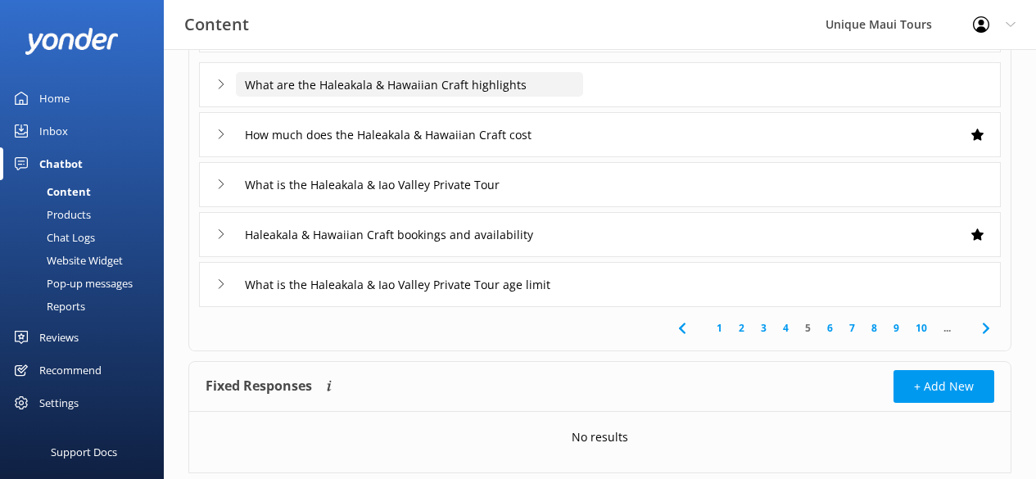
click at [458, 97] on input "What are the Haleakala & Hawaiian Craft highlights" at bounding box center [409, 84] width 347 height 25
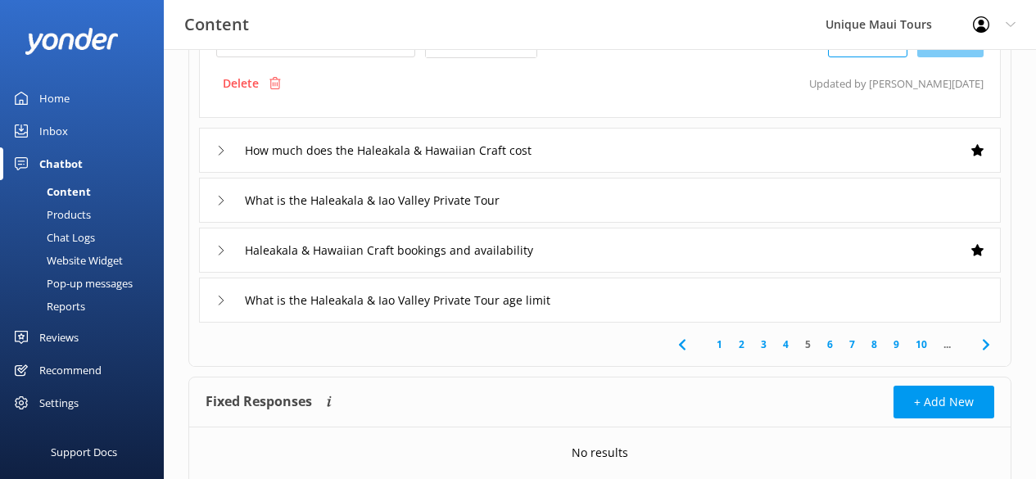
scroll to position [368, 0]
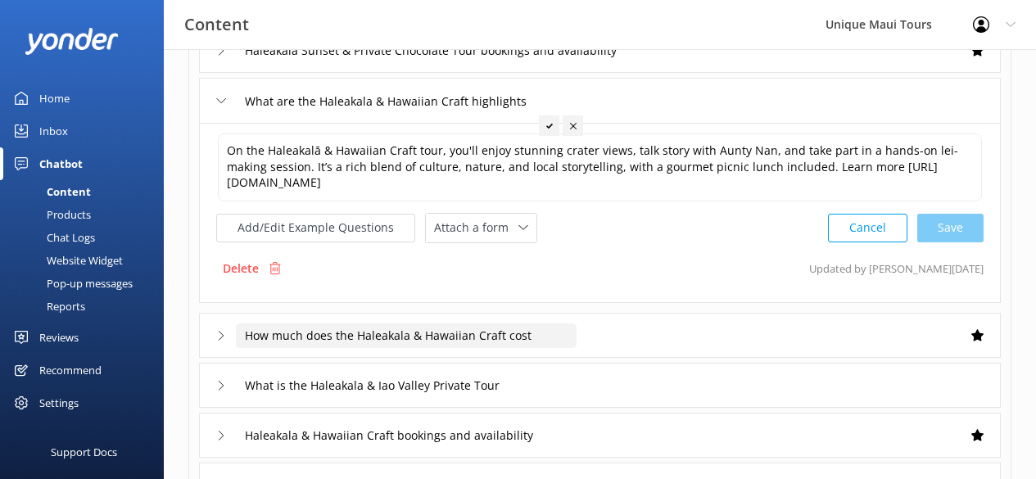
click at [406, 340] on input "How much does the Haleakala & Hawaiian Craft cost" at bounding box center [406, 335] width 341 height 25
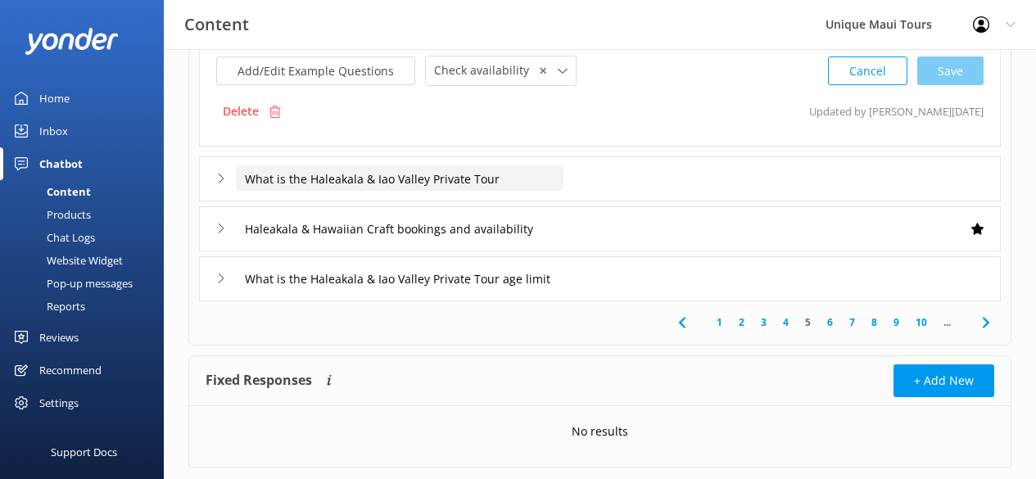
click at [399, 177] on input "What is the Haleakala & Iao Valley Private Tour" at bounding box center [399, 178] width 327 height 25
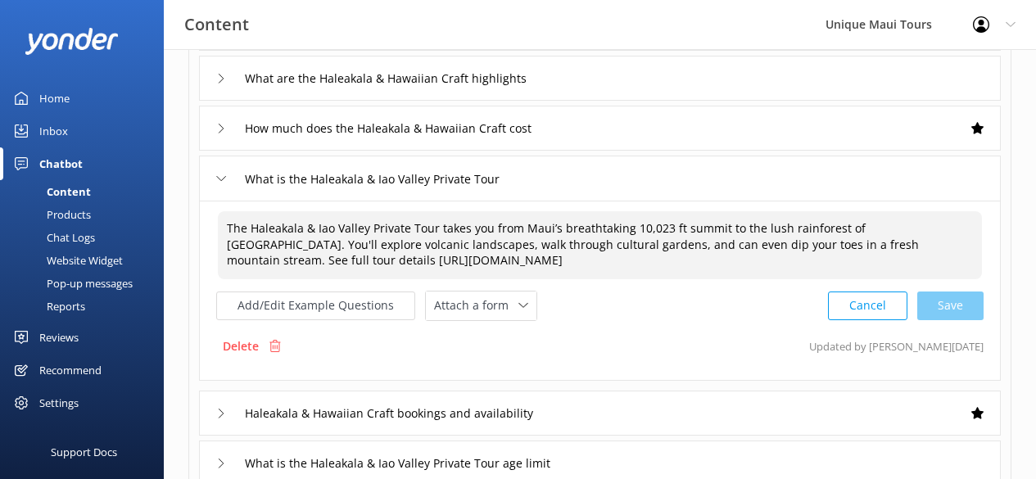
click at [845, 245] on textarea "The Haleakala & Iao Valley Private Tour takes you from Maui’s breathtaking 10,0…" at bounding box center [600, 245] width 764 height 68
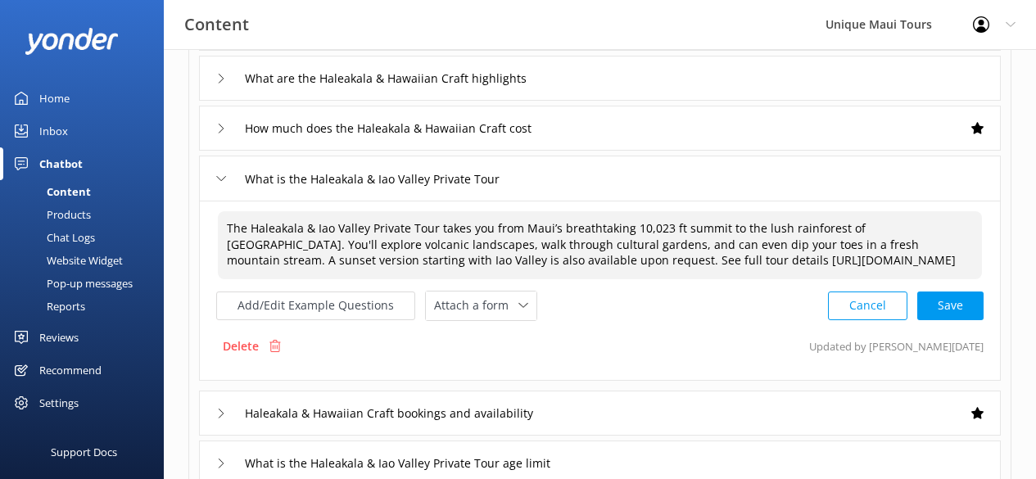
click at [950, 313] on div "Cancel Save" at bounding box center [906, 306] width 156 height 30
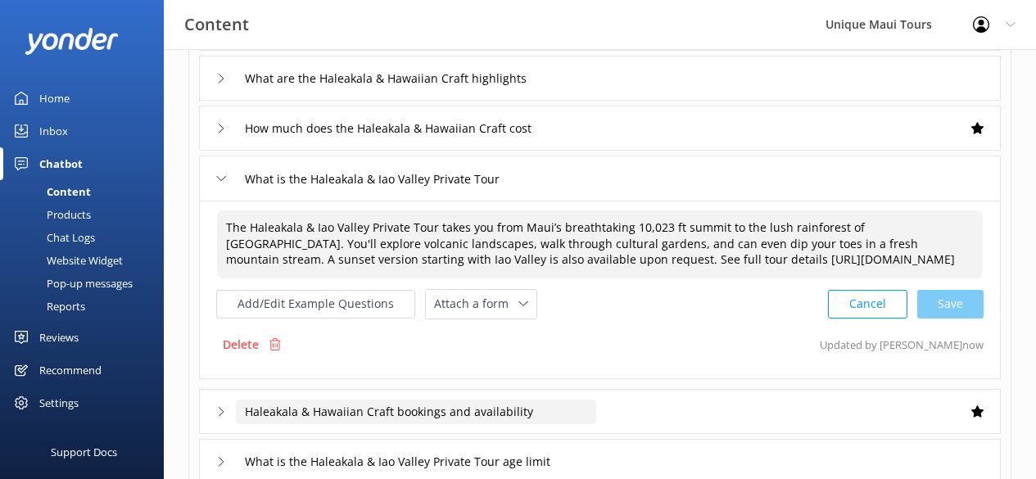
type textarea "The Haleakala & Iao Valley Private Tour takes you from Maui’s breathtaking 10,0…"
click at [489, 413] on input "Haleakala & Hawaiian Craft bookings and availability" at bounding box center [416, 411] width 360 height 25
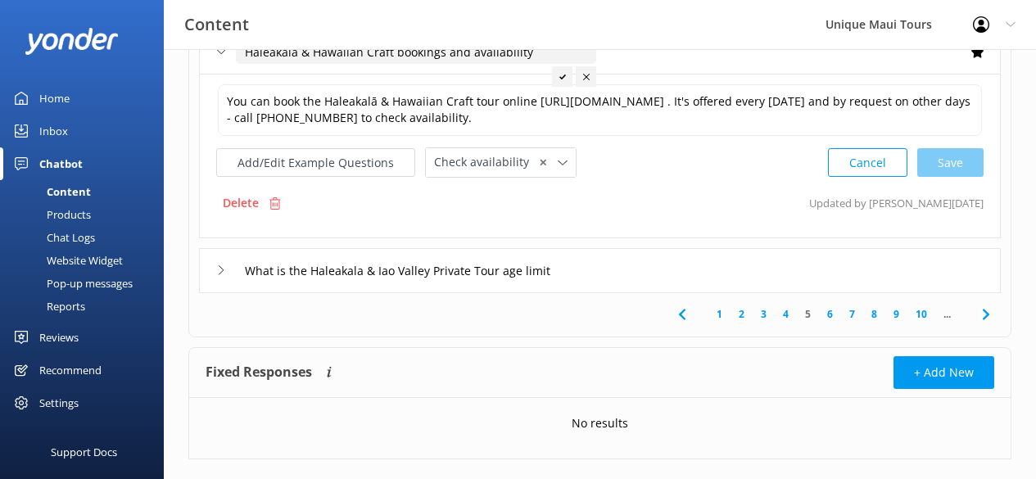
scroll to position [568, 0]
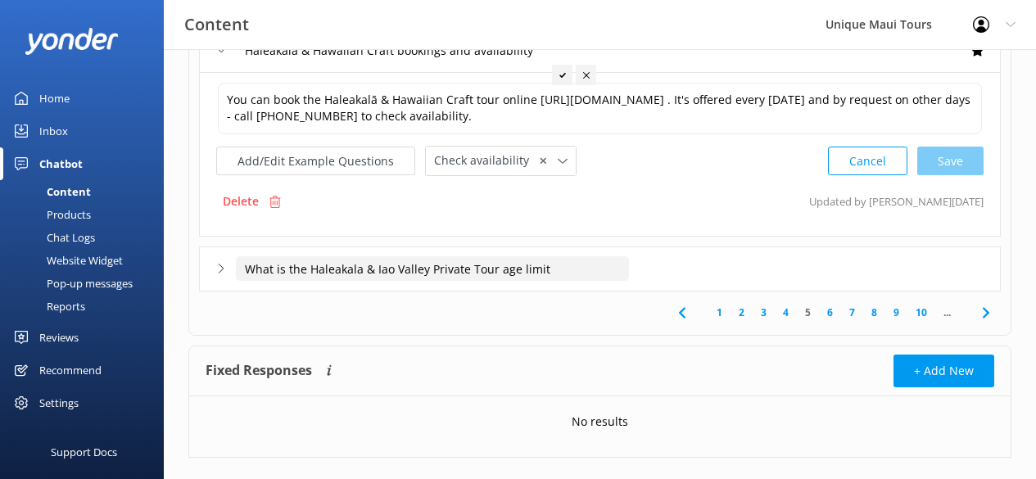
click at [503, 273] on input "What is the Haleakala & Iao Valley Private Tour age limit" at bounding box center [432, 268] width 393 height 25
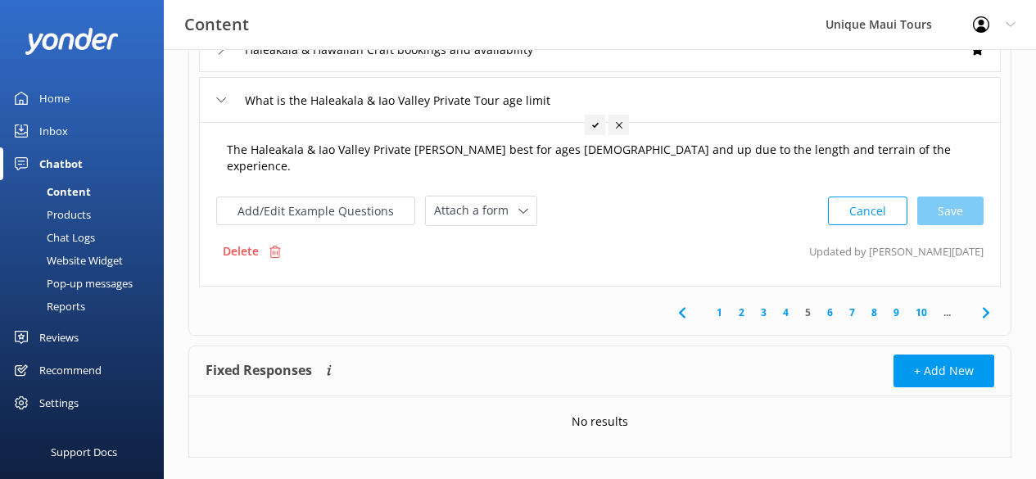
click at [611, 146] on textarea "The Haleakala & Iao Valley Private [PERSON_NAME] best for ages [DEMOGRAPHIC_DAT…" at bounding box center [600, 159] width 764 height 52
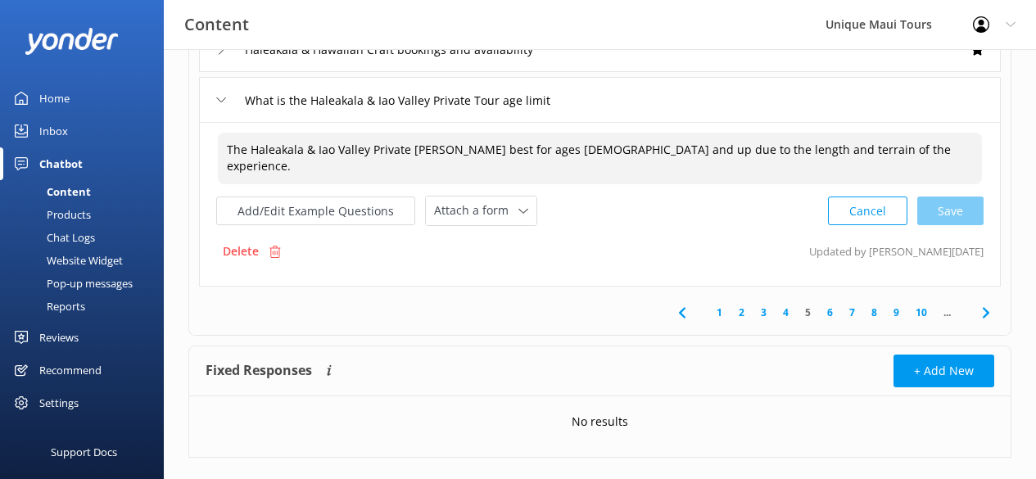
drag, startPoint x: 724, startPoint y: 151, endPoint x: 863, endPoint y: 159, distance: 138.5
click at [863, 159] on textarea "The Haleakala & Iao Valley Private [PERSON_NAME] best for ages [DEMOGRAPHIC_DAT…" at bounding box center [600, 159] width 764 height 52
click at [552, 164] on textarea "The Haleakala & Iao Valley Private [PERSON_NAME] best for ages [DEMOGRAPHIC_DAT…" at bounding box center [600, 159] width 764 height 52
click at [436, 151] on textarea "The Haleakala & Iao Valley Private [PERSON_NAME] best for ages [DEMOGRAPHIC_DAT…" at bounding box center [600, 159] width 764 height 52
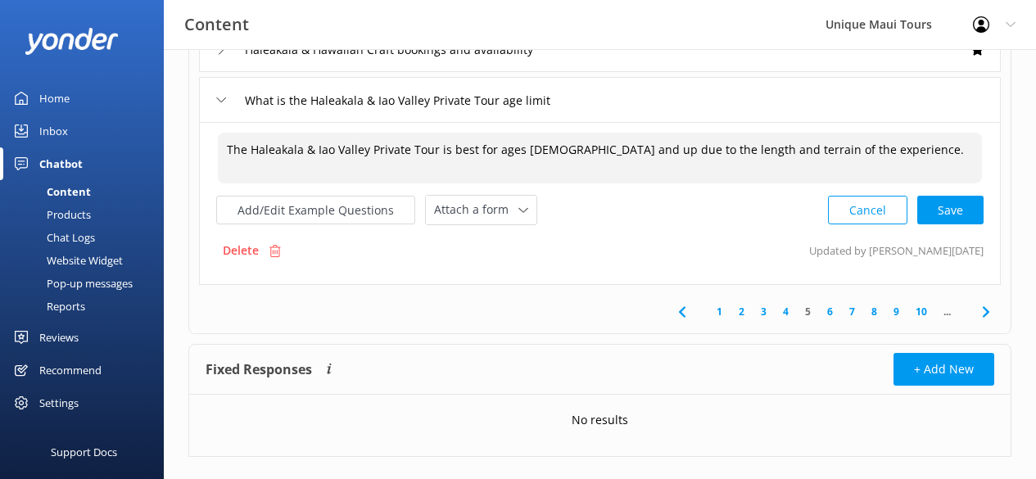
drag, startPoint x: 567, startPoint y: 150, endPoint x: 575, endPoint y: 165, distance: 17.6
click at [575, 165] on textarea "The Haleakala & Iao Valley Private Tour is best for ages [DEMOGRAPHIC_DATA] and…" at bounding box center [600, 158] width 764 height 51
click at [566, 150] on textarea "The Haleakala & Iao Valley Private Tour is best for ages [DEMOGRAPHIC_DATA] and…" at bounding box center [600, 159] width 764 height 52
click at [526, 151] on textarea "The Haleakala & Iao Valley Private Tour is best for ages [DEMOGRAPHIC_DATA] and…" at bounding box center [600, 158] width 764 height 51
drag, startPoint x: 571, startPoint y: 149, endPoint x: 595, endPoint y: 181, distance: 39.8
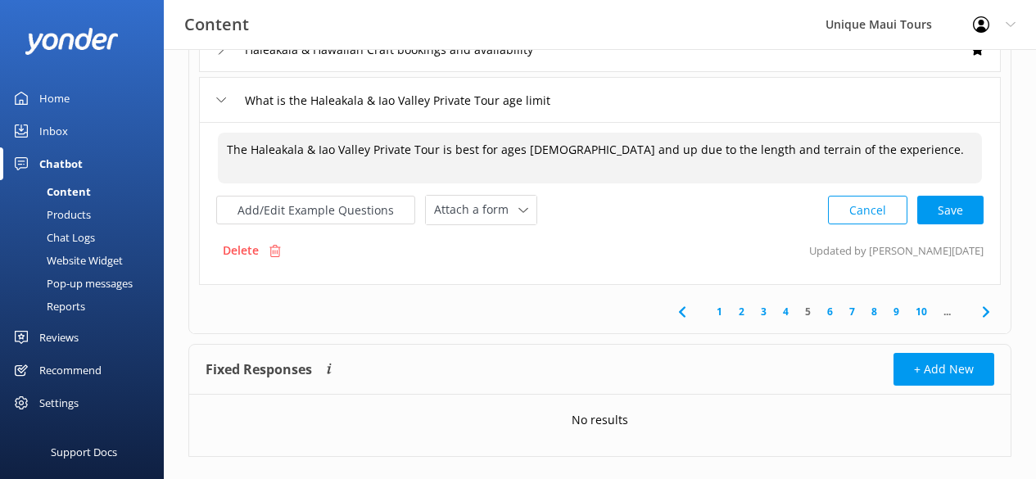
click at [595, 181] on textarea "The Haleakala & Iao Valley Private Tour is best for ages [DEMOGRAPHIC_DATA] and…" at bounding box center [600, 158] width 764 height 51
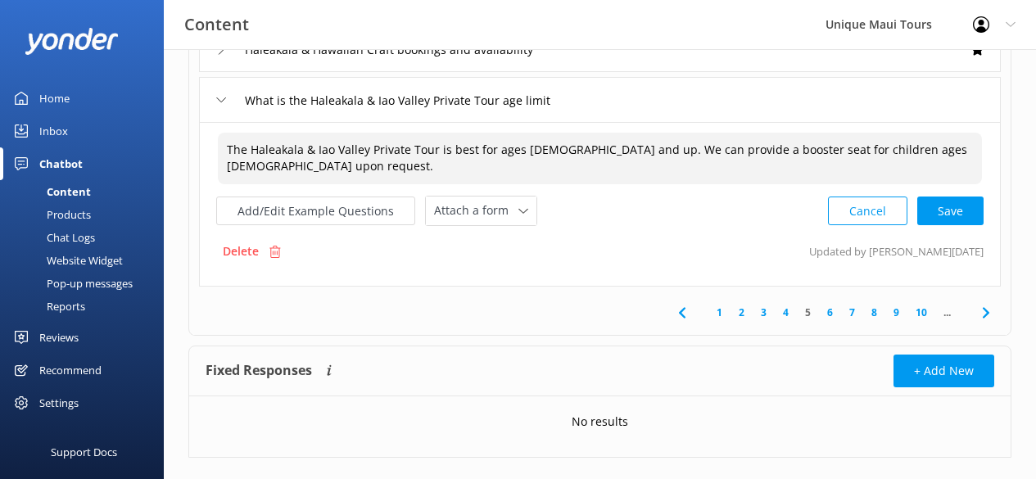
click at [944, 209] on div "Cancel Save" at bounding box center [906, 211] width 156 height 30
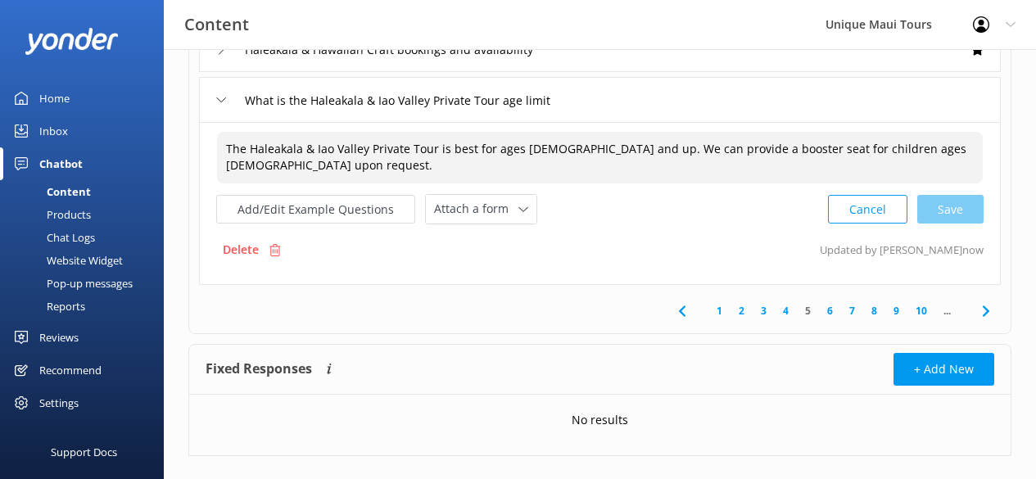
type textarea "The Haleakala & Iao Valley Private Tour is best for ages [DEMOGRAPHIC_DATA] and…"
click at [832, 310] on link "6" at bounding box center [830, 311] width 22 height 16
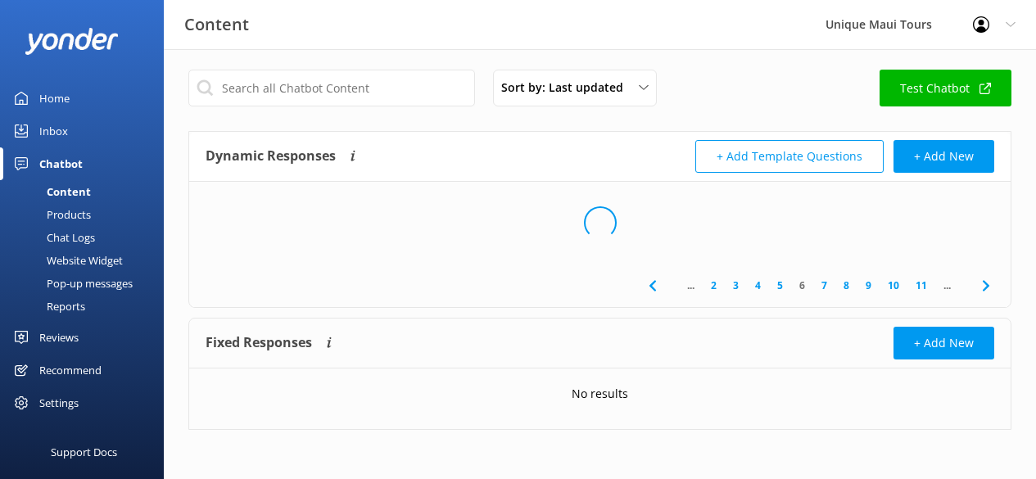
scroll to position [4, 0]
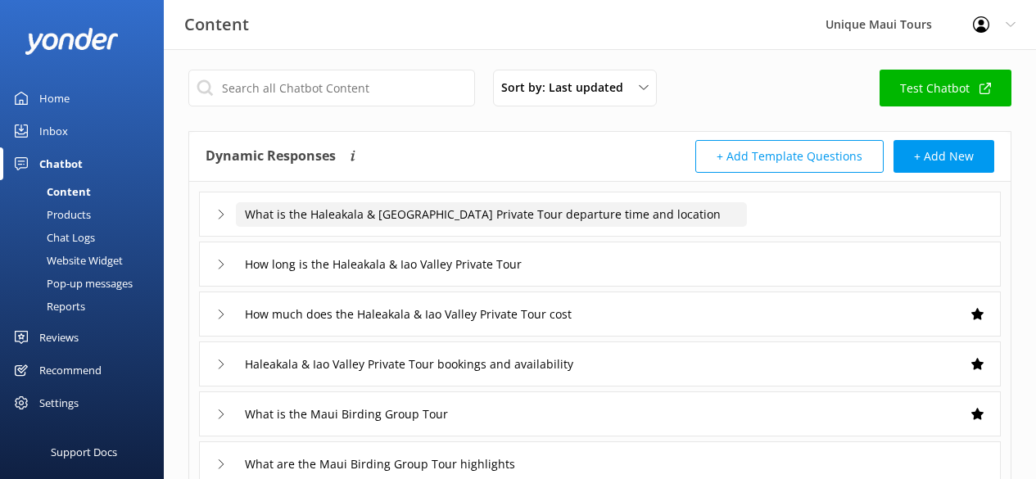
click at [463, 214] on input "What is the Haleakala & [GEOGRAPHIC_DATA] Private Tour departure time and locat…" at bounding box center [491, 214] width 511 height 25
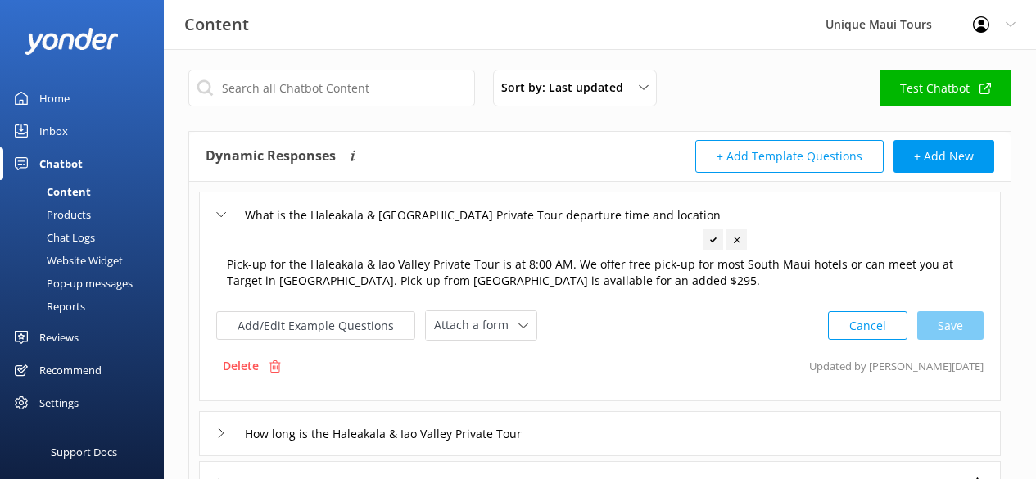
click at [638, 284] on textarea "Pick-up for the Haleakala & Iao Valley Private Tour is at 8:00 AM. We offer fre…" at bounding box center [600, 273] width 764 height 52
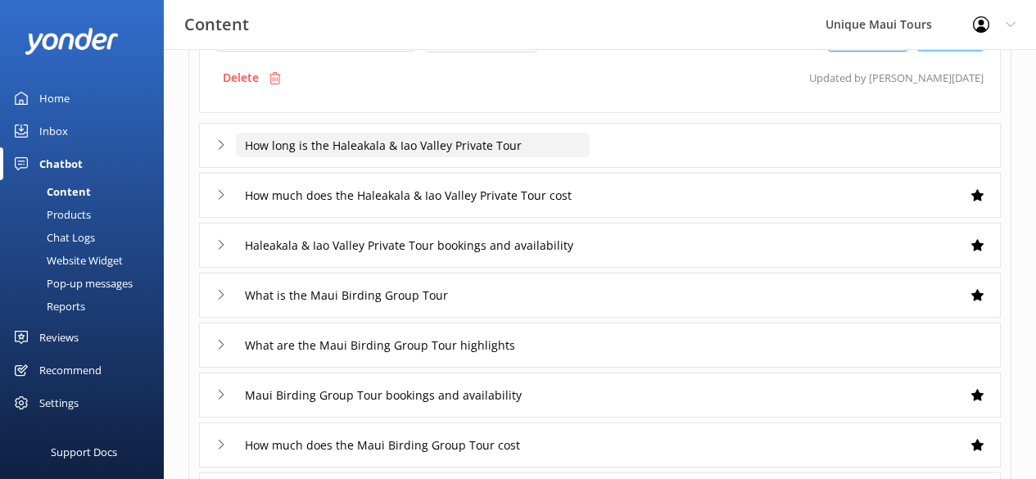
click at [362, 148] on input "How long is the Haleakala & Iao Valley Private Tour" at bounding box center [413, 145] width 354 height 25
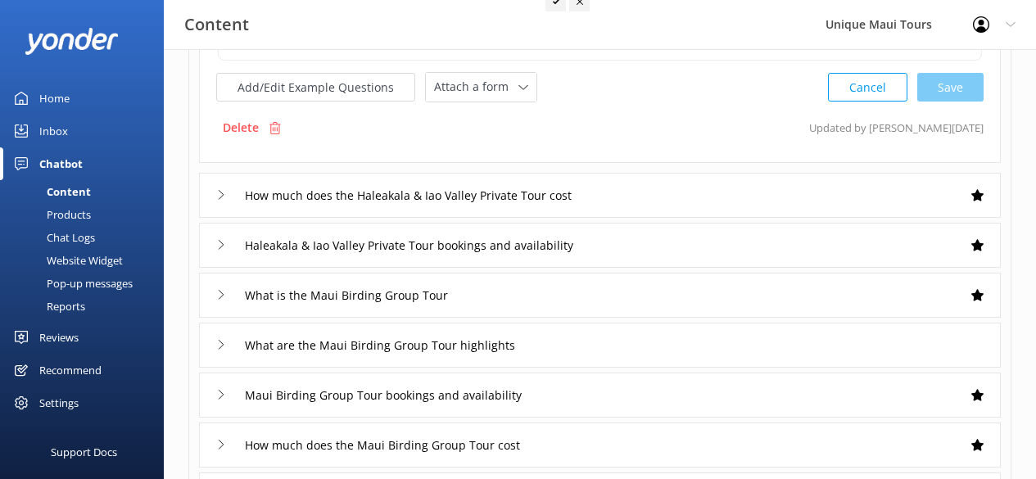
scroll to position [123, 0]
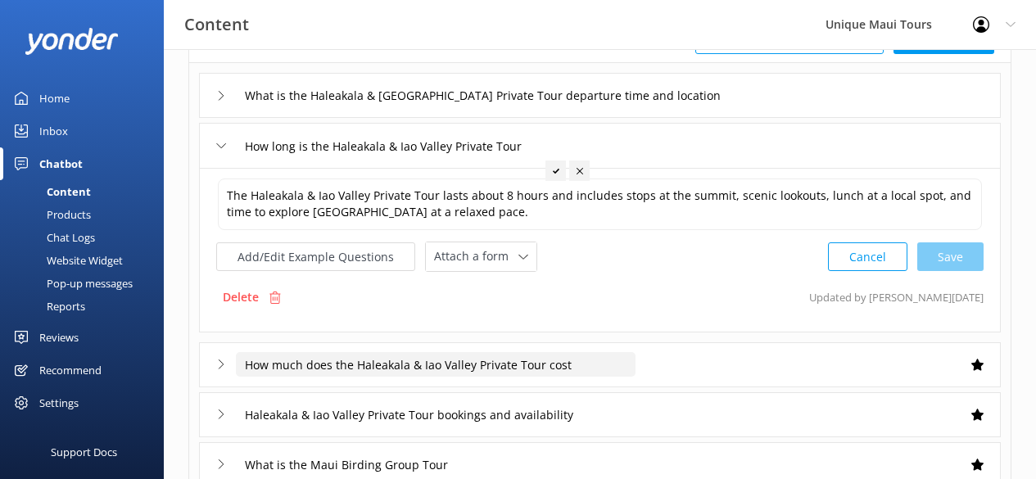
click at [477, 357] on input "How much does the Haleakala & Iao Valley Private Tour cost" at bounding box center [435, 364] width 399 height 25
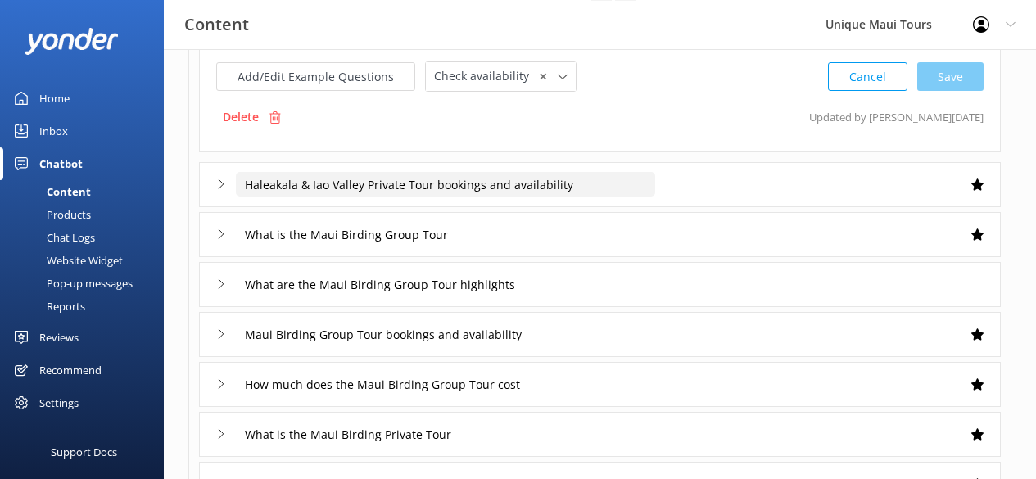
click at [506, 185] on input "Haleakala & Iao Valley Private Tour bookings and availability" at bounding box center [445, 184] width 419 height 25
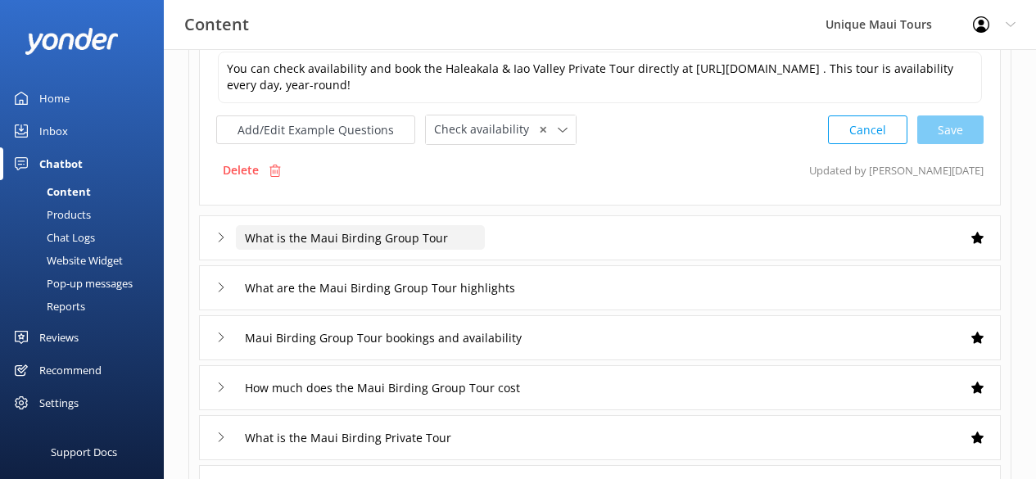
click at [399, 250] on input "What is the Maui Birding Group Tour" at bounding box center [360, 237] width 249 height 25
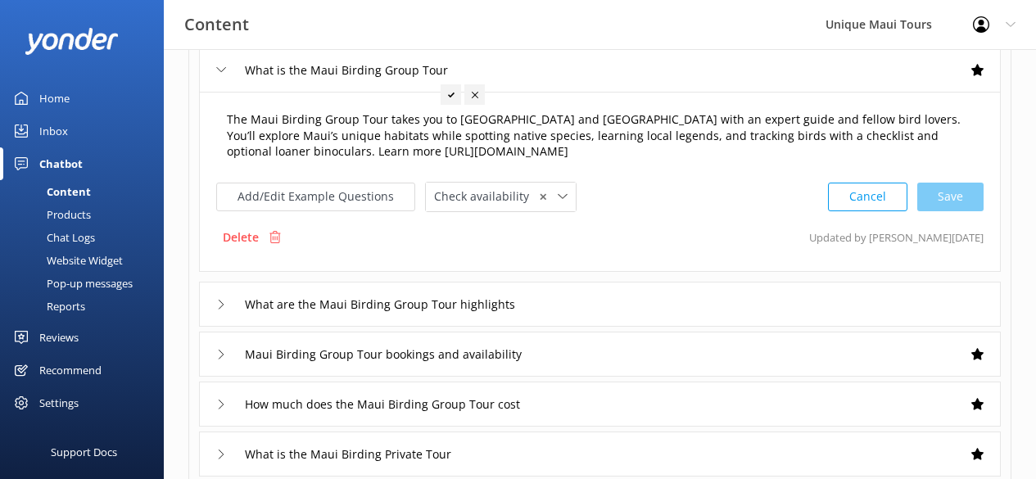
click at [327, 149] on textarea "The Maui Birding Group Tour takes you to [GEOGRAPHIC_DATA] and [GEOGRAPHIC_DATA…" at bounding box center [600, 136] width 764 height 68
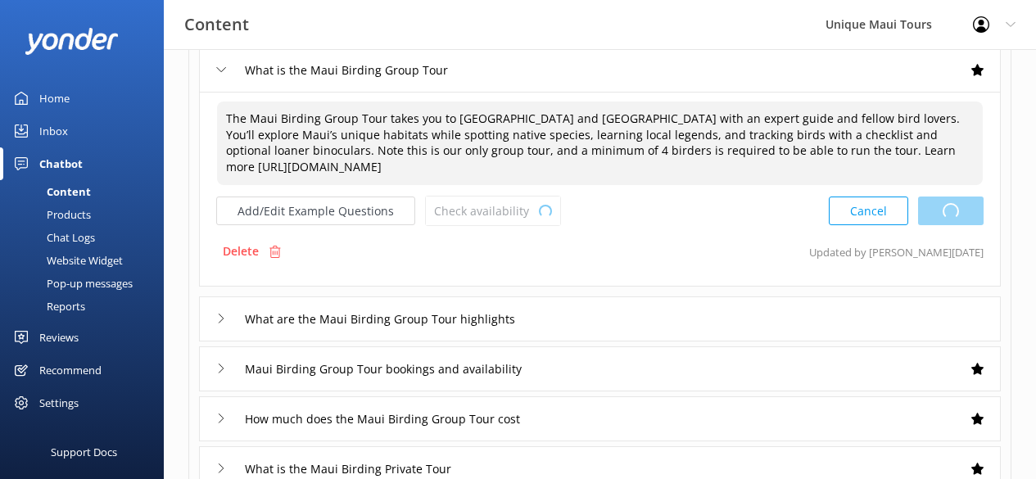
click at [975, 210] on div "Cancel Loading.." at bounding box center [905, 211] width 155 height 30
type textarea "The Maui Birding Group Tour takes you to [GEOGRAPHIC_DATA] and [GEOGRAPHIC_DATA…"
click at [215, 321] on div "What are the Maui Birding Group Tour highlights" at bounding box center [599, 318] width 801 height 45
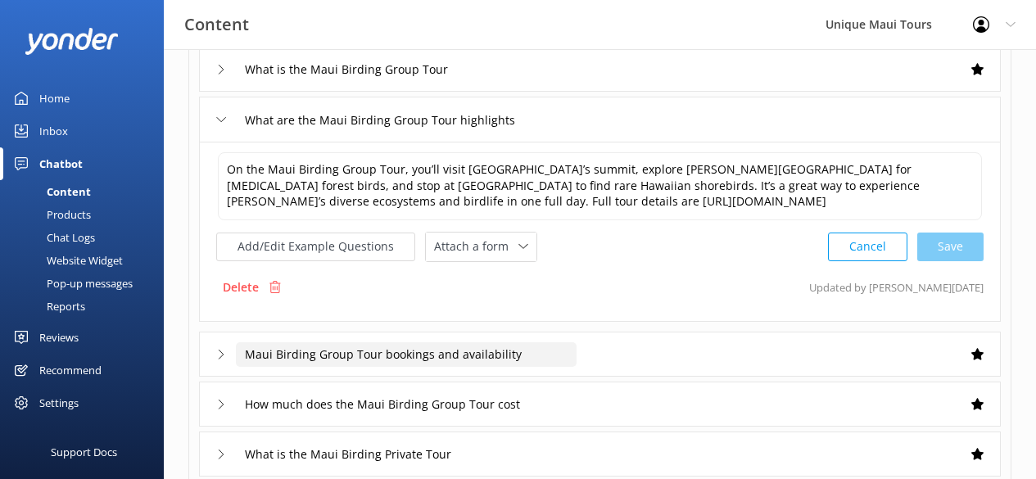
click at [394, 356] on input "Maui Birding Group Tour bookings and availability" at bounding box center [406, 354] width 341 height 25
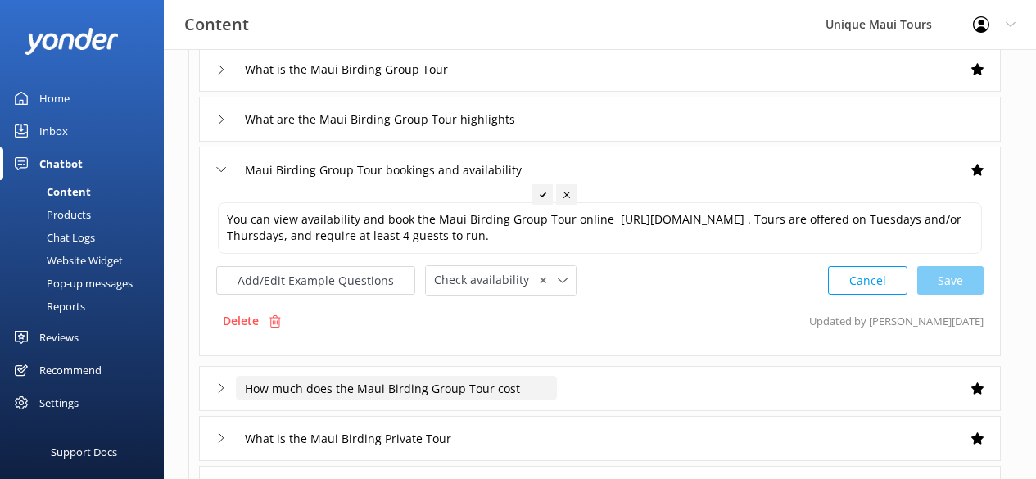
click at [504, 400] on input "How much does the Maui Birding Group Tour cost" at bounding box center [396, 388] width 321 height 25
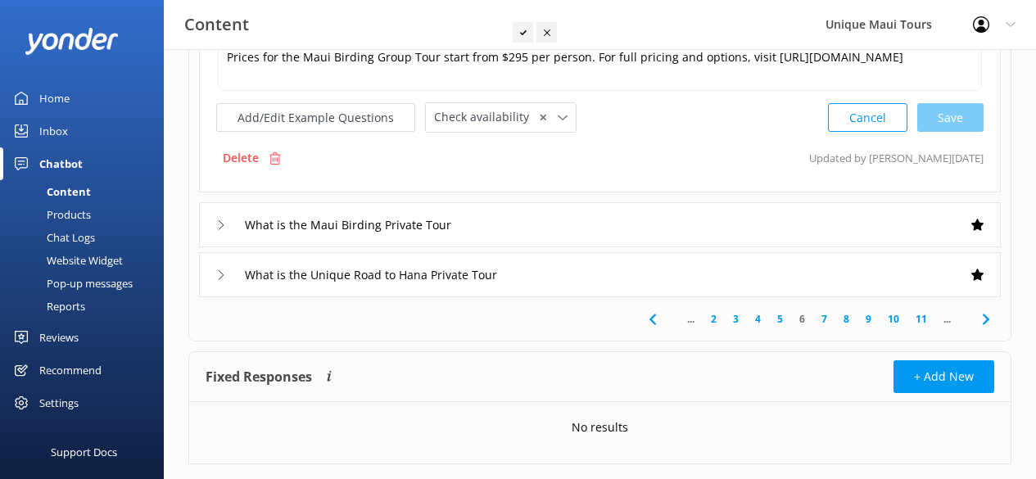
scroll to position [590, 0]
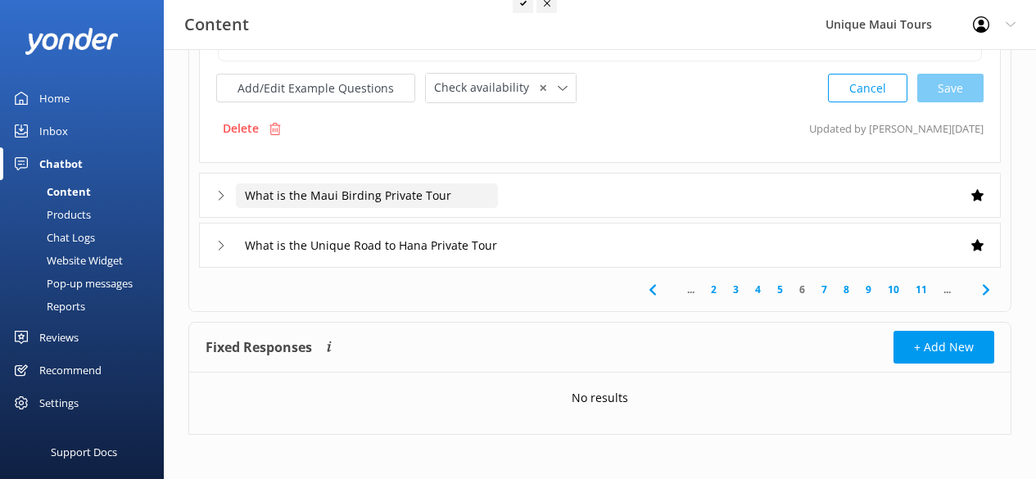
click at [405, 196] on input "What is the Maui Birding Private Tour" at bounding box center [367, 195] width 262 height 25
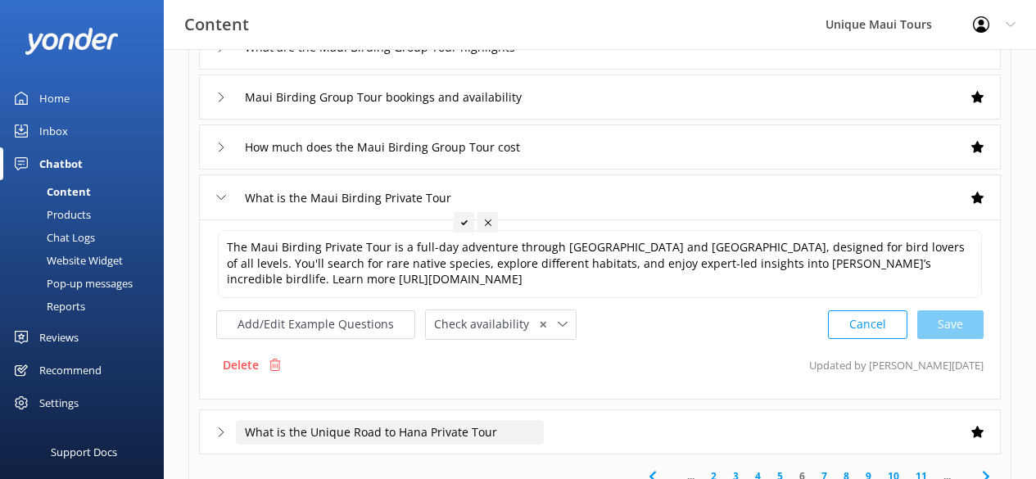
click at [294, 438] on input "What is the Unique Road to Hana Private Tour" at bounding box center [390, 432] width 308 height 25
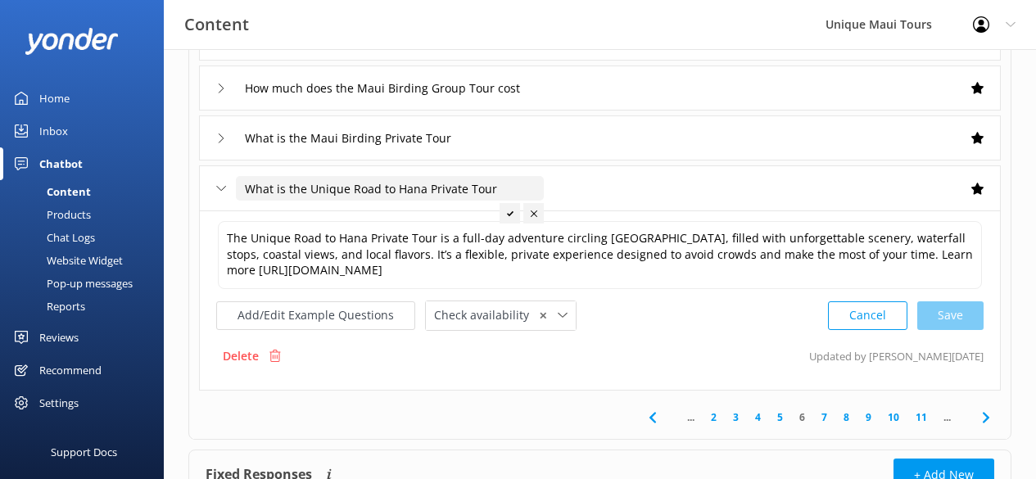
scroll to position [483, 0]
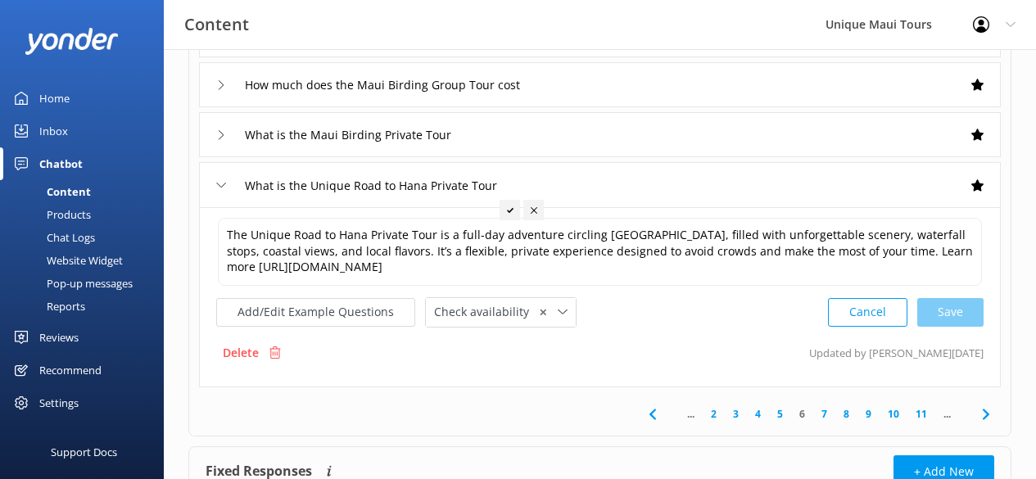
click at [823, 412] on link "7" at bounding box center [824, 414] width 22 height 16
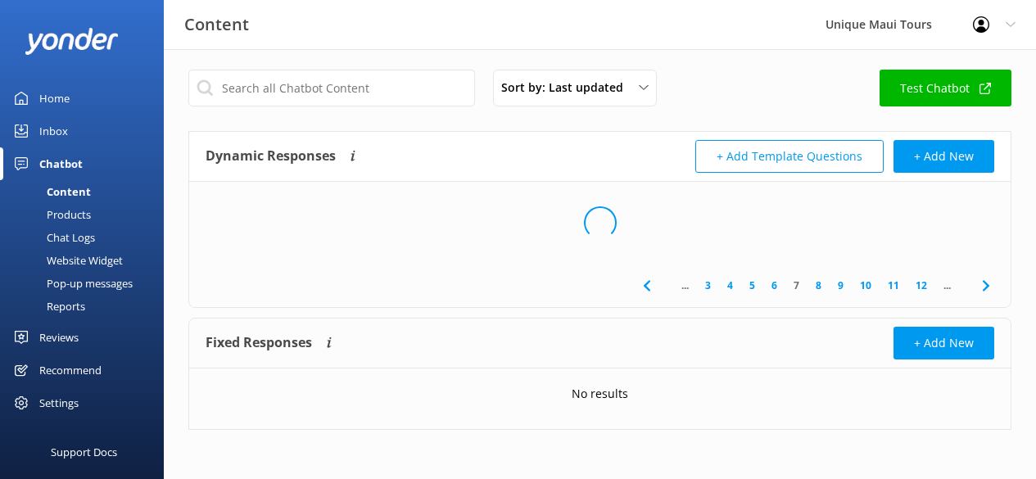
scroll to position [4, 0]
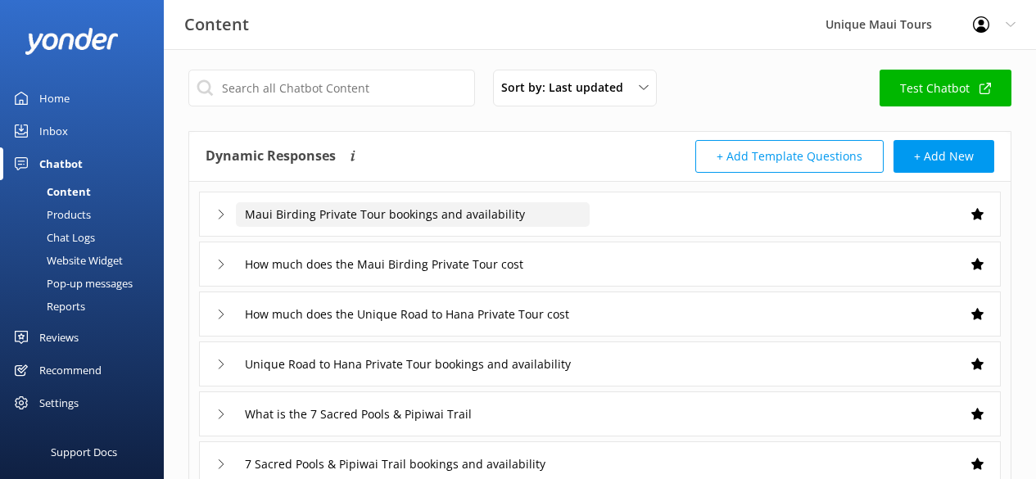
click at [322, 216] on input "Maui Birding Private Tour bookings and availability" at bounding box center [413, 214] width 354 height 25
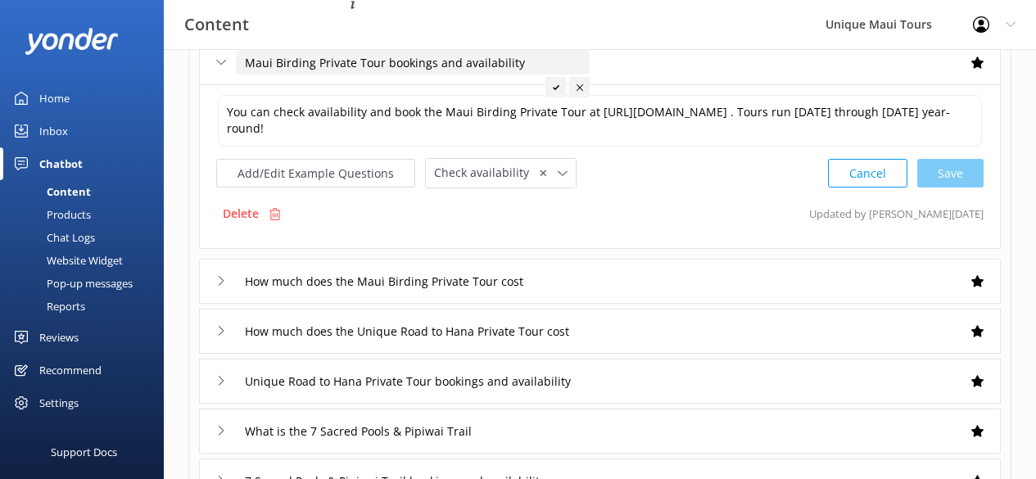
scroll to position [171, 0]
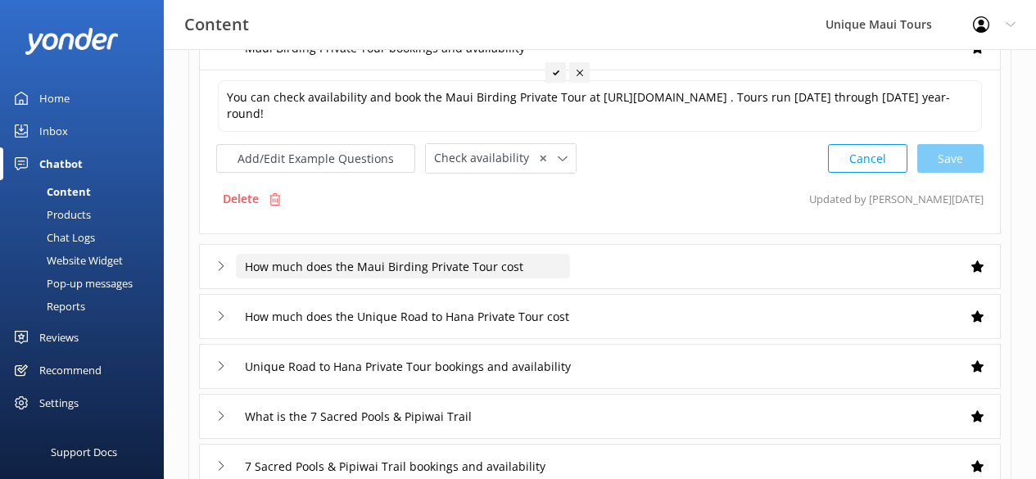
click at [436, 278] on input "How much does the Maui Birding Private Tour cost" at bounding box center [403, 266] width 334 height 25
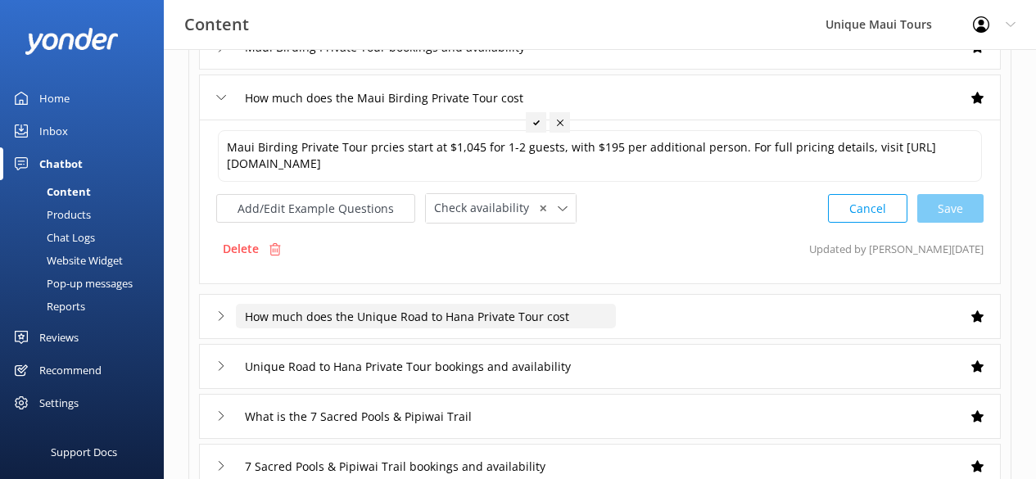
click at [377, 318] on input "How much does the Unique Road to Hana Private Tour cost" at bounding box center [426, 316] width 380 height 25
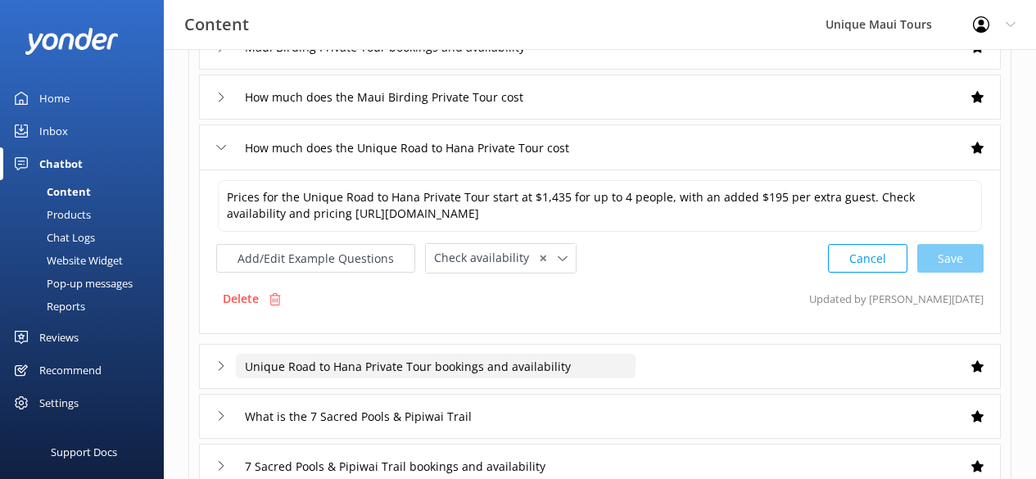
click at [371, 367] on input "Unique Road to Hana Private Tour bookings and availability" at bounding box center [435, 366] width 399 height 25
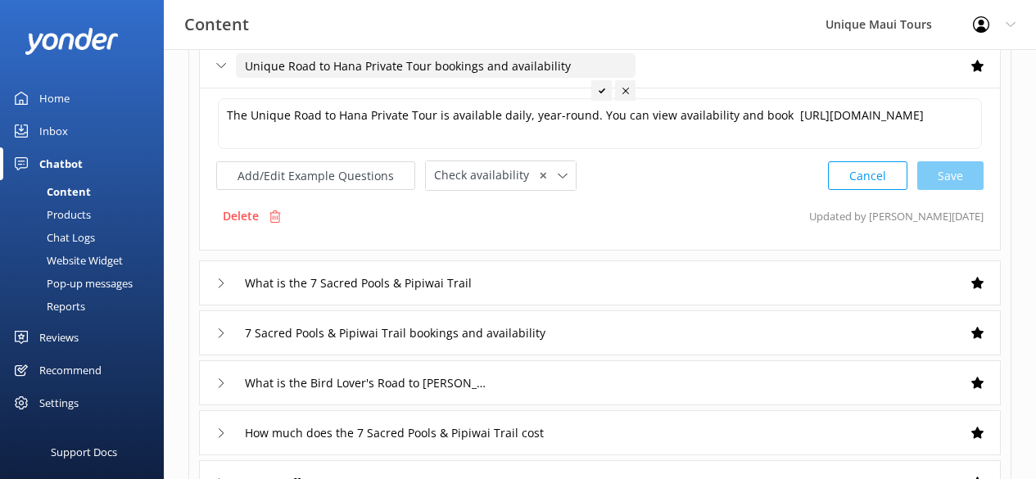
scroll to position [368, 0]
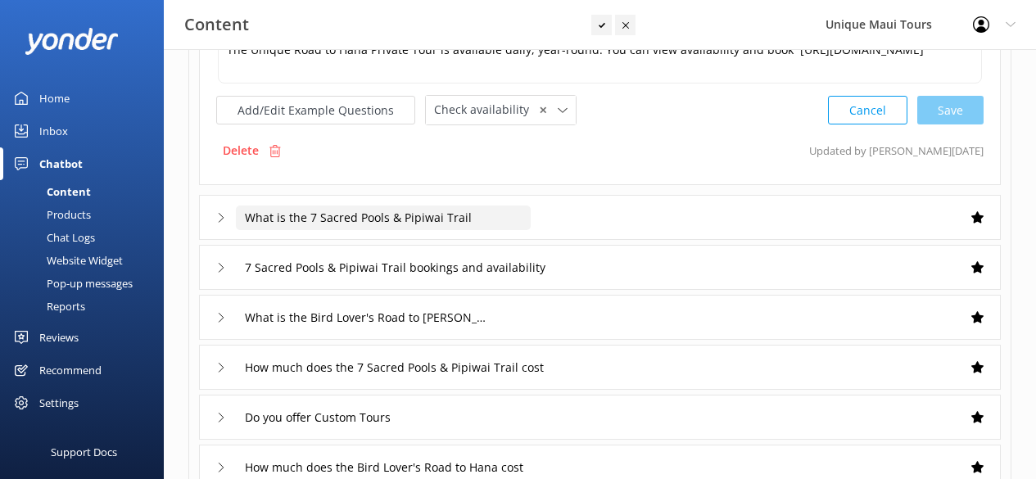
click at [380, 223] on input "What is the 7 Sacred Pools & Pipiwai Trail" at bounding box center [383, 217] width 295 height 25
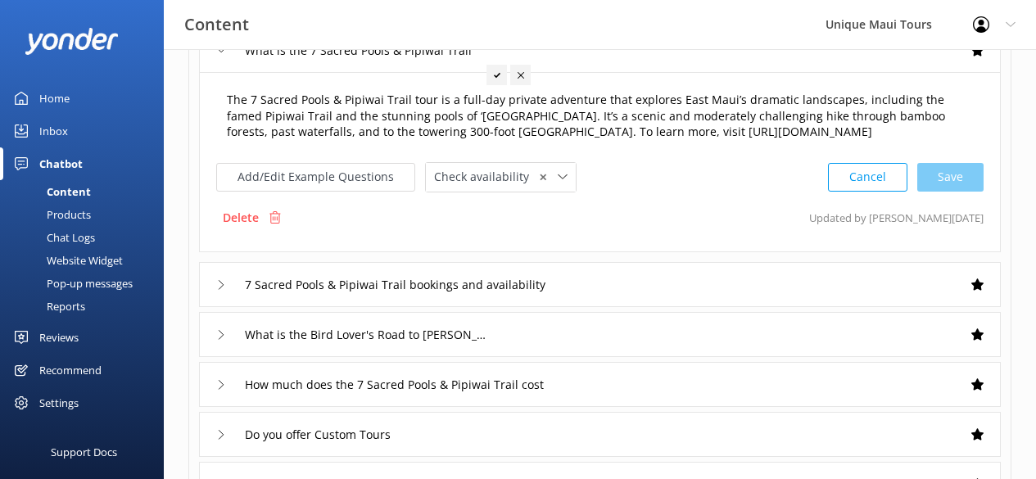
click at [498, 116] on textarea "The 7 Sacred Pools & Pipiwai Trail tour is a full-day private adventure that ex…" at bounding box center [600, 117] width 764 height 68
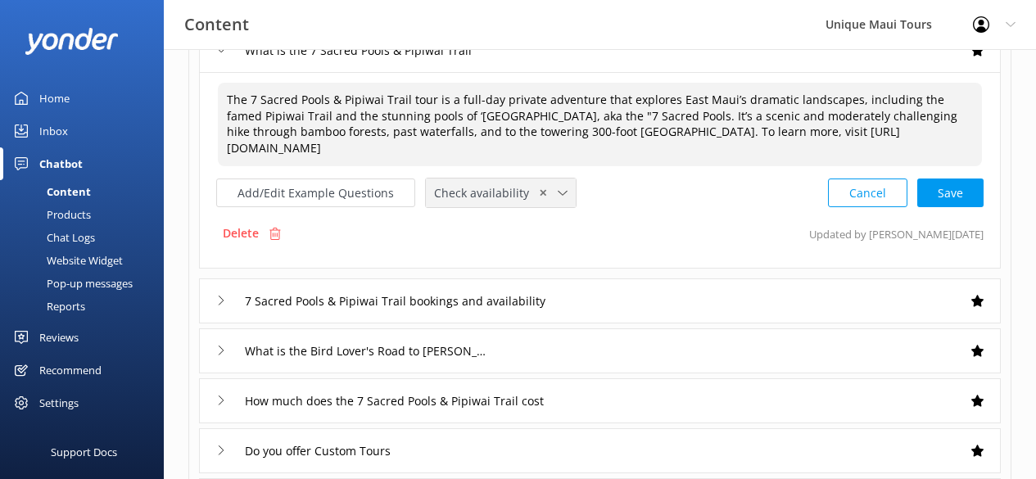
type textarea "The 7 Sacred Pools & Pipiwai Trail tour is a full-day private adventure that ex…"
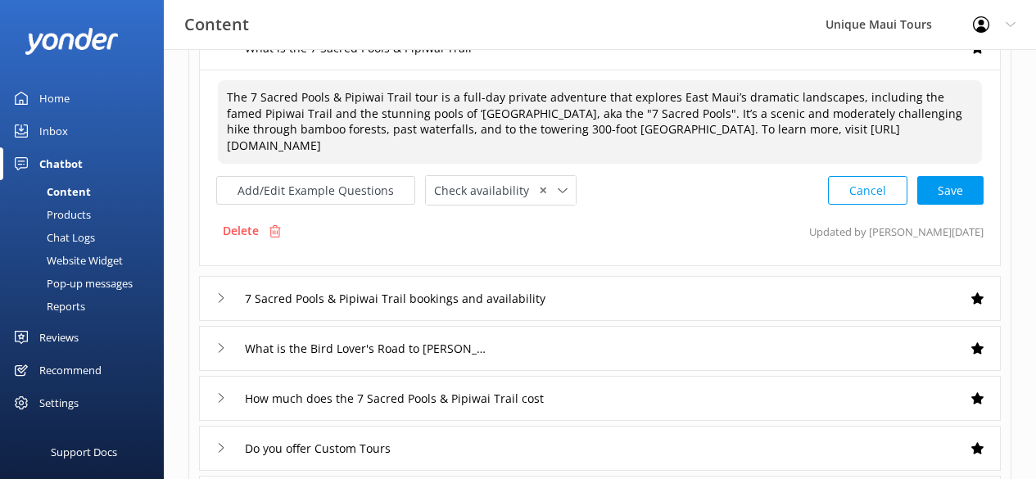
scroll to position [372, 0]
click at [942, 186] on div "Cancel Save" at bounding box center [906, 189] width 156 height 30
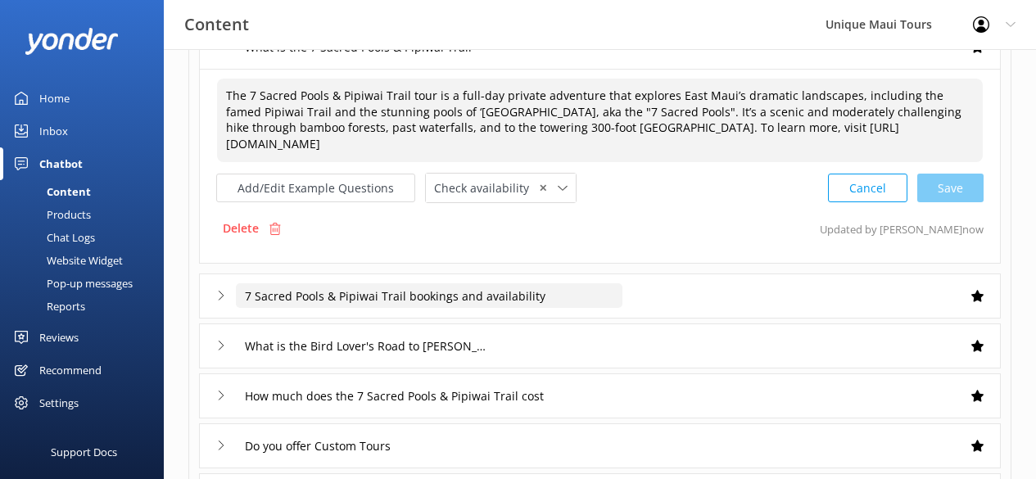
click at [521, 308] on input "7 Sacred Pools & Pipiwai Trail bookings and availability" at bounding box center [429, 295] width 386 height 25
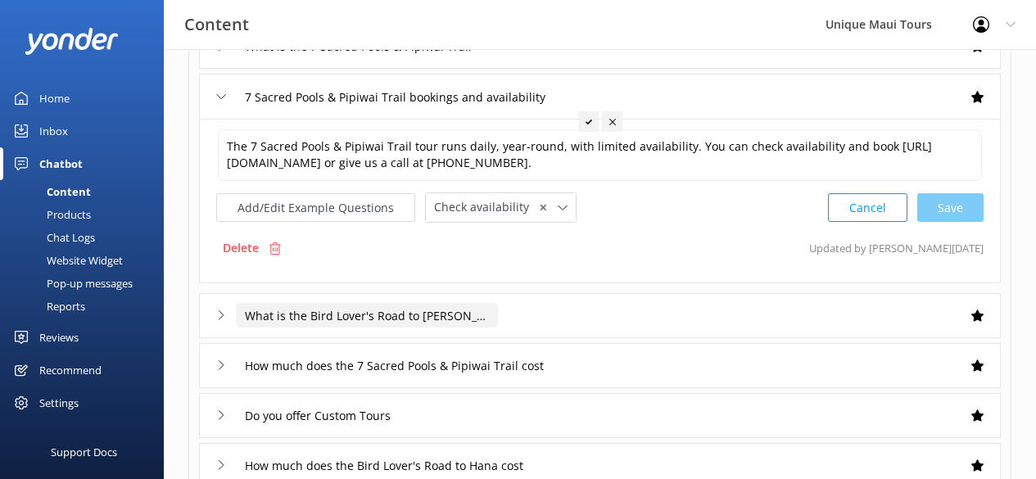
click at [481, 323] on input "What is the Bird Lover's Road to [PERSON_NAME]" at bounding box center [367, 315] width 262 height 25
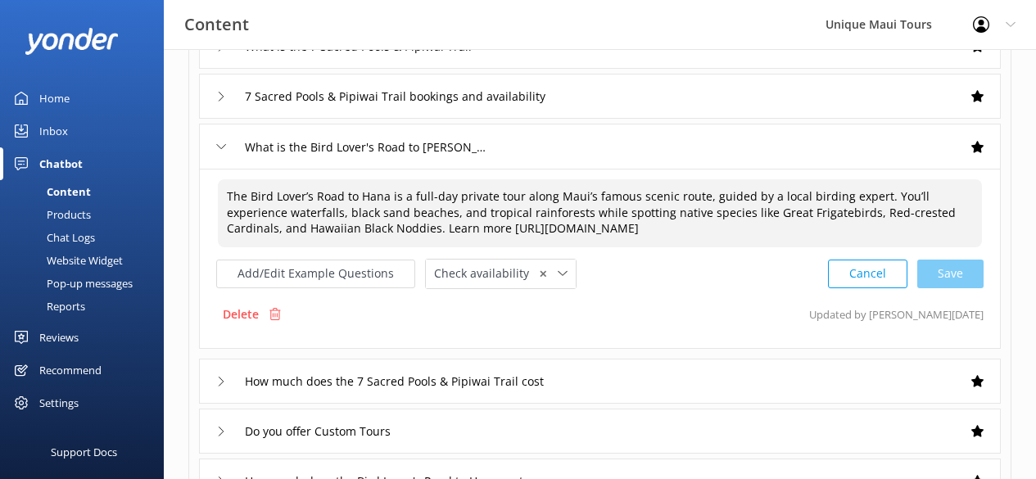
click at [361, 228] on textarea "The Bird Lover’s Road to Hana is a full-day private tour along Maui’s famous sc…" at bounding box center [600, 213] width 764 height 68
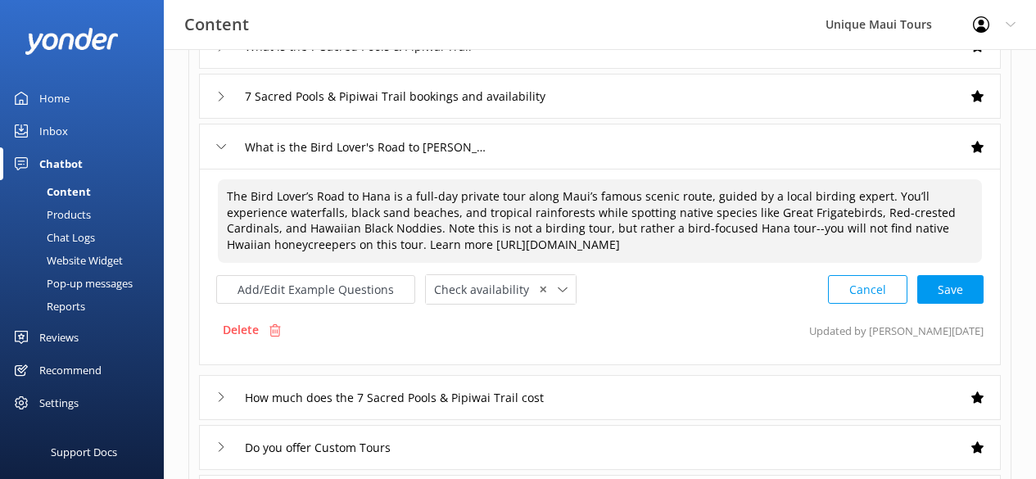
click at [855, 228] on textarea "The Bird Lover’s Road to Hana is a full-day private tour along Maui’s famous sc…" at bounding box center [600, 220] width 764 height 83
click at [967, 286] on div "Cancel Loading.." at bounding box center [905, 288] width 155 height 30
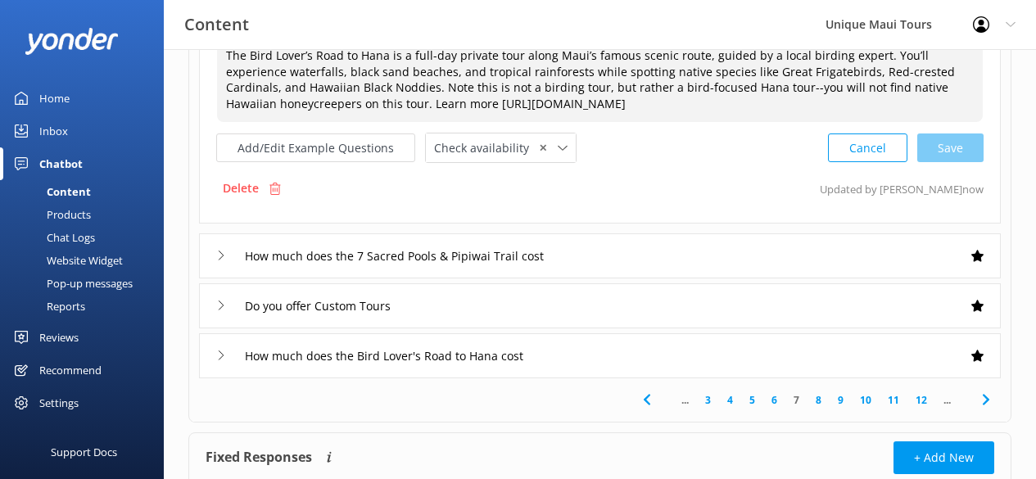
scroll to position [517, 0]
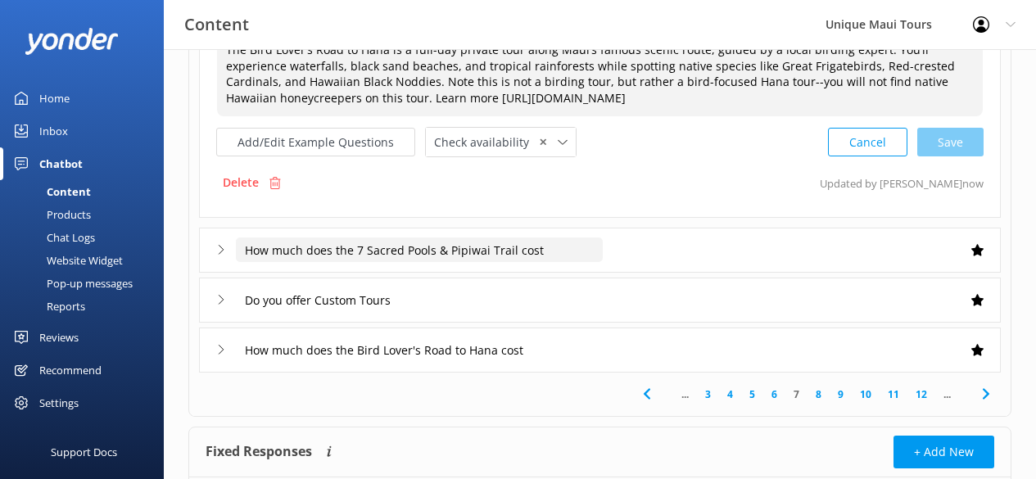
type textarea "The Bird Lover’s Road to Hana is a full-day private tour along Maui’s famous sc…"
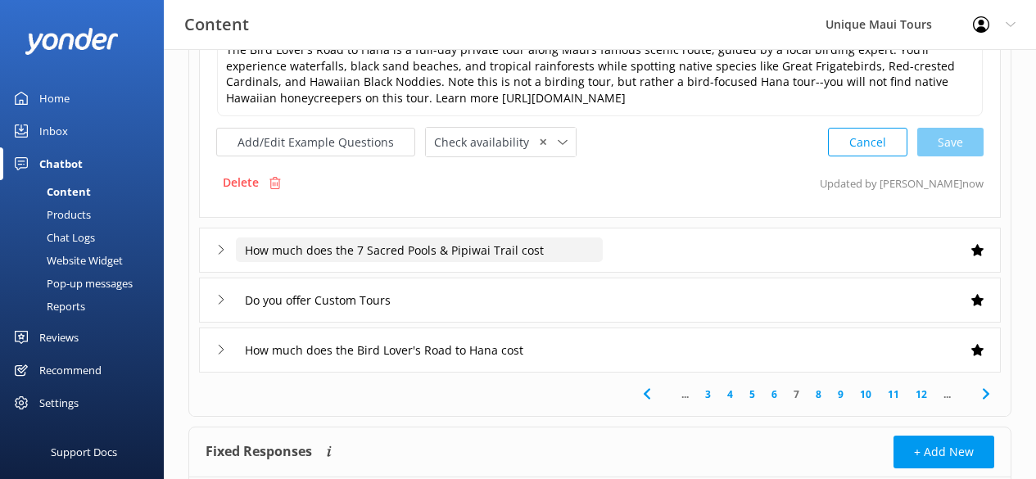
click at [493, 252] on input "How much does the 7 Sacred Pools & Pipiwai Trail cost" at bounding box center [419, 249] width 367 height 25
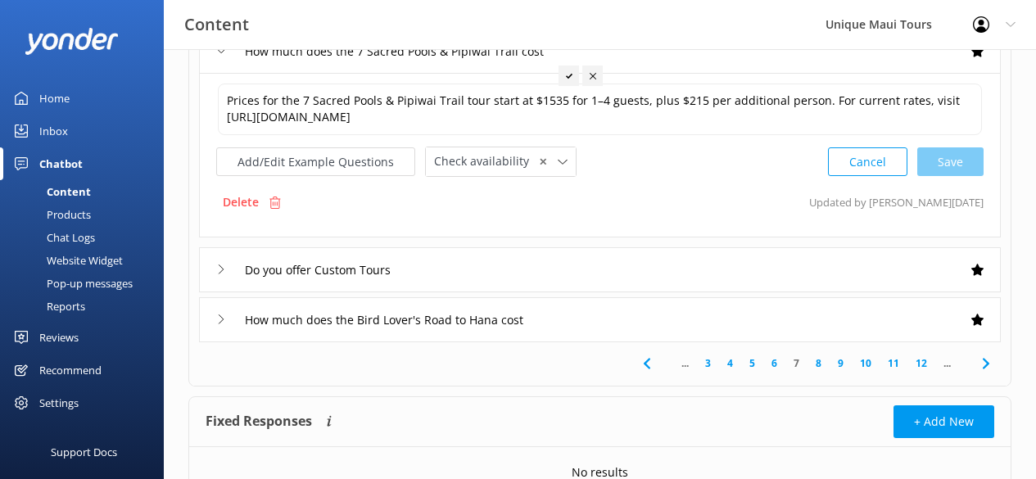
click at [469, 274] on div "Do you offer Custom Tours" at bounding box center [599, 269] width 801 height 45
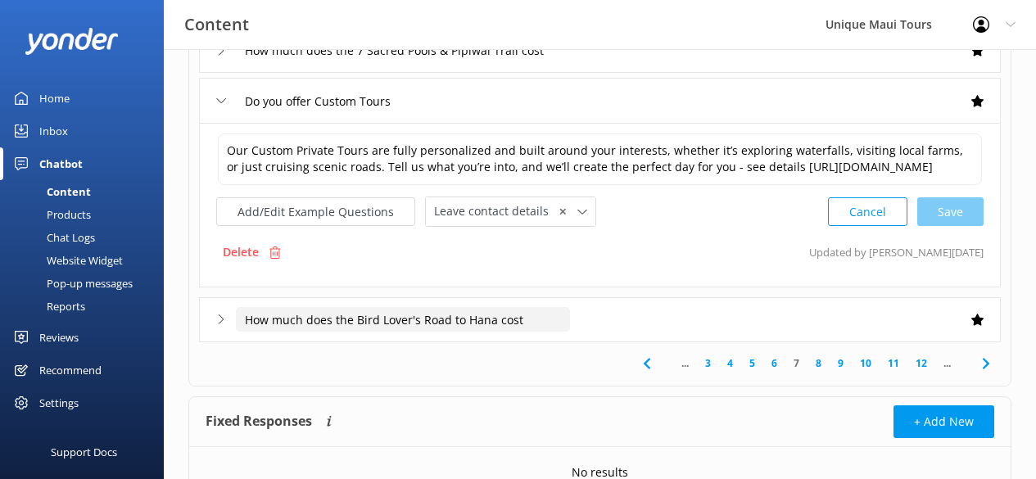
click at [490, 332] on input "How much does the Bird Lover's Road to Hana cost" at bounding box center [403, 319] width 334 height 25
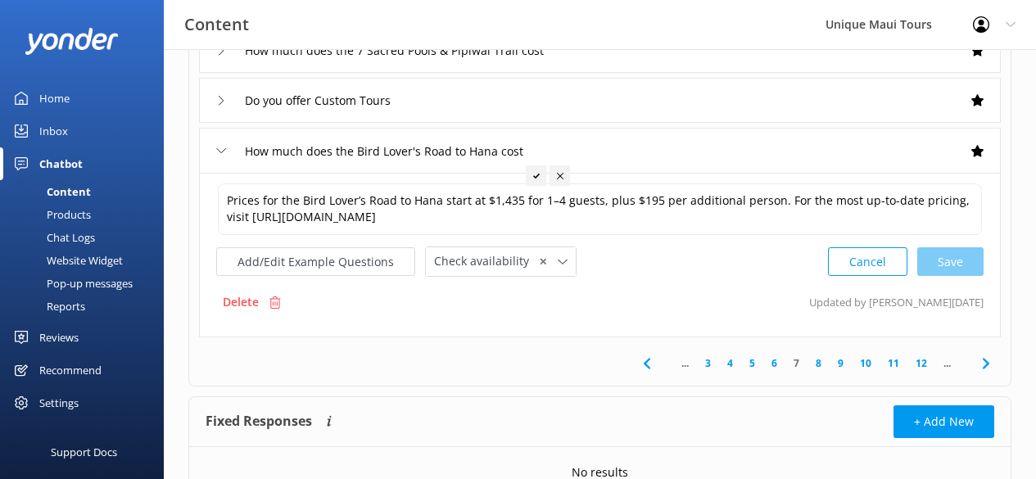
click at [819, 364] on link "8" at bounding box center [818, 363] width 22 height 16
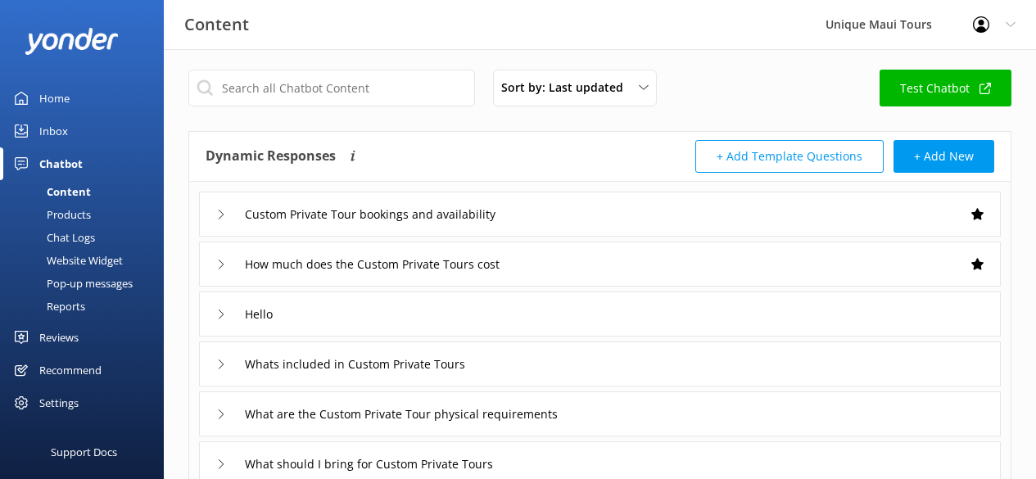
click at [456, 227] on div "Custom Private Tour bookings and availability" at bounding box center [373, 214] width 314 height 27
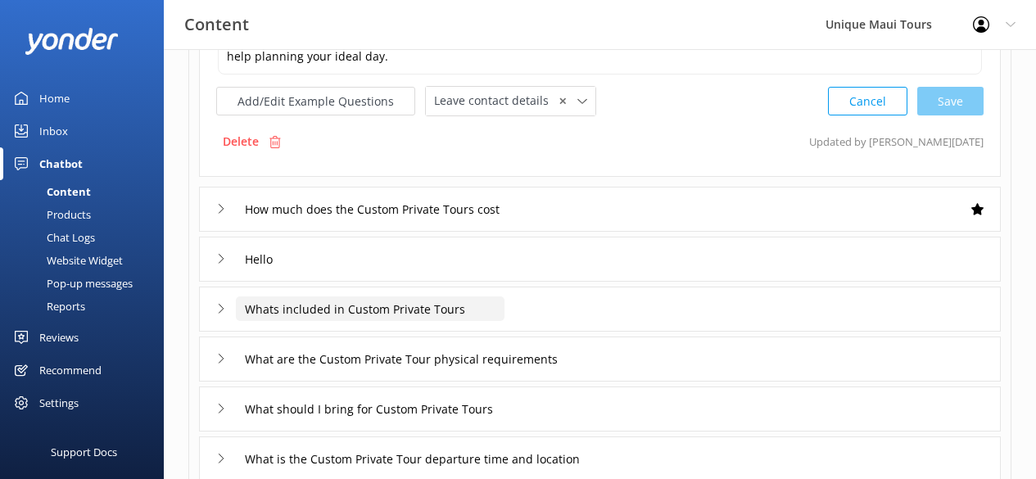
scroll to position [235, 0]
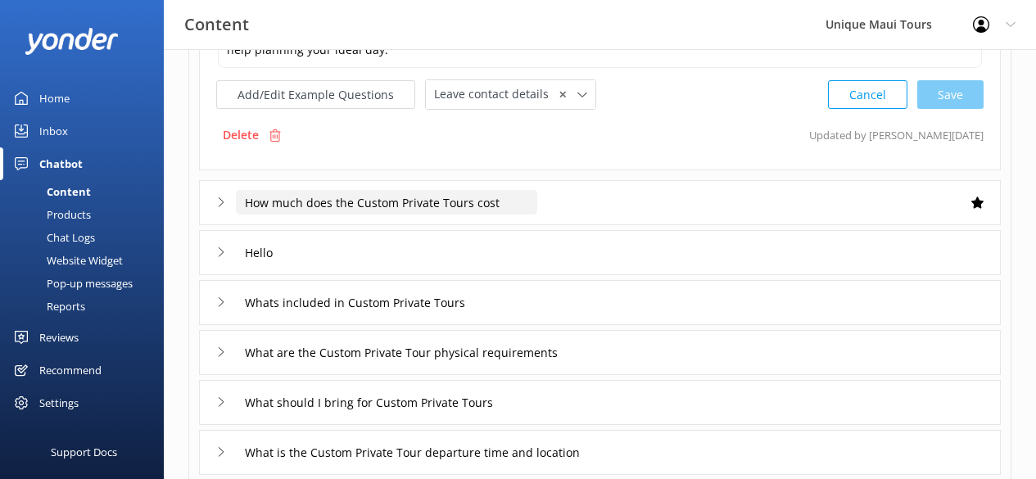
click at [388, 214] on input "How much does the Custom Private Tours cost" at bounding box center [386, 202] width 301 height 25
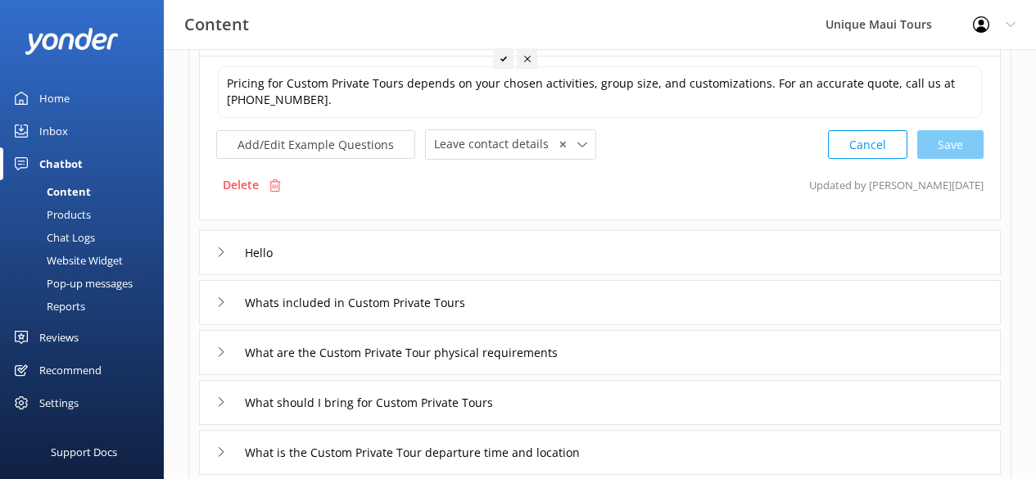
click at [359, 254] on div "Hello" at bounding box center [599, 252] width 801 height 45
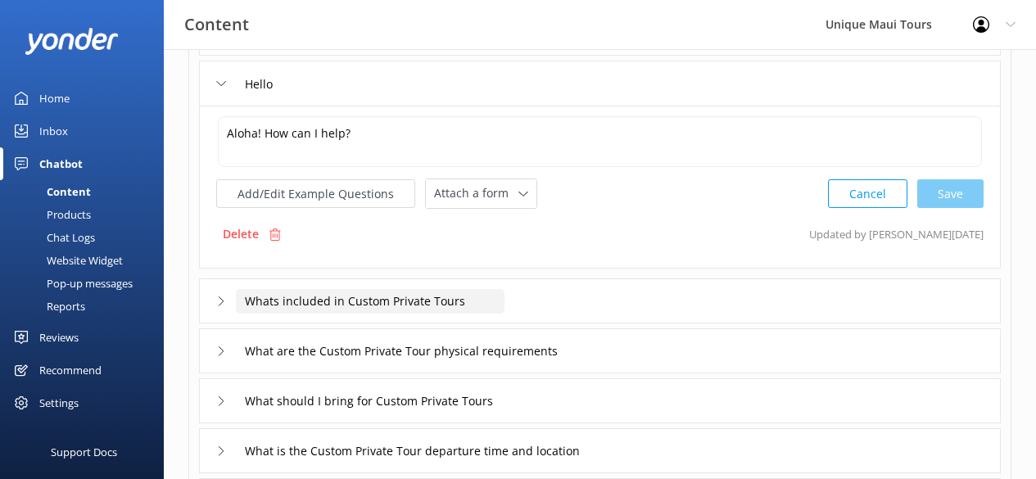
click at [493, 306] on input "Whats included in Custom Private Tours" at bounding box center [370, 301] width 269 height 25
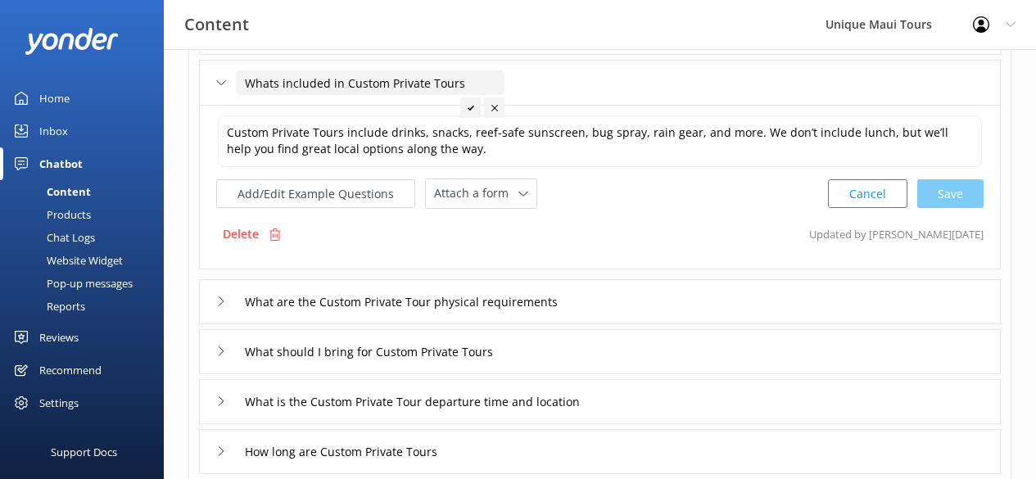
scroll to position [302, 0]
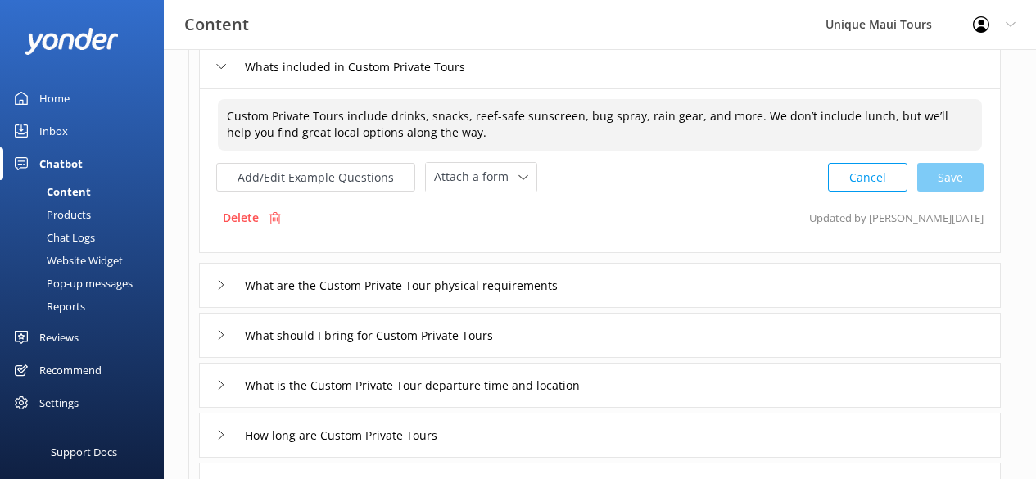
click at [726, 141] on textarea "Custom Private Tours include drinks, snacks, reef-safe sunscreen, bug spray, ra…" at bounding box center [600, 125] width 764 height 52
click at [799, 116] on textarea "Custom Private Tours include drinks, snacks, reef-safe sunscreen, bug spray, ra…" at bounding box center [600, 125] width 764 height 52
click at [495, 133] on textarea "Custom Private Tours include drinks, snacks, reef-safe sunscreen, bug spray, ra…" at bounding box center [600, 125] width 764 height 52
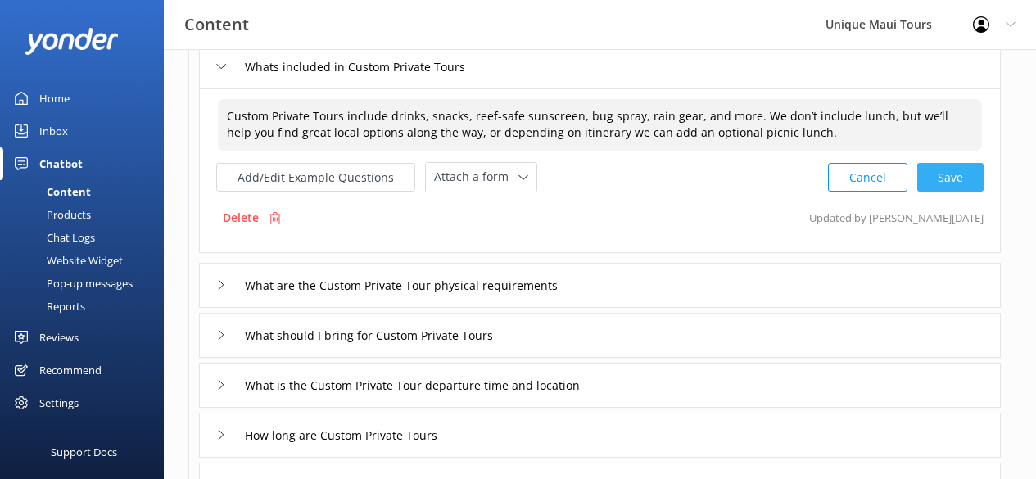
click at [952, 185] on div "Cancel Save" at bounding box center [906, 177] width 156 height 30
type textarea "Custom Private Tours include drinks, snacks, reef-safe sunscreen, bug spray, ra…"
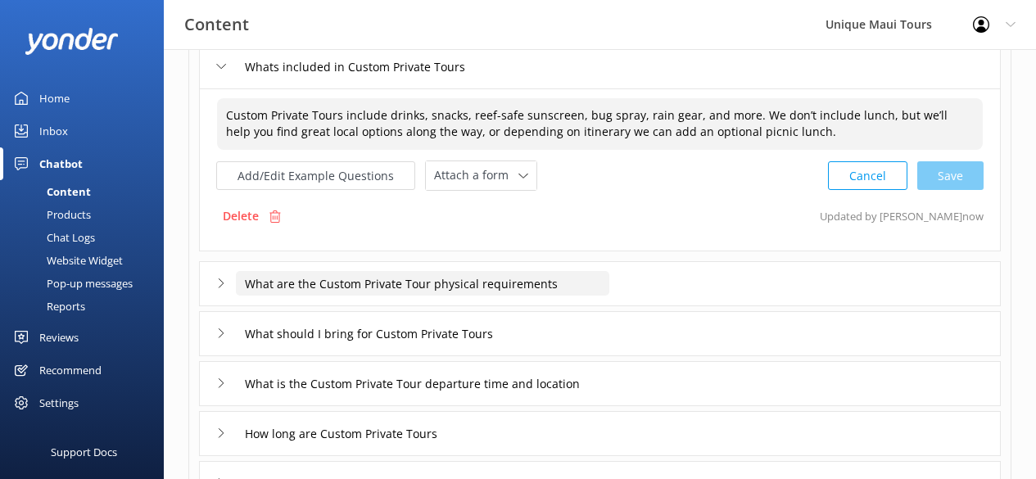
click at [458, 287] on input "What are the Custom Private Tour physical requirements" at bounding box center [422, 283] width 373 height 25
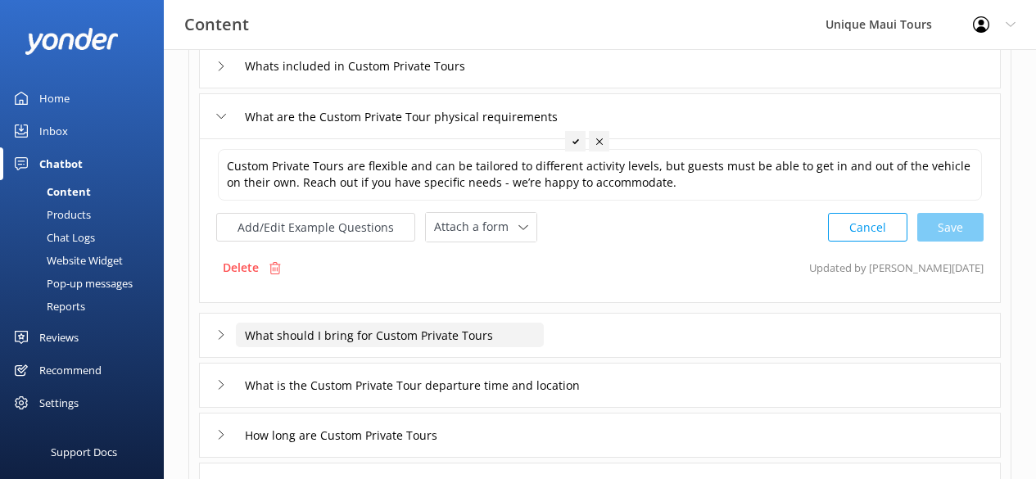
click at [458, 335] on input "What should I bring for Custom Private Tours" at bounding box center [390, 335] width 308 height 25
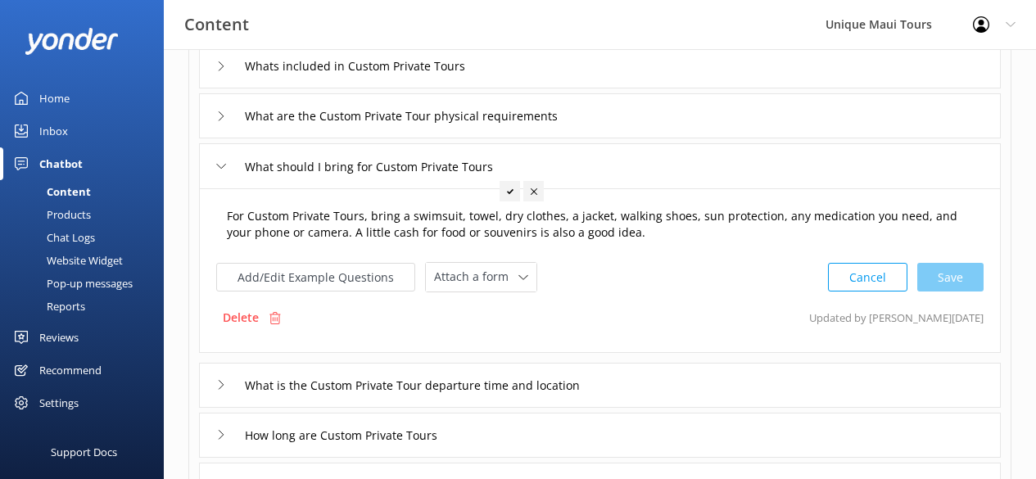
click at [404, 217] on textarea "For Custom Private Tours, bring a swimsuit, towel, dry clothes, a jacket, walki…" at bounding box center [600, 225] width 764 height 52
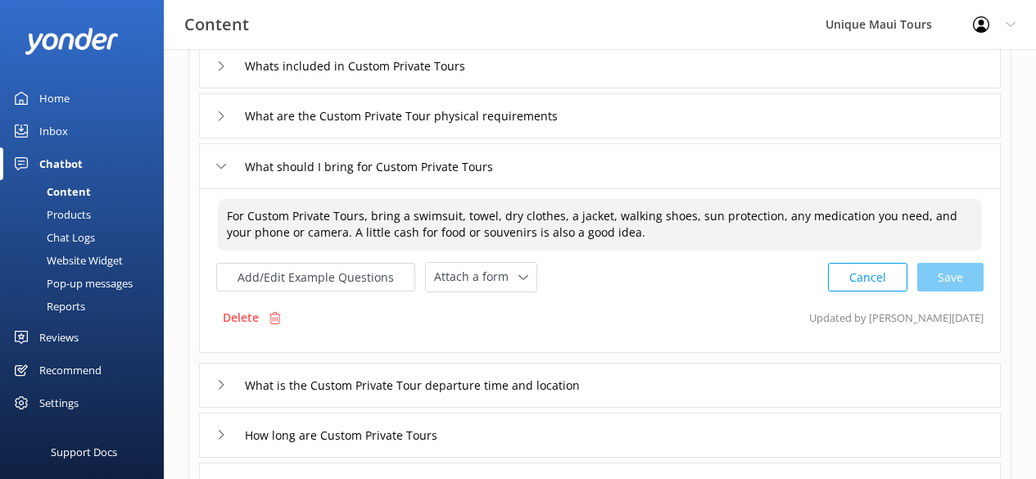
click at [368, 214] on textarea "For Custom Private Tours, bring a swimsuit, towel, dry clothes, a jacket, walki…" at bounding box center [600, 225] width 764 height 52
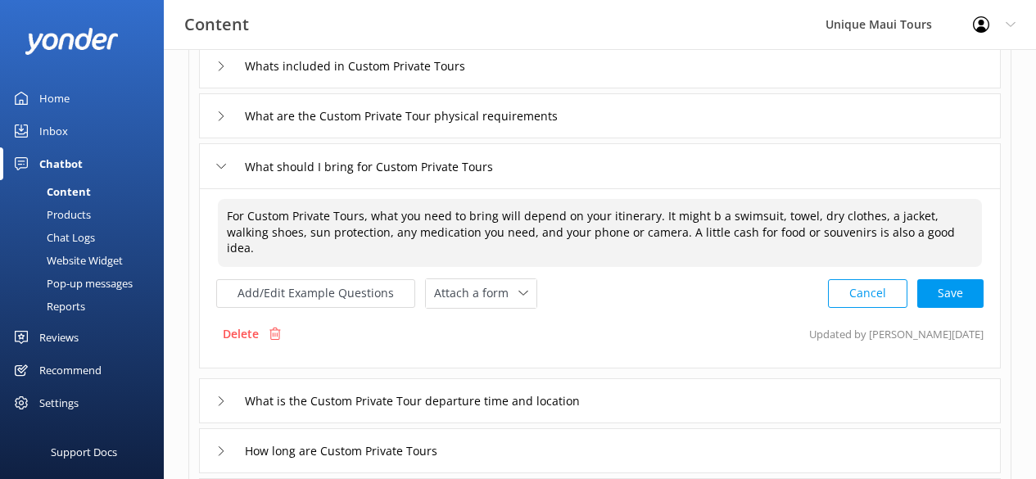
type textarea "For Custom Private Tours, what you need to bring will depend on your itinerary.…"
click at [953, 280] on div "Cancel Save" at bounding box center [906, 293] width 156 height 30
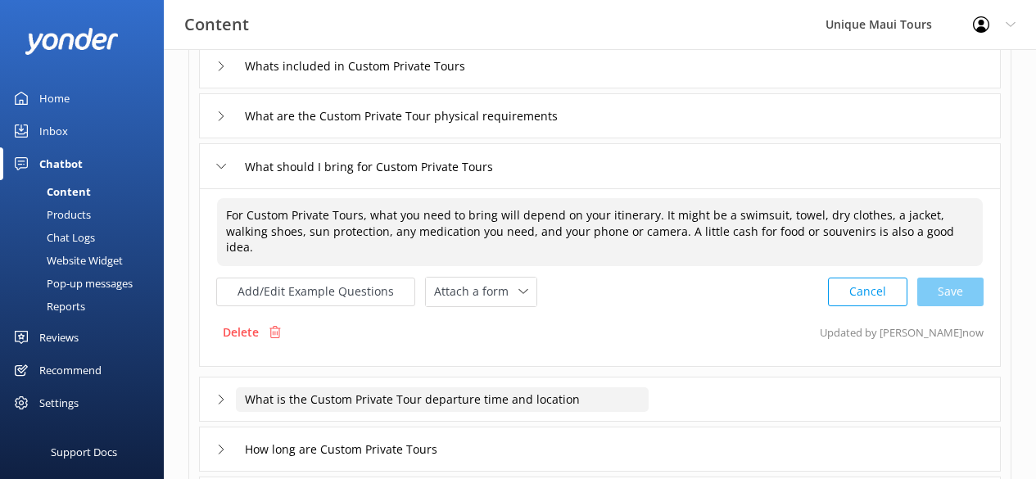
click at [521, 387] on input "What is the Custom Private Tour departure time and location" at bounding box center [442, 399] width 413 height 25
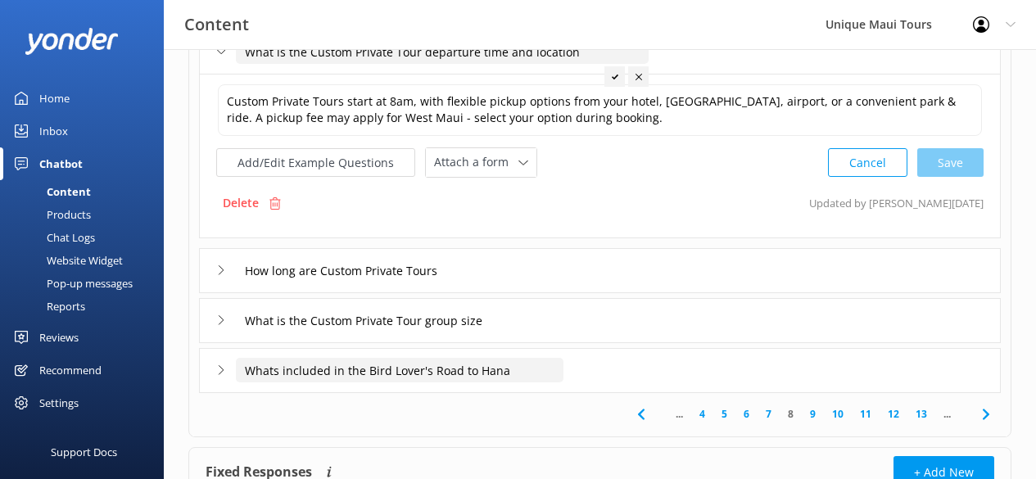
scroll to position [472, 0]
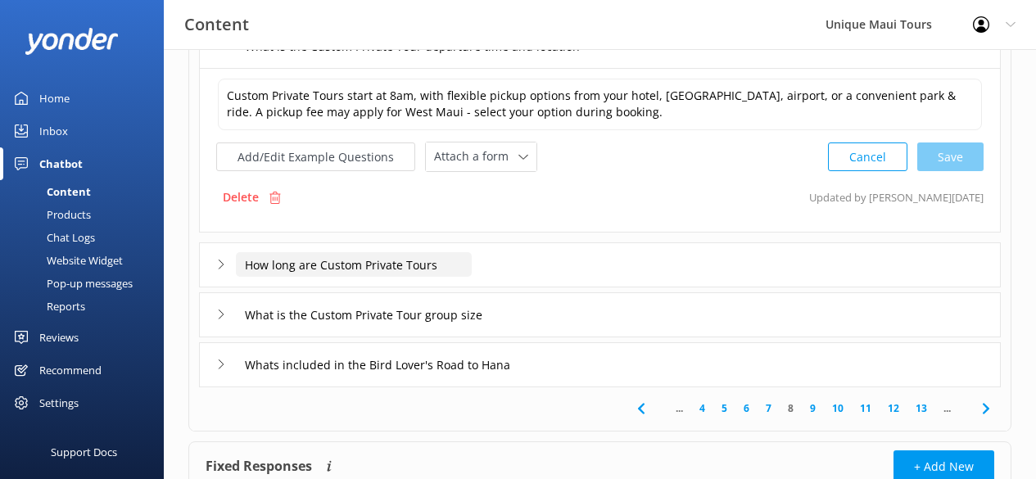
click at [390, 266] on input "How long are Custom Private Tours" at bounding box center [354, 264] width 236 height 25
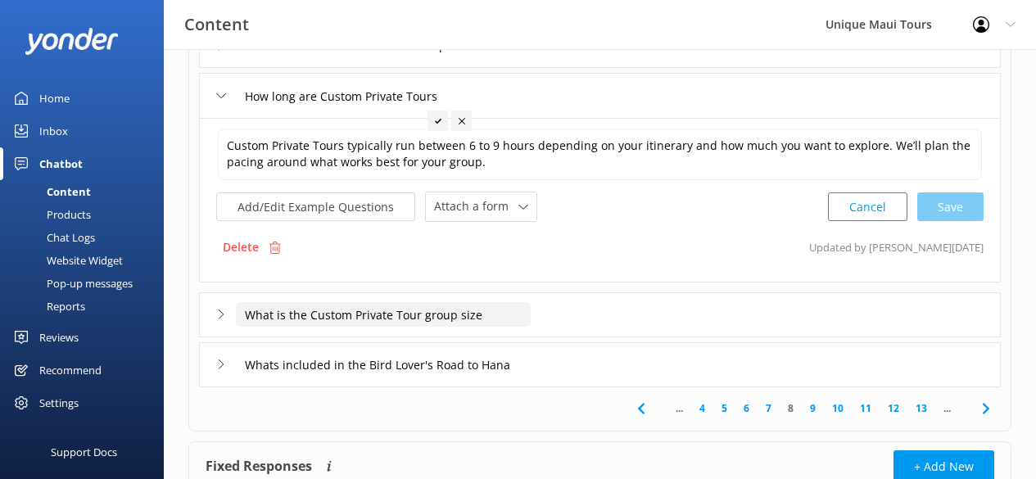
click at [395, 311] on input "What is the Custom Private Tour group size" at bounding box center [383, 314] width 295 height 25
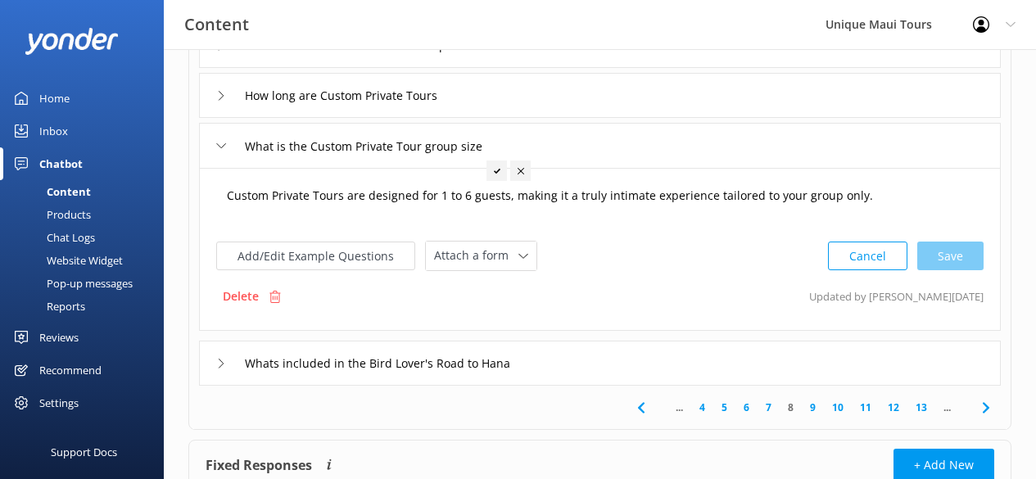
click at [463, 199] on textarea "Custom Private Tours are designed for 1 to 6 guests, making it a truly intimate…" at bounding box center [600, 203] width 764 height 51
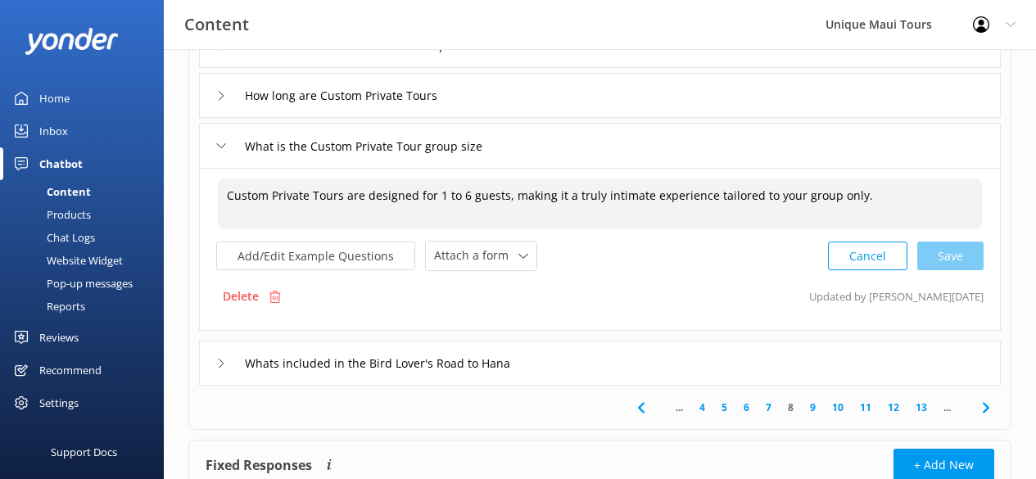
click at [345, 197] on textarea "Custom Private Tours are designed for 1 to 6 guests, making it a truly intimate…" at bounding box center [600, 203] width 764 height 51
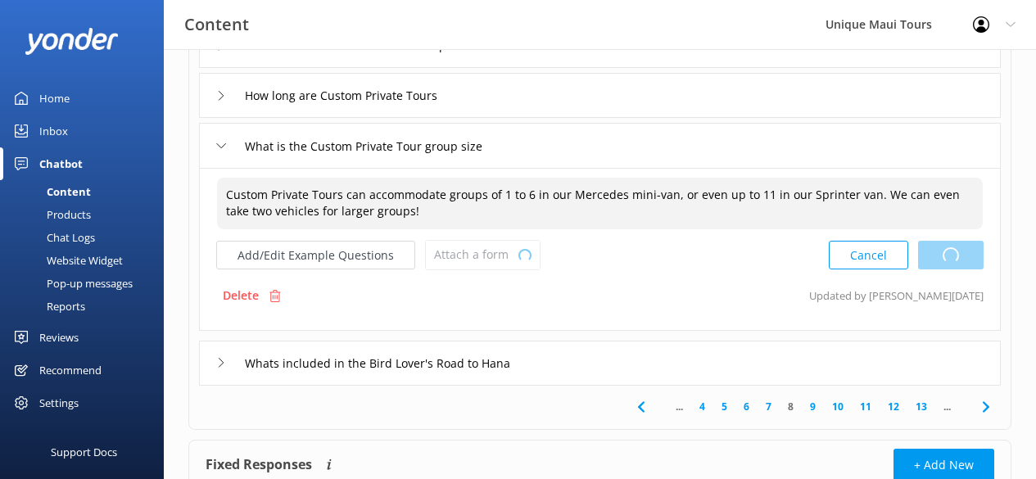
click at [963, 264] on div "Cancel Loading.." at bounding box center [905, 255] width 155 height 30
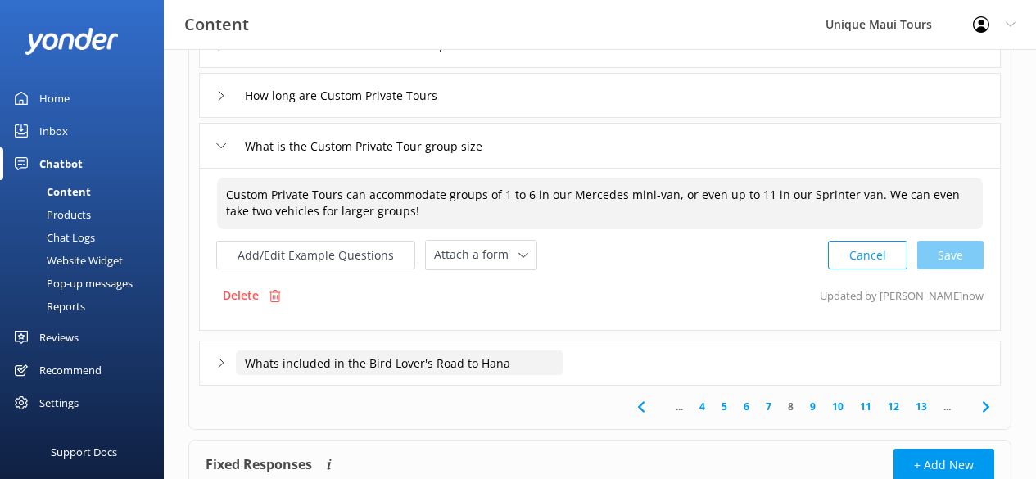
type textarea "Custom Private Tours can accommodate groups of 1 to 6 in our Mercedes mini-van,…"
click at [462, 365] on input "Whats included in the Bird Lover's Road to Hana" at bounding box center [399, 362] width 327 height 25
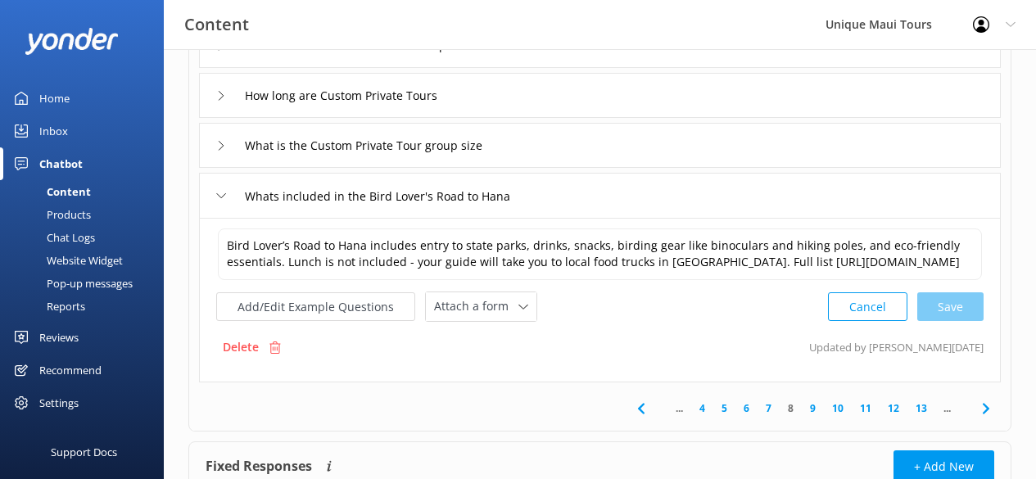
click at [811, 416] on link "9" at bounding box center [812, 408] width 22 height 16
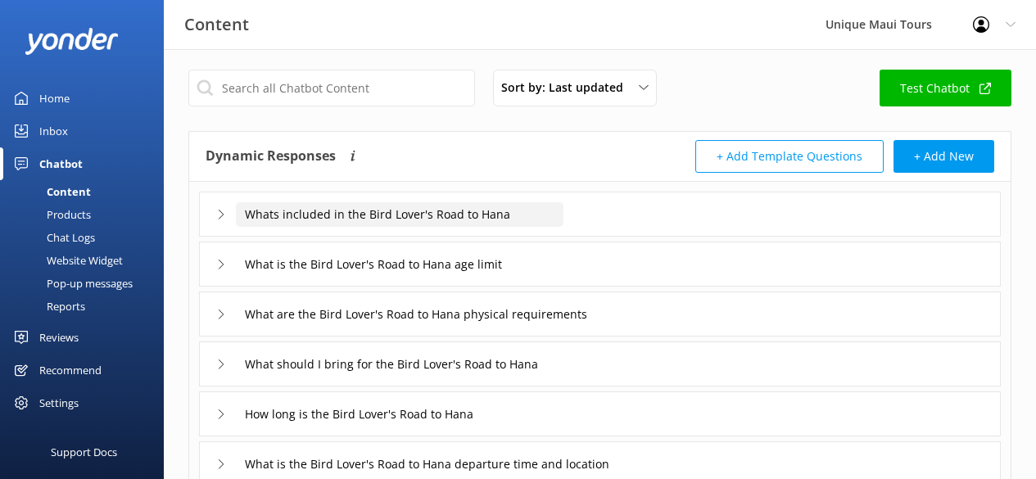
click at [394, 210] on input "Whats included in the Bird Lover's Road to Hana" at bounding box center [399, 214] width 327 height 25
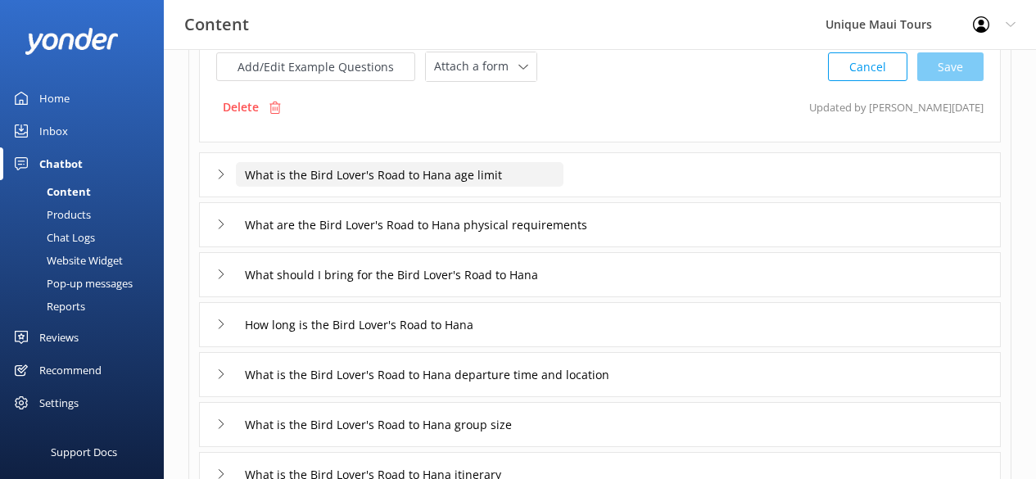
click at [438, 187] on input "What is the Bird Lover's Road to Hana age limit" at bounding box center [399, 174] width 327 height 25
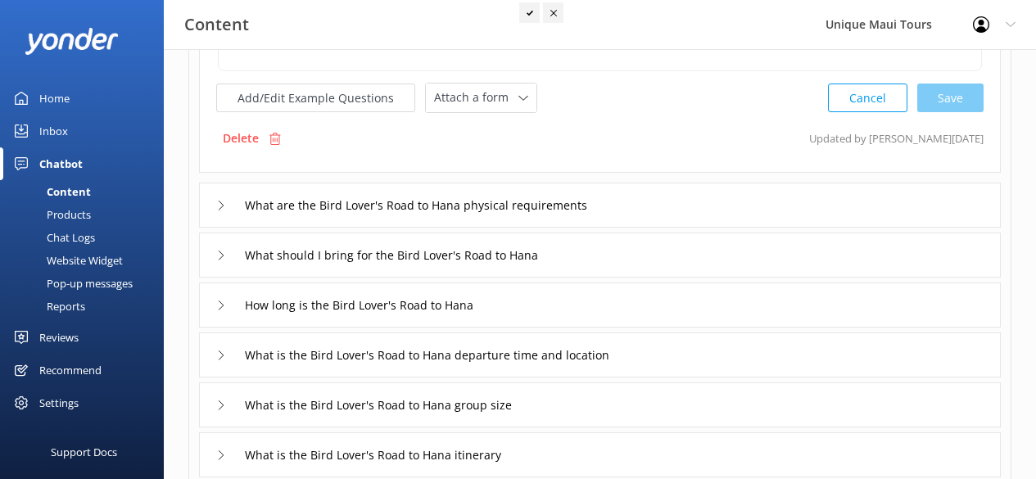
scroll to position [282, 0]
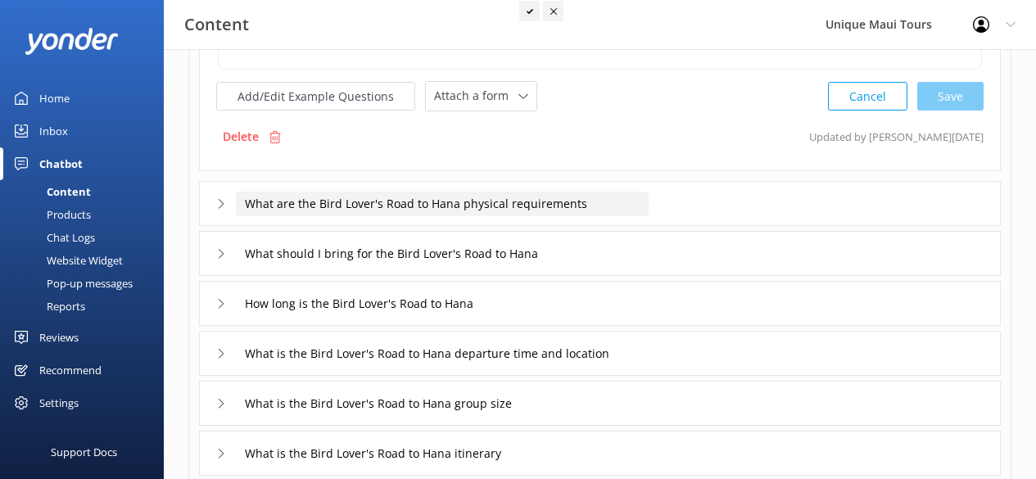
click at [379, 204] on input "What are the Bird Lover's Road to Hana physical requirements" at bounding box center [442, 204] width 413 height 25
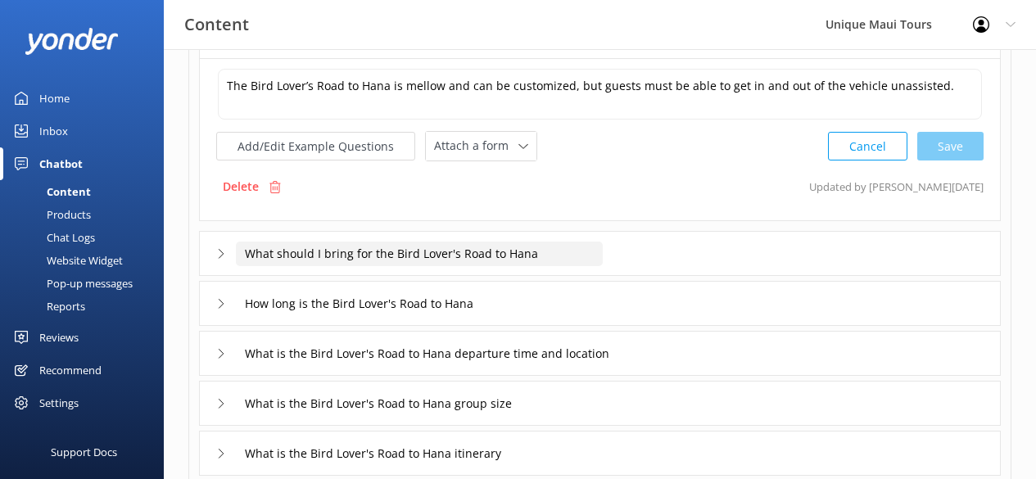
click at [376, 255] on input "What should I bring for the Bird Lover's Road to Hana" at bounding box center [419, 253] width 367 height 25
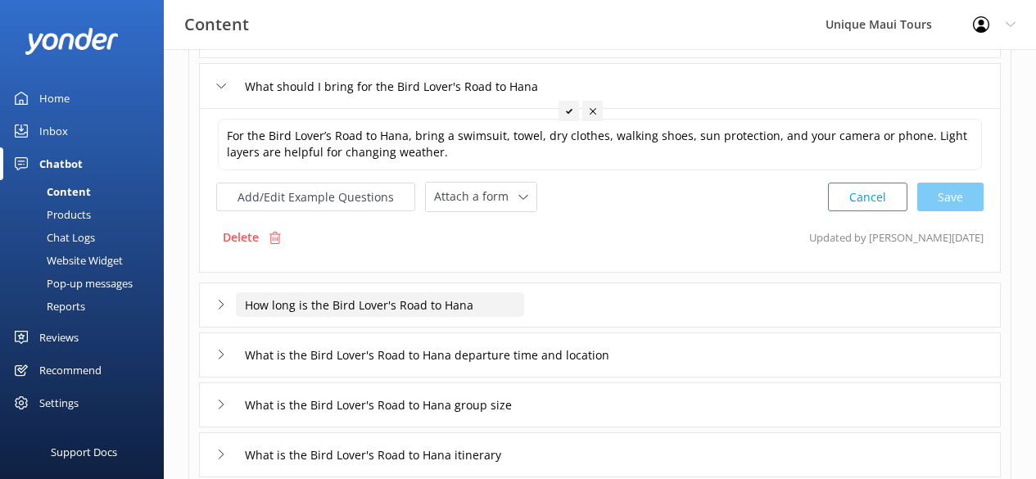
click at [374, 310] on input "How long is the Bird Lover's Road to Hana" at bounding box center [380, 304] width 288 height 25
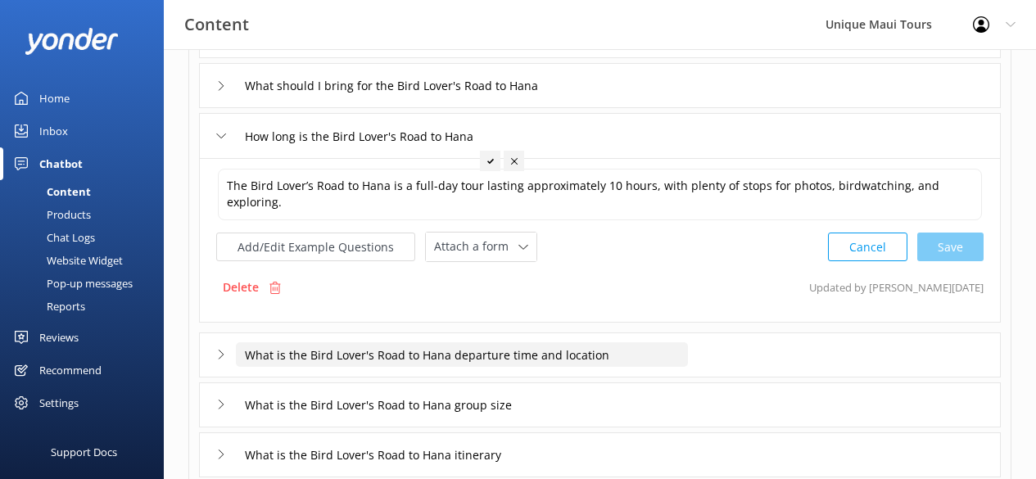
click at [376, 353] on input "What is the Bird Lover's Road to Hana departure time and location" at bounding box center [462, 354] width 452 height 25
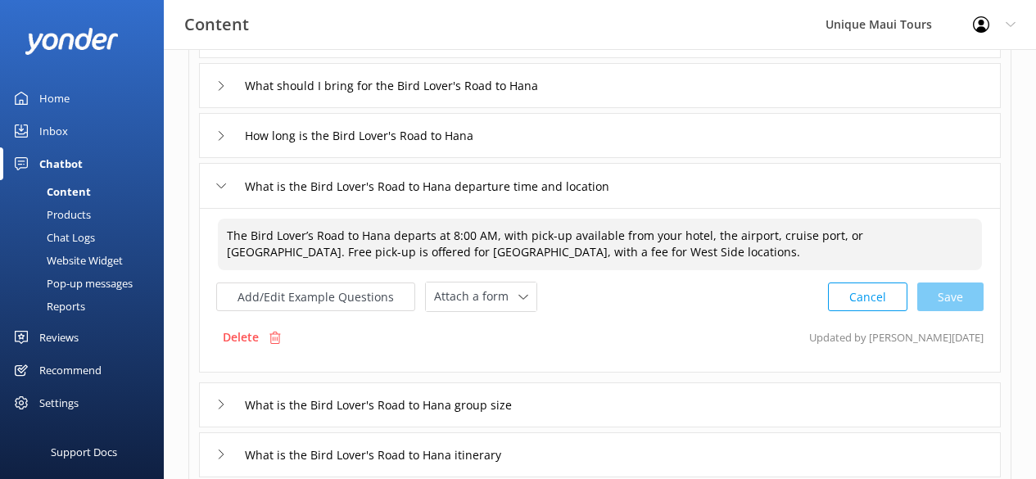
click at [839, 234] on textarea "The Bird Lover’s Road to Hana departs at 8:00 AM, with pick-up available from y…" at bounding box center [600, 245] width 764 height 52
click at [965, 297] on div "Cancel Save" at bounding box center [906, 297] width 156 height 30
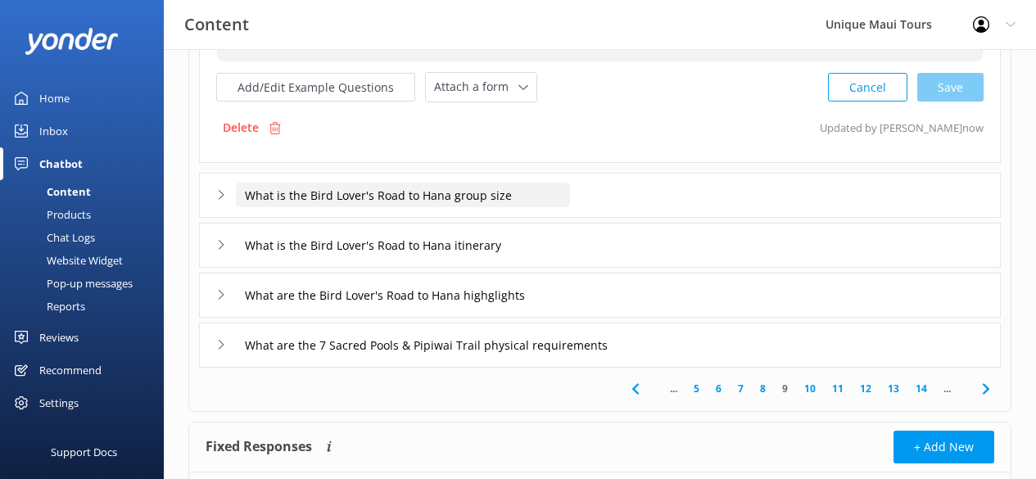
type textarea "The Bird Lover’s Road to Hana departs at 8:00 AM, with pick-up available from y…"
click at [450, 201] on input "What is the Bird Lover's Road to Hana group size" at bounding box center [403, 195] width 334 height 25
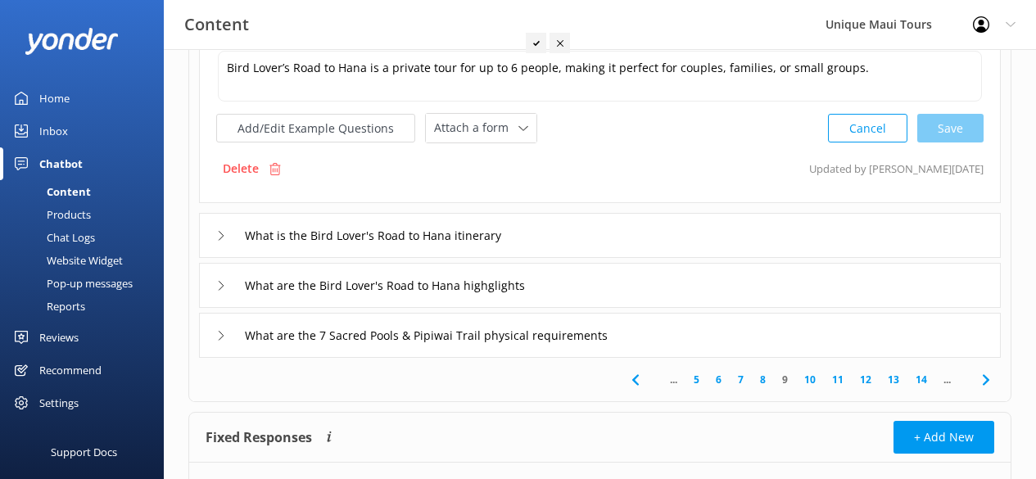
scroll to position [531, 0]
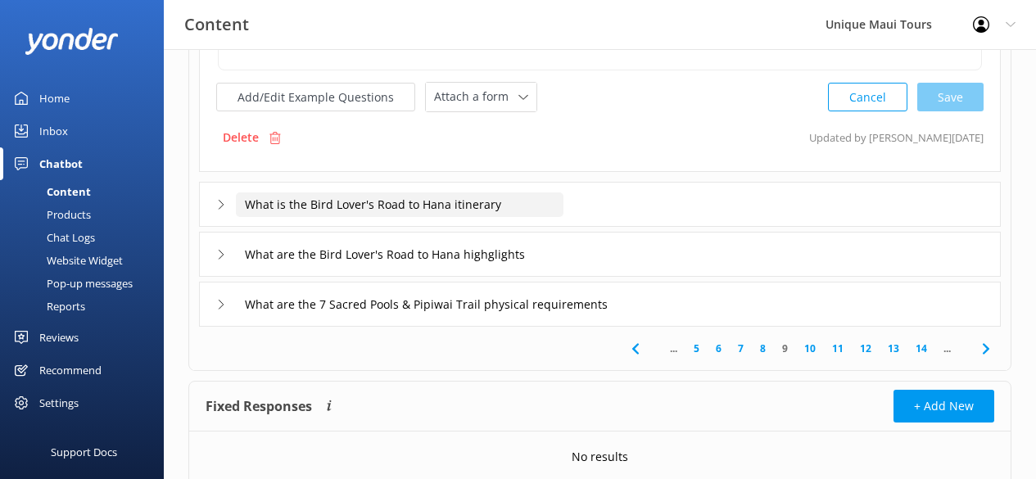
click at [380, 201] on input "What is the Bird Lover's Road to Hana itinerary" at bounding box center [399, 204] width 327 height 25
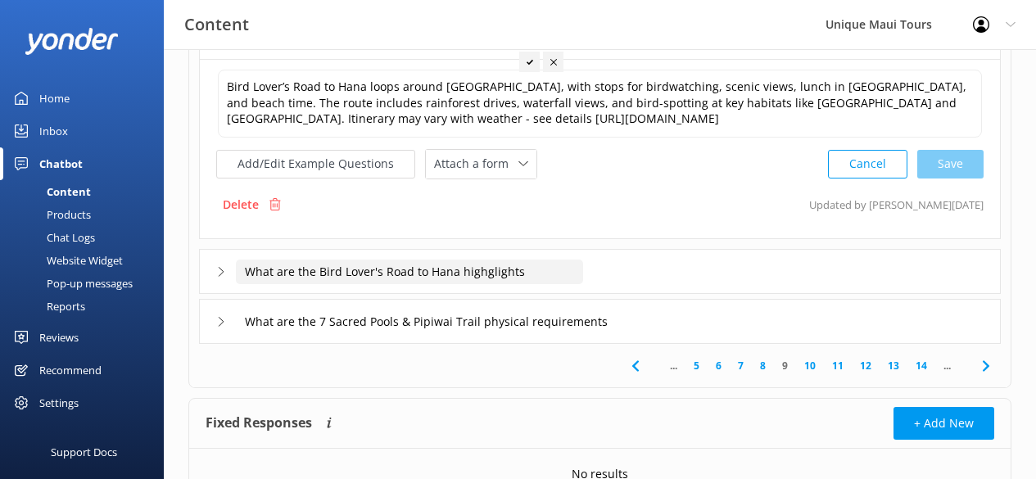
click at [390, 273] on input "What are the Bird Lover's Road to Hana highglights" at bounding box center [409, 272] width 347 height 25
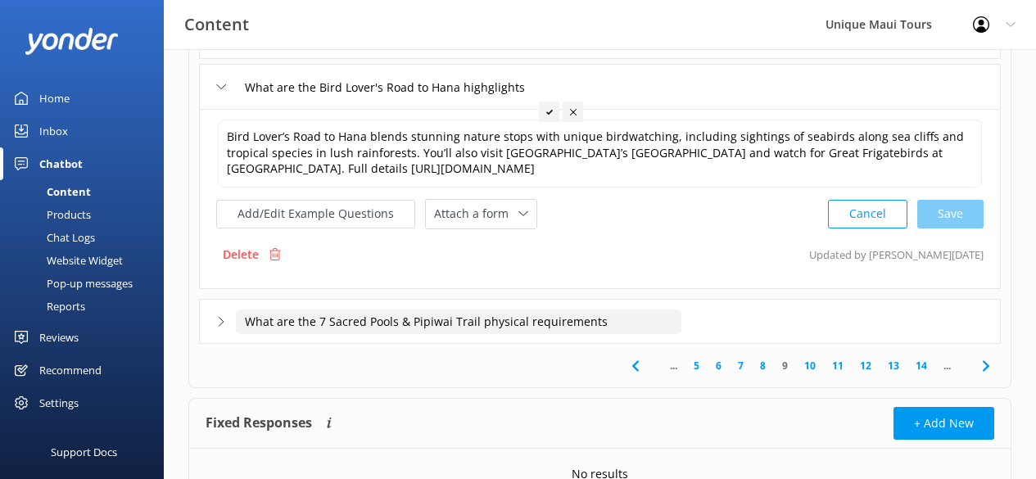
click at [380, 323] on input "What are the 7 Sacred Pools & Pipiwai Trail physical requirements" at bounding box center [458, 321] width 445 height 25
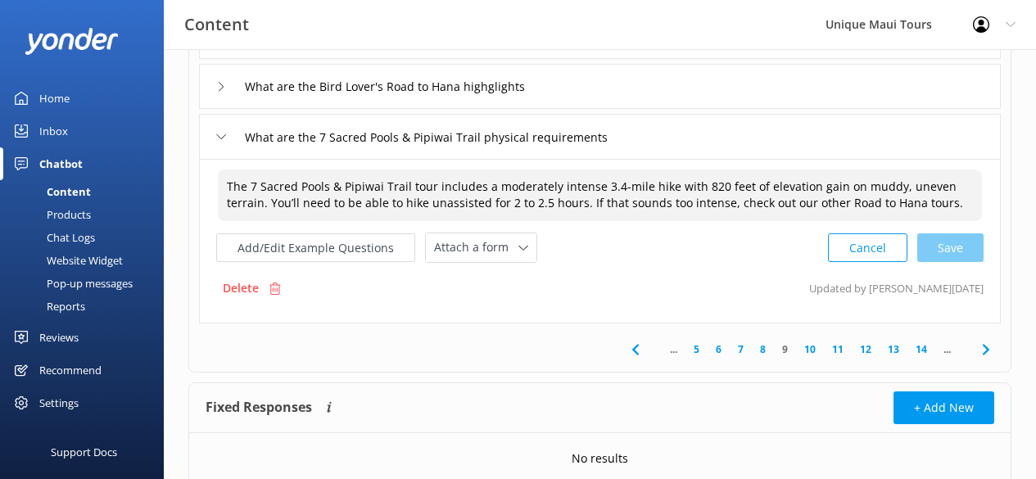
click at [792, 201] on textarea "The 7 Sacred Pools & Pipiwai Trail tour includes a moderately intense 3.4-mile …" at bounding box center [600, 195] width 764 height 52
drag, startPoint x: 781, startPoint y: 203, endPoint x: 827, endPoint y: 201, distance: 45.9
click at [827, 201] on textarea "The 7 Sacred Pools & Pipiwai Trail tour includes a moderately intense 3.4-mile …" at bounding box center [600, 195] width 764 height 52
click at [819, 202] on textarea "The 7 Sacred Pools & Pipiwai Trail tour includes a moderately intense 3.4-mile …" at bounding box center [600, 195] width 764 height 52
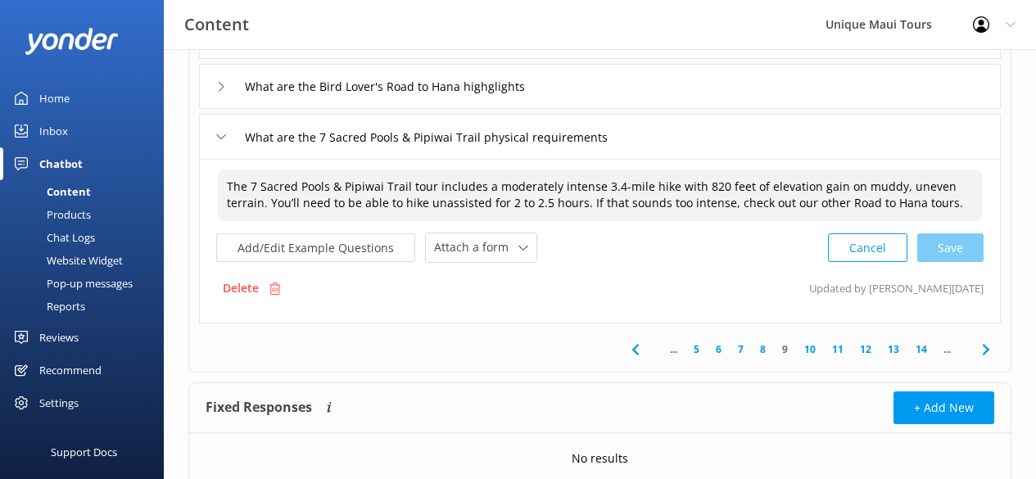
click at [819, 202] on textarea "The 7 Sacred Pools & Pipiwai Trail tour includes a moderately intense 3.4-mile …" at bounding box center [600, 195] width 764 height 52
click at [967, 235] on div "Cancel Save" at bounding box center [906, 247] width 156 height 30
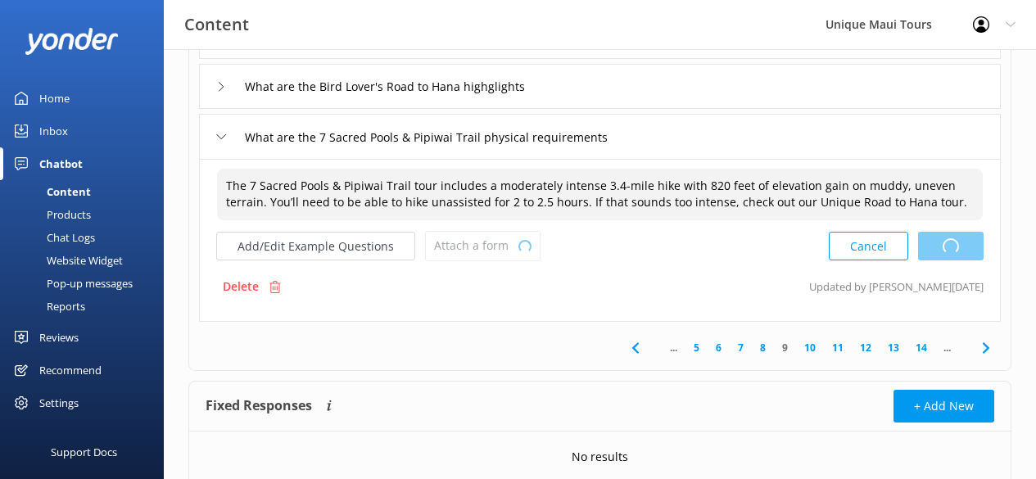
type textarea "The 7 Sacred Pools & Pipiwai Trail tour includes a moderately intense 3.4-mile …"
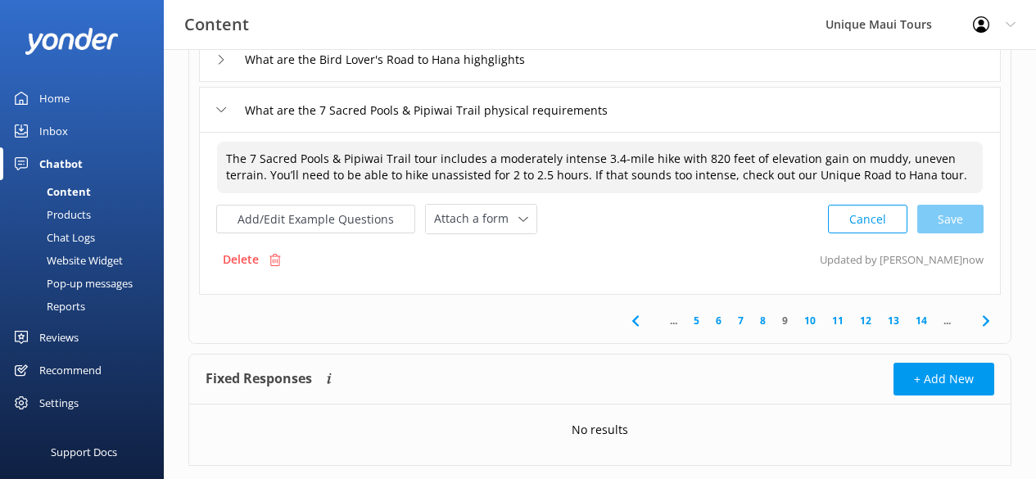
scroll to position [594, 0]
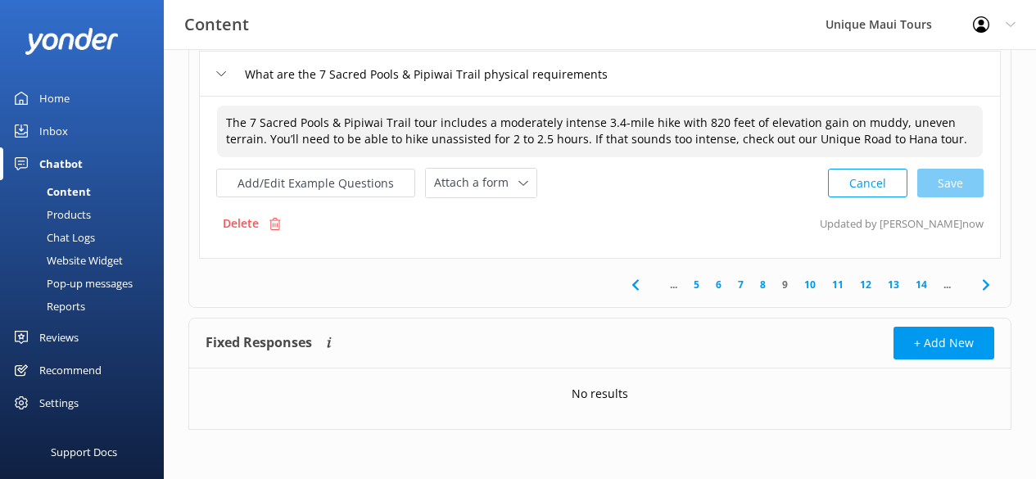
click at [807, 288] on link "10" at bounding box center [810, 285] width 28 height 16
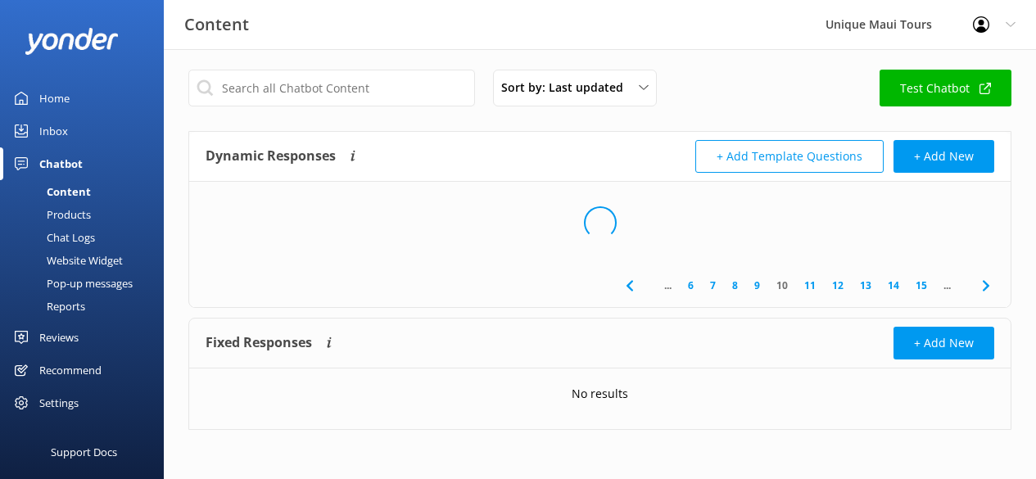
scroll to position [4, 0]
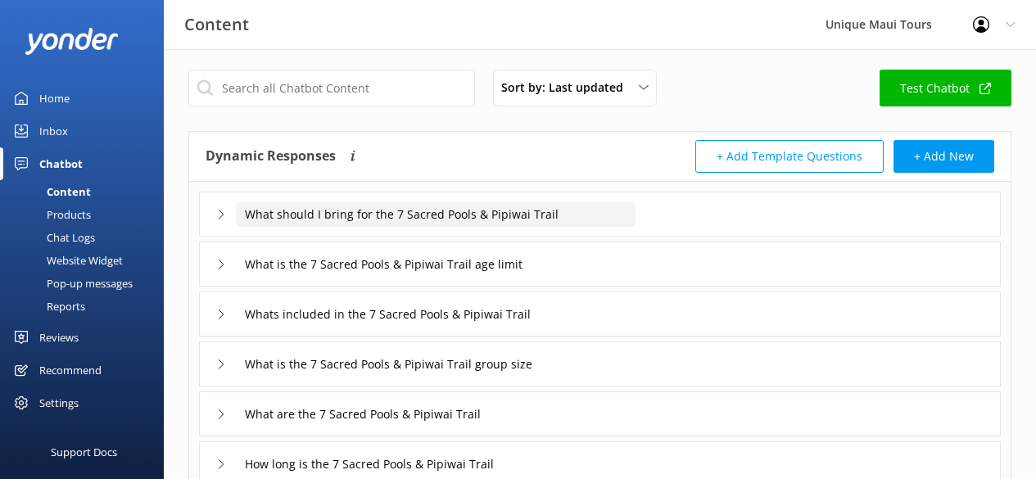
click at [454, 216] on input "What should I bring for the 7 Sacred Pools & Pipiwai Trail" at bounding box center [435, 214] width 399 height 25
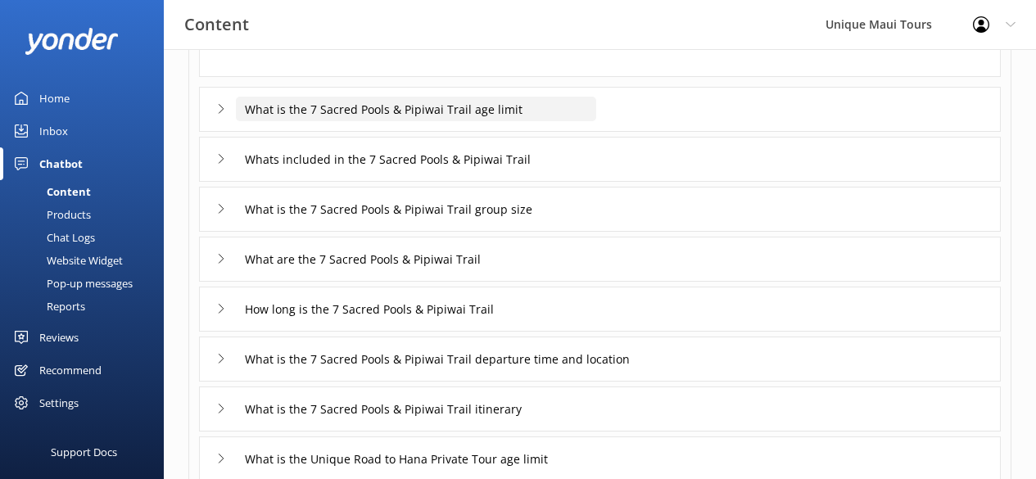
click at [413, 110] on input "What is the 7 Sacred Pools & Pipiwai Trail age limit" at bounding box center [416, 109] width 360 height 25
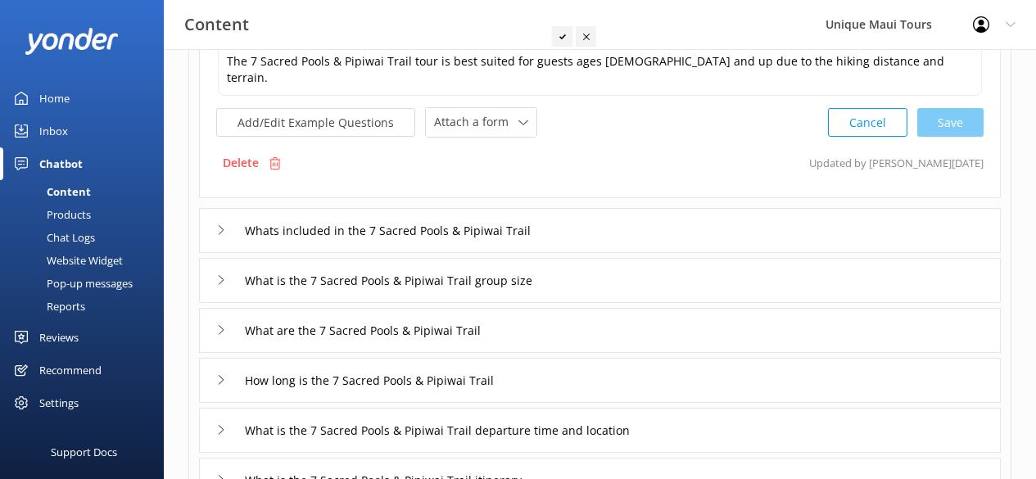
scroll to position [257, 0]
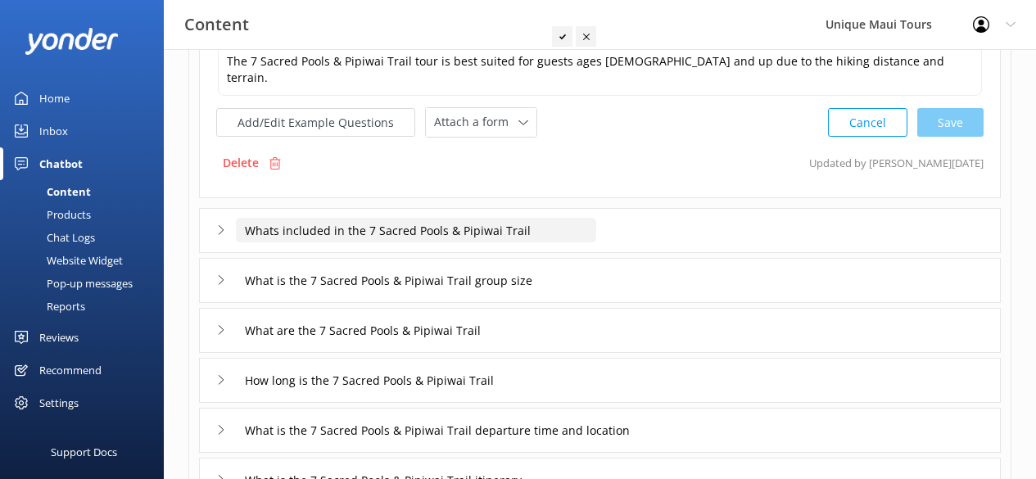
click at [431, 229] on input "Whats included in the 7 Sacred Pools & Pipiwai Trail" at bounding box center [416, 230] width 360 height 25
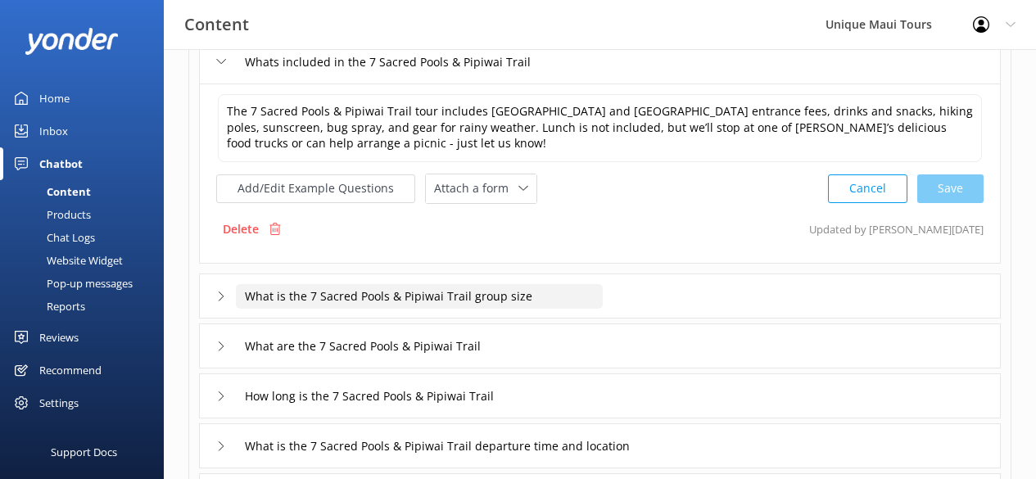
click at [378, 300] on input "What is the 7 Sacred Pools & Pipiwai Trail group size" at bounding box center [419, 296] width 367 height 25
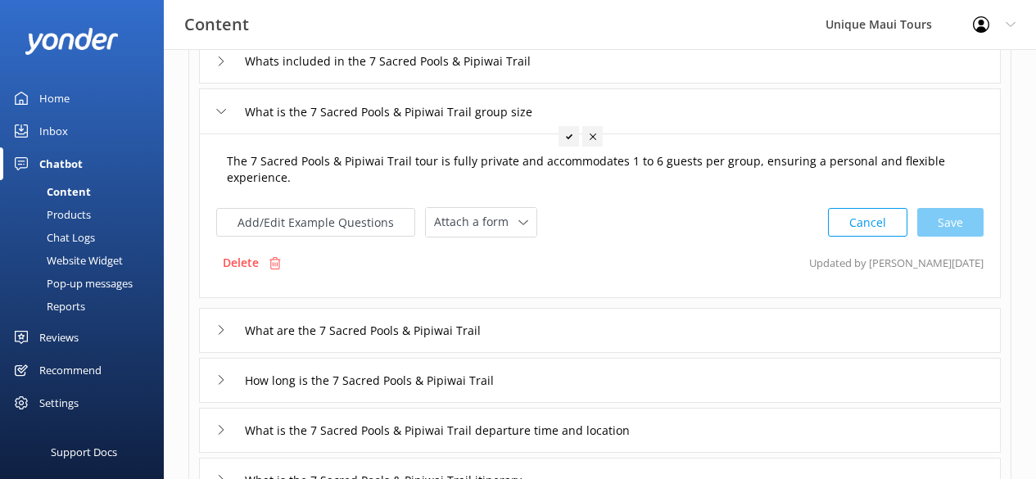
click at [321, 178] on textarea "The 7 Sacred Pools & Pipiwai Trail tour is fully private and accommodates 1 to …" at bounding box center [600, 170] width 764 height 52
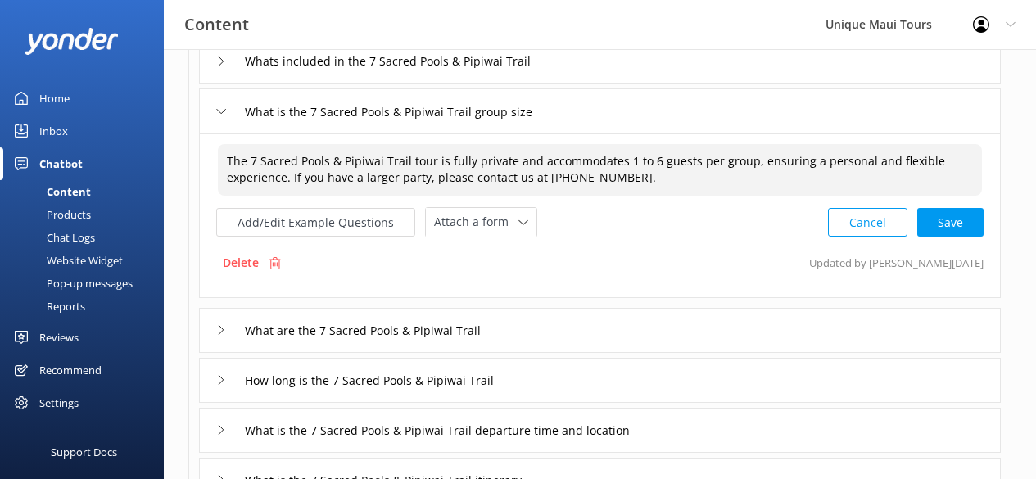
type textarea "The 7 Sacred Pools & Pipiwai Trail tour is fully private and accommodates 1 to …"
click at [944, 210] on div "Cancel Save" at bounding box center [906, 222] width 156 height 30
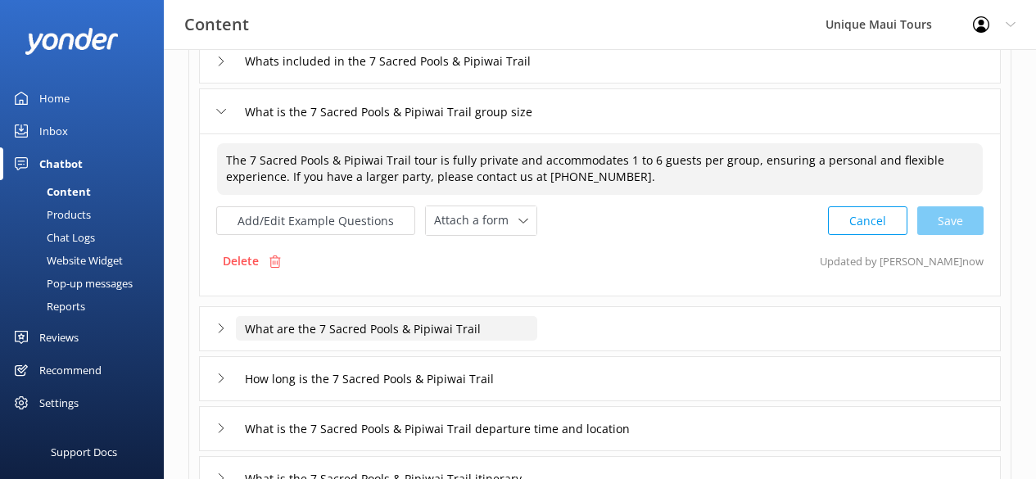
click at [418, 330] on input "What are the 7 Sacred Pools & Pipiwai Trail" at bounding box center [386, 328] width 301 height 25
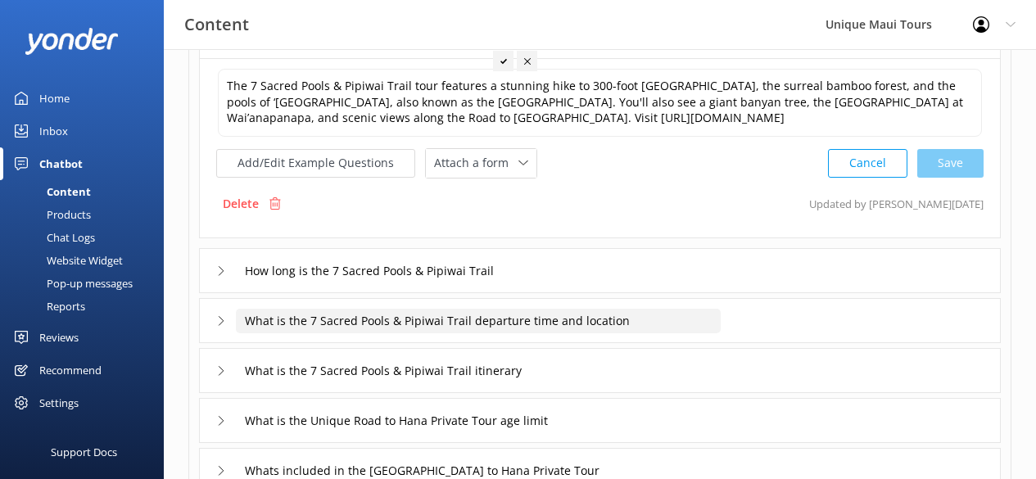
scroll to position [383, 0]
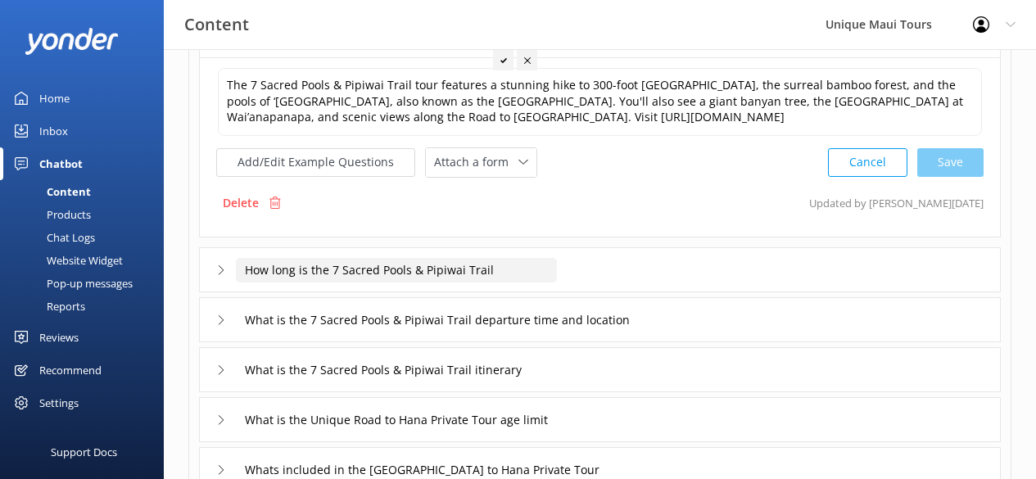
click at [427, 276] on input "How long is the 7 Sacred Pools & Pipiwai Trail" at bounding box center [396, 270] width 321 height 25
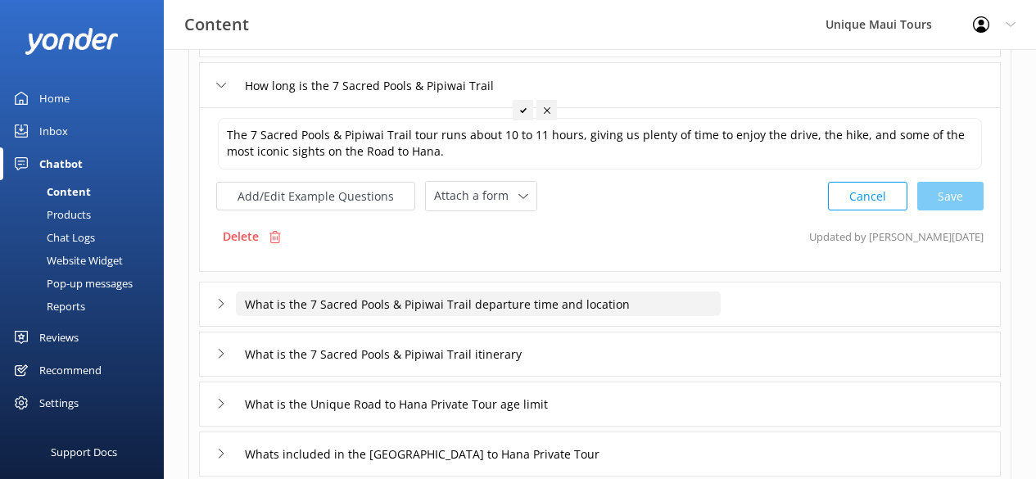
click at [406, 302] on input "What is the 7 Sacred Pools & Pipiwai Trail departure time and location" at bounding box center [478, 303] width 485 height 25
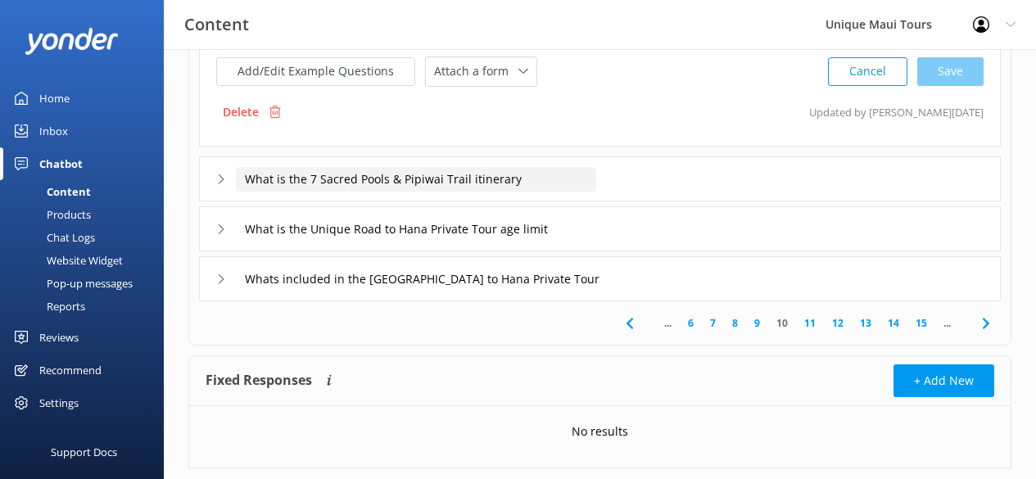
click at [363, 178] on input "What is the 7 Sacred Pools & Pipiwai Trail itinerary" at bounding box center [416, 179] width 360 height 25
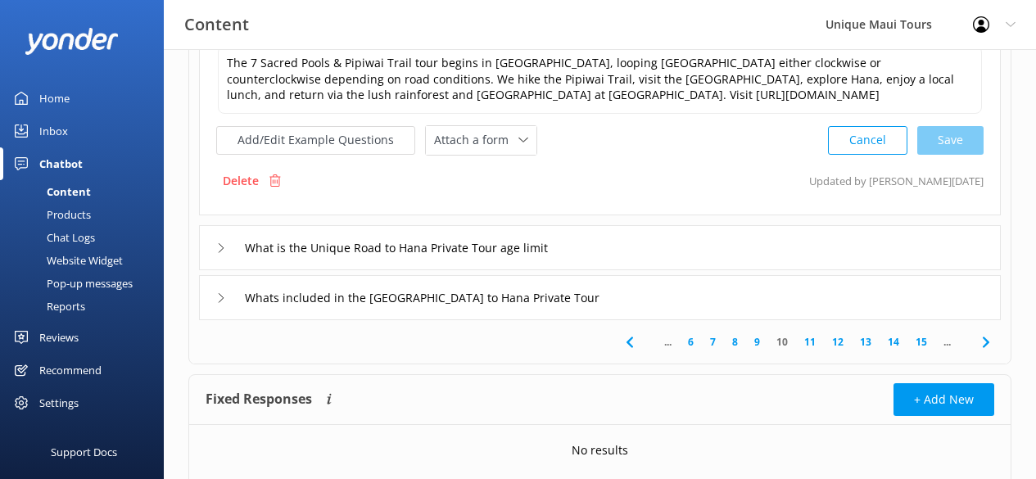
scroll to position [612, 0]
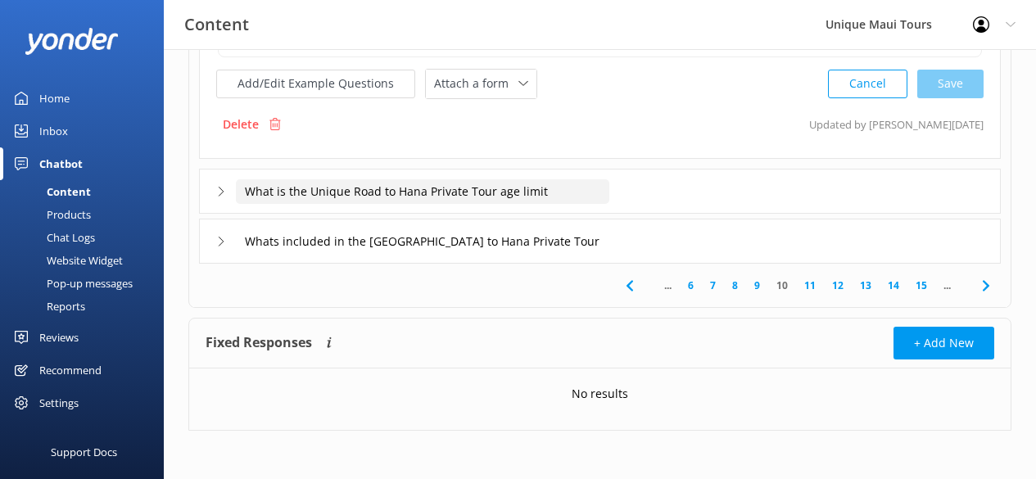
click at [499, 194] on input "What is the Unique Road to Hana Private Tour age limit" at bounding box center [422, 191] width 373 height 25
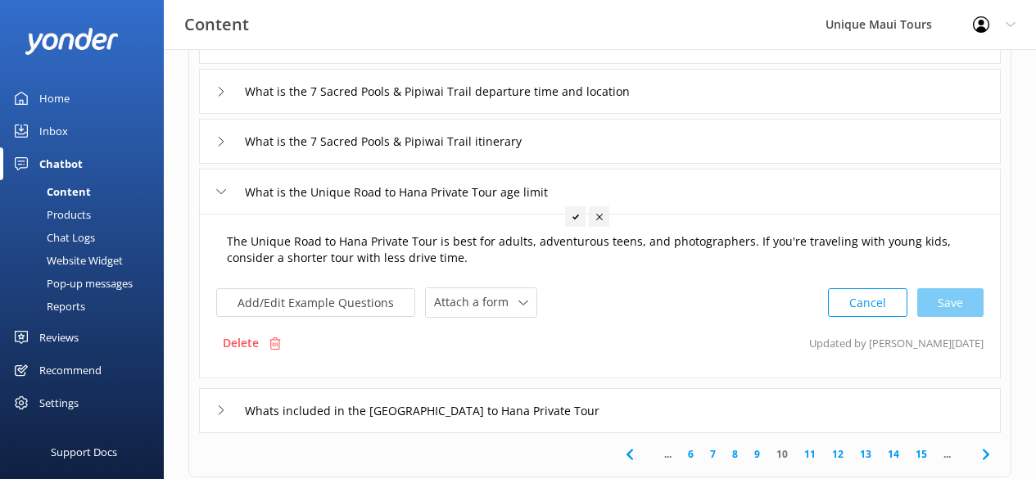
click at [776, 245] on textarea "The Unique Road to Hana Private Tour is best for adults, adventurous teens, and…" at bounding box center [600, 250] width 764 height 52
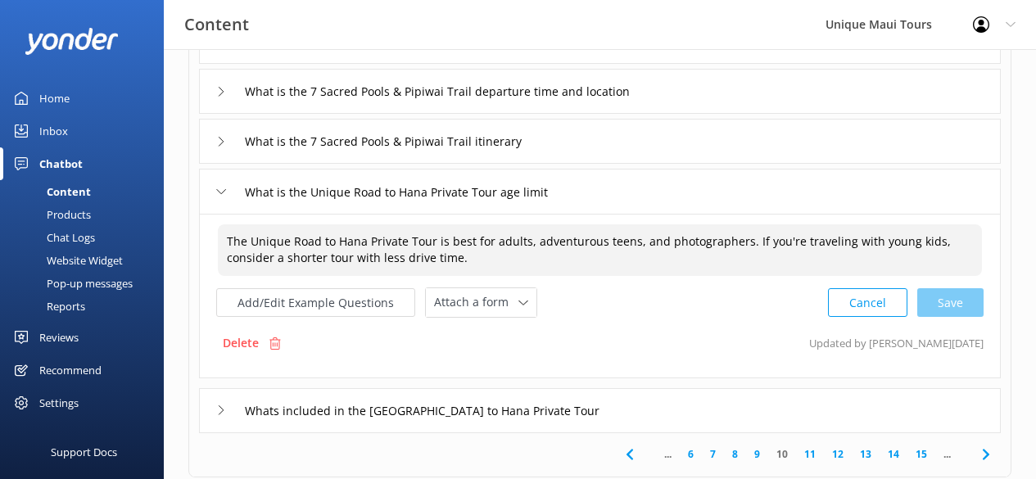
click at [925, 241] on textarea "The Unique Road to Hana Private Tour is best for adults, adventurous teens, and…" at bounding box center [600, 250] width 764 height 52
click at [744, 241] on textarea "The Unique Road to Hana Private Tour is best for adults, adventurous teens, and…" at bounding box center [600, 250] width 764 height 52
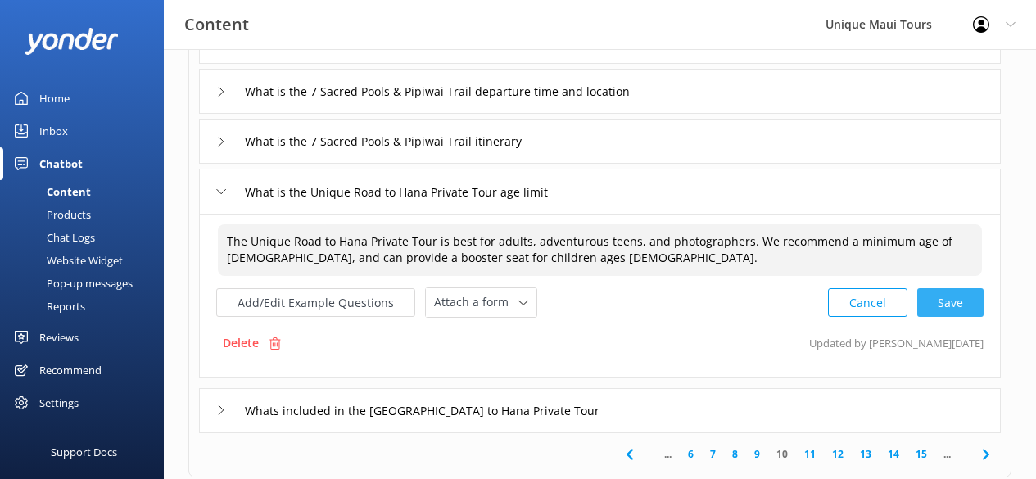
click at [949, 309] on div "Cancel Save" at bounding box center [906, 302] width 156 height 30
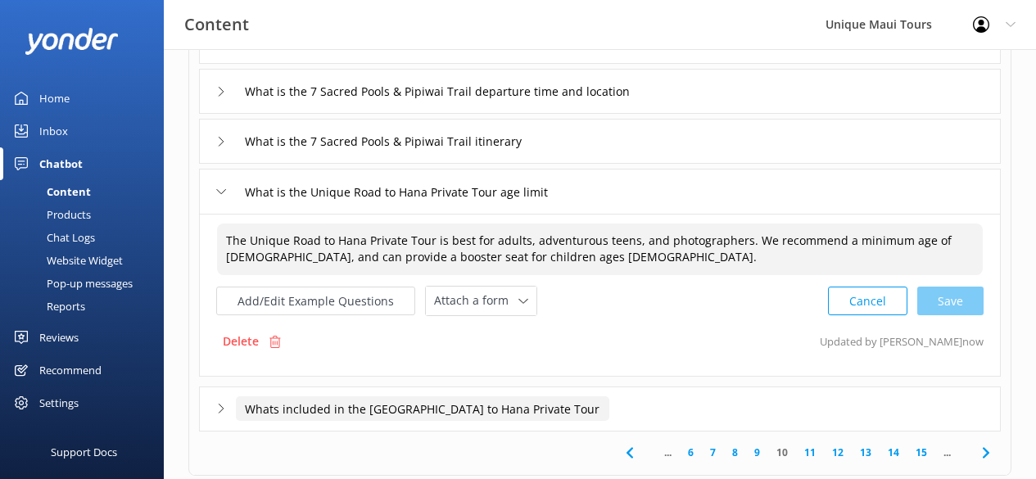
type textarea "The Unique Road to Hana Private Tour is best for adults, adventurous teens, and…"
click at [505, 409] on input "Whats included in the [GEOGRAPHIC_DATA] to Hana Private Tour" at bounding box center [422, 408] width 373 height 25
